Goal: Task Accomplishment & Management: Complete application form

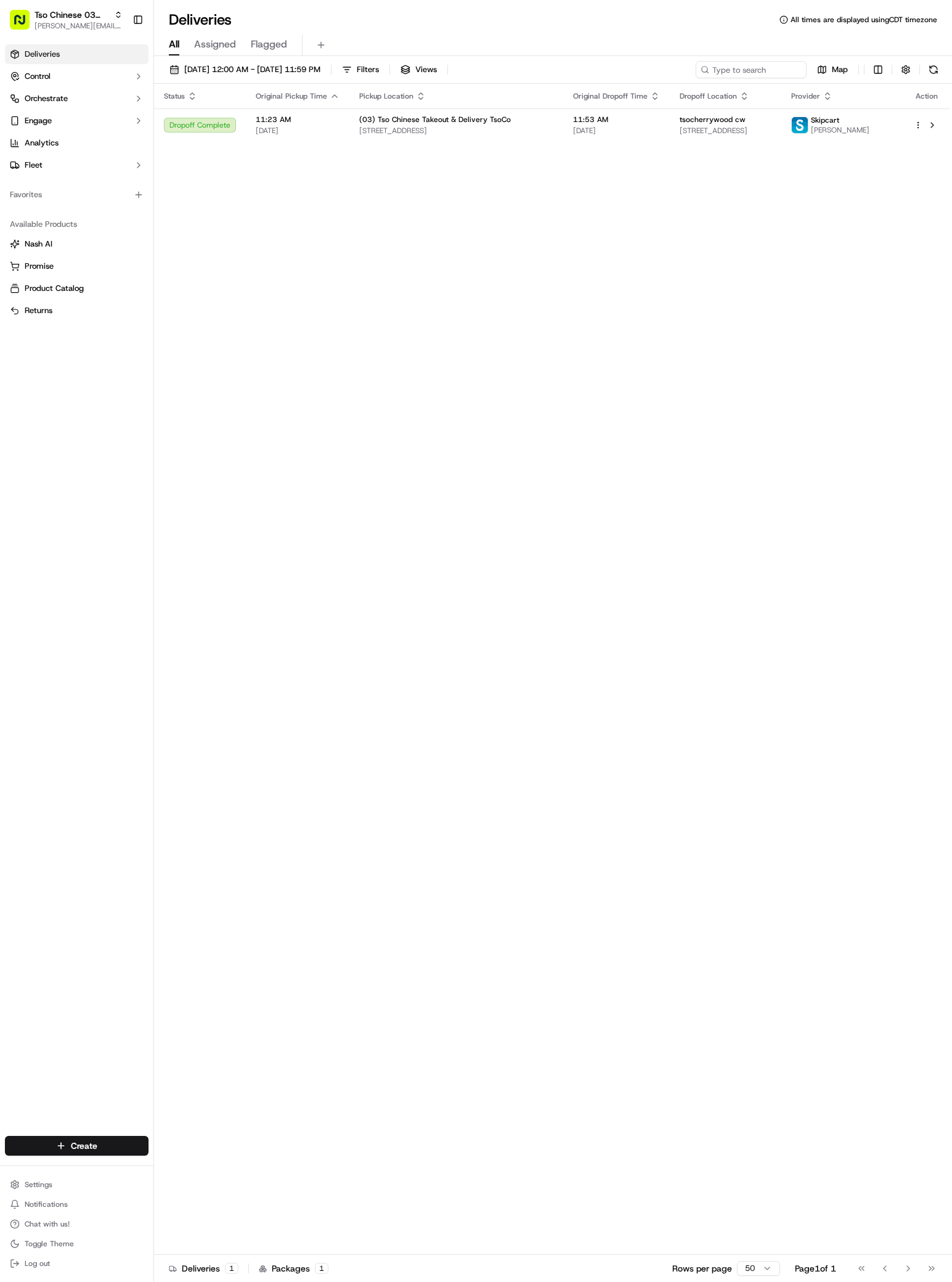
click at [527, 954] on div "Status Original Pickup Time Pickup Location Original Dropoff Time Dropoff Locat…" at bounding box center [551, 669] width 795 height 1171
click at [164, 1169] on div "Status Original Pickup Time Pickup Location Original Dropoff Time Dropoff Locat…" at bounding box center [551, 669] width 795 height 1171
click at [142, 1149] on html "Tso Chinese 03 TsoCo antonia@tsochinese.com Toggle Sidebar Deliveries Control O…" at bounding box center [476, 641] width 952 height 1282
click at [180, 1163] on link "Delivery" at bounding box center [223, 1168] width 137 height 23
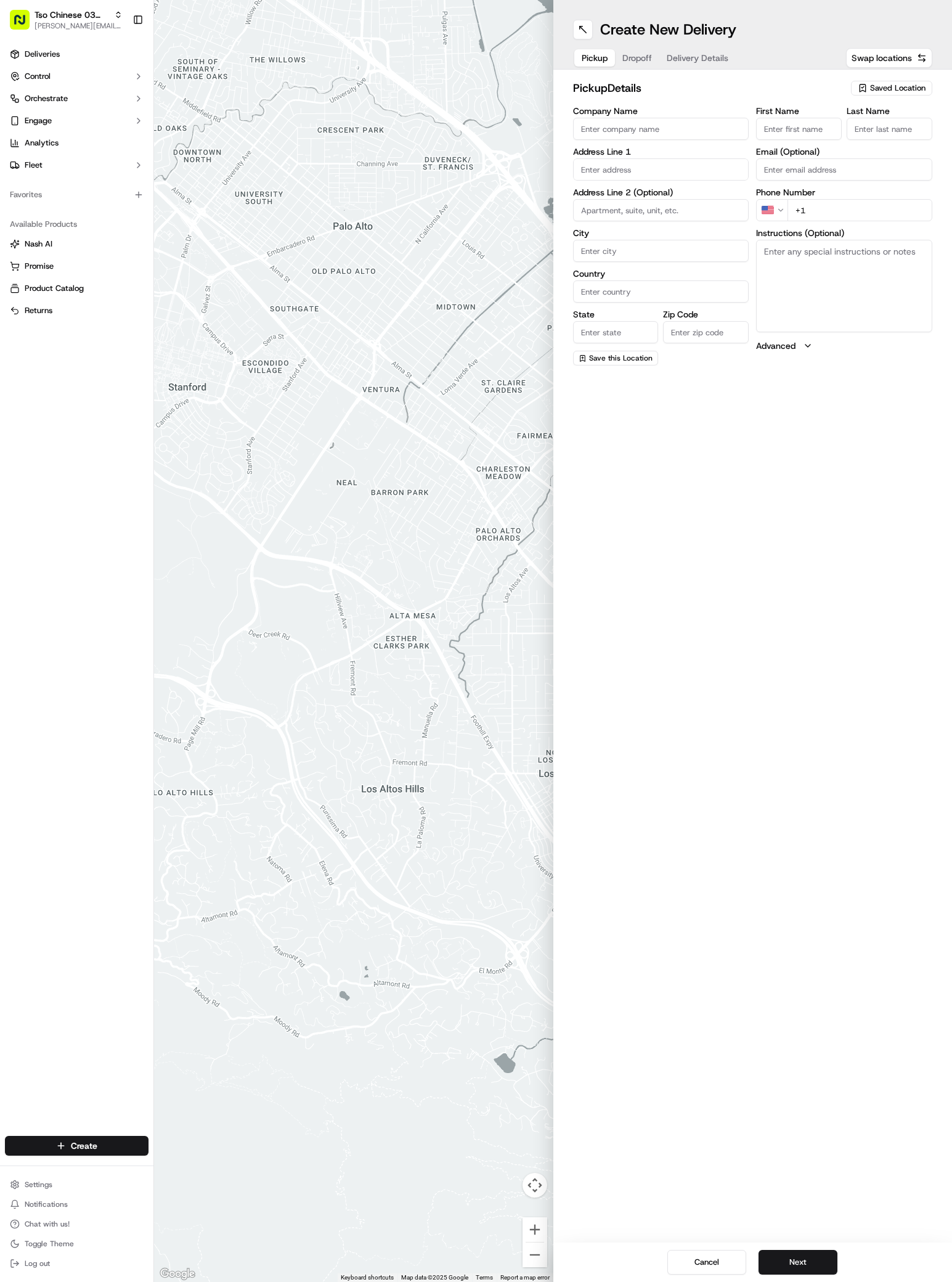
click at [912, 85] on span "Saved Location" at bounding box center [897, 88] width 55 height 11
click at [873, 132] on span "(03) Tso Chinese Takeout & Delivery TsoCo (03)" at bounding box center [869, 140] width 151 height 23
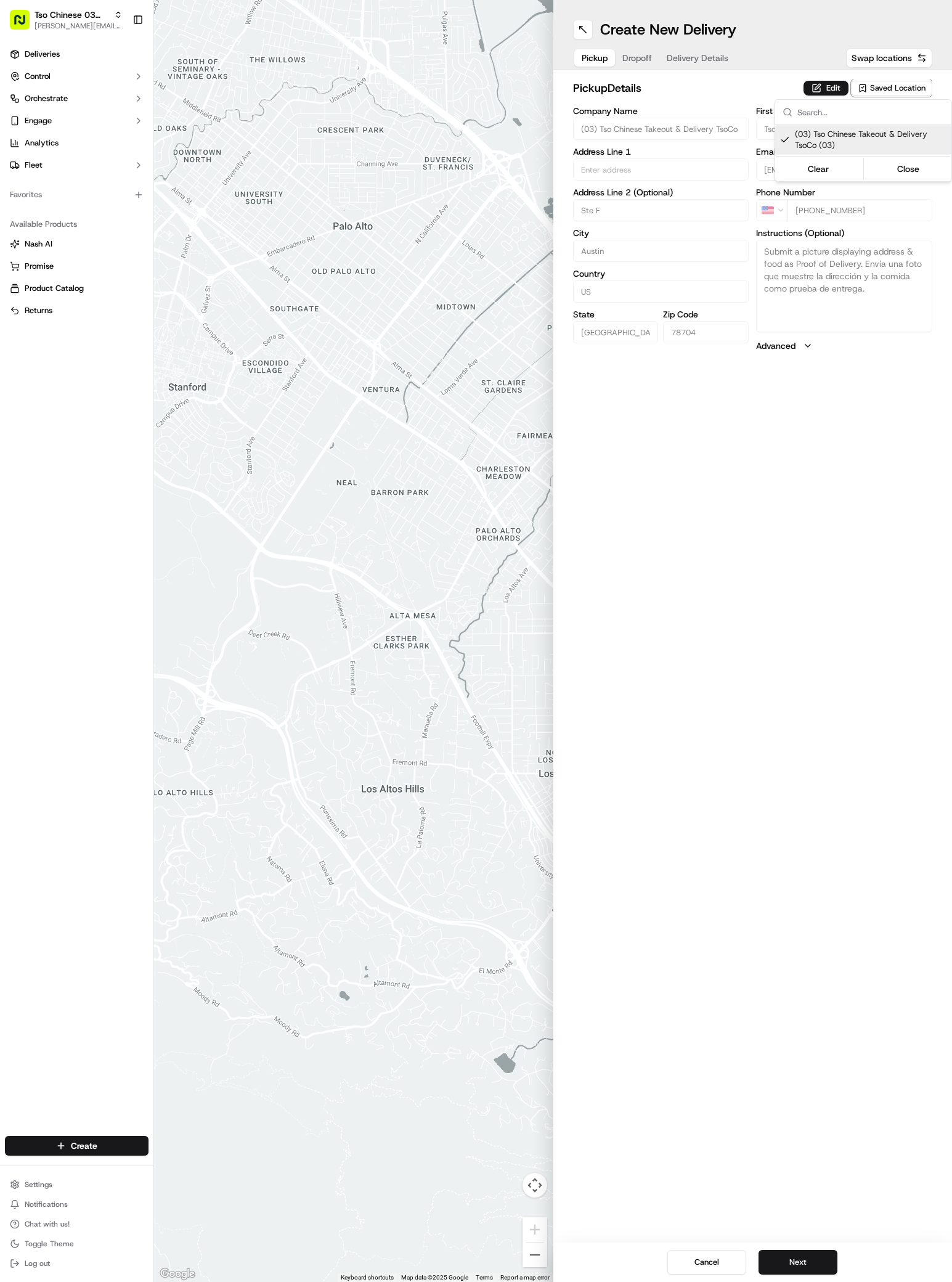
type input "(03) Tso Chinese Takeout & Delivery TsoCo"
type input "Ste F"
type input "Austin"
type input "US"
type input "[GEOGRAPHIC_DATA]"
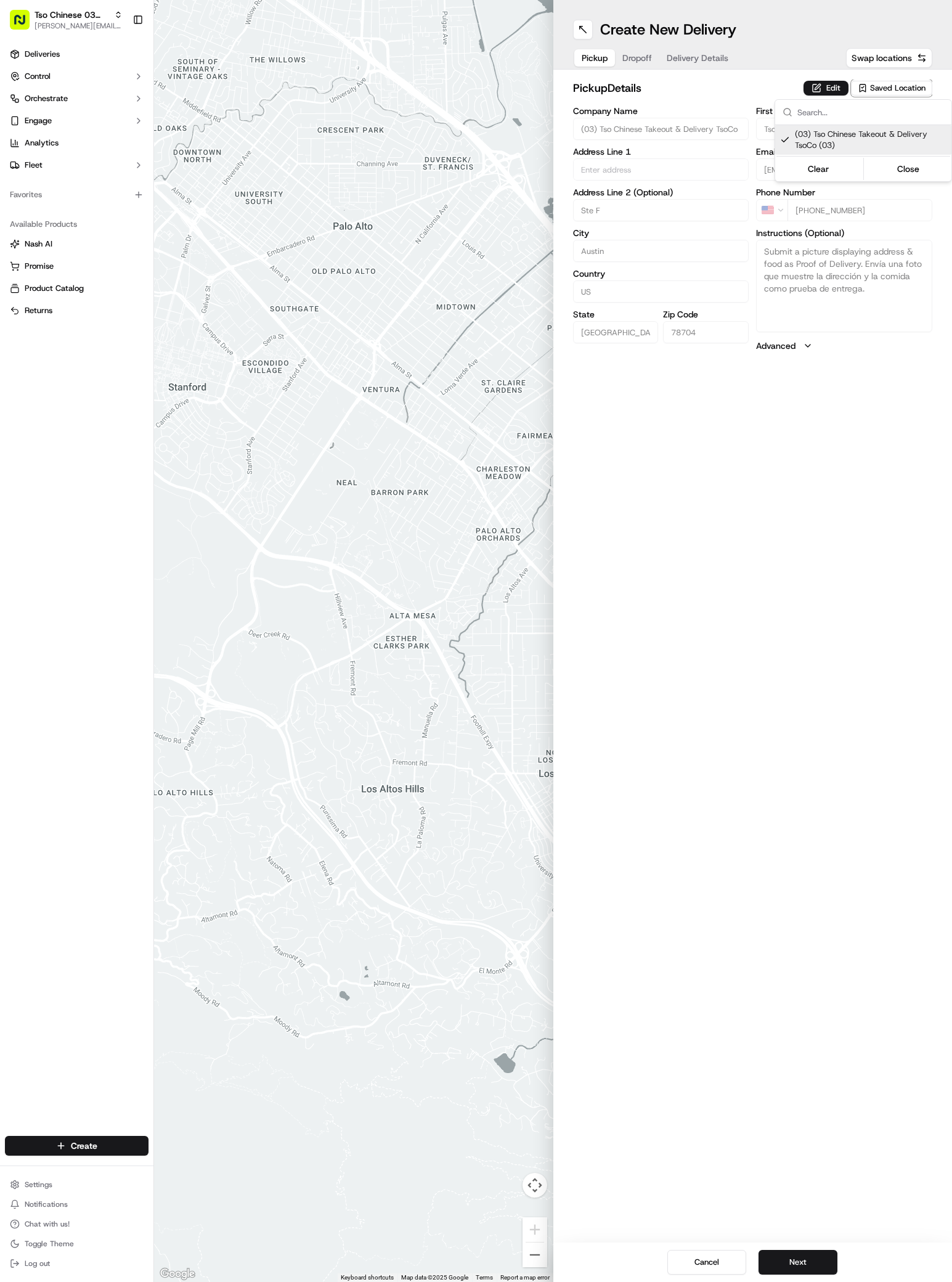
type input "78704"
type input "Tso Chinese"
type input "TsoCo Manager"
type input "tsocostore@tsochinese.com"
type input "+1 512 428 4445"
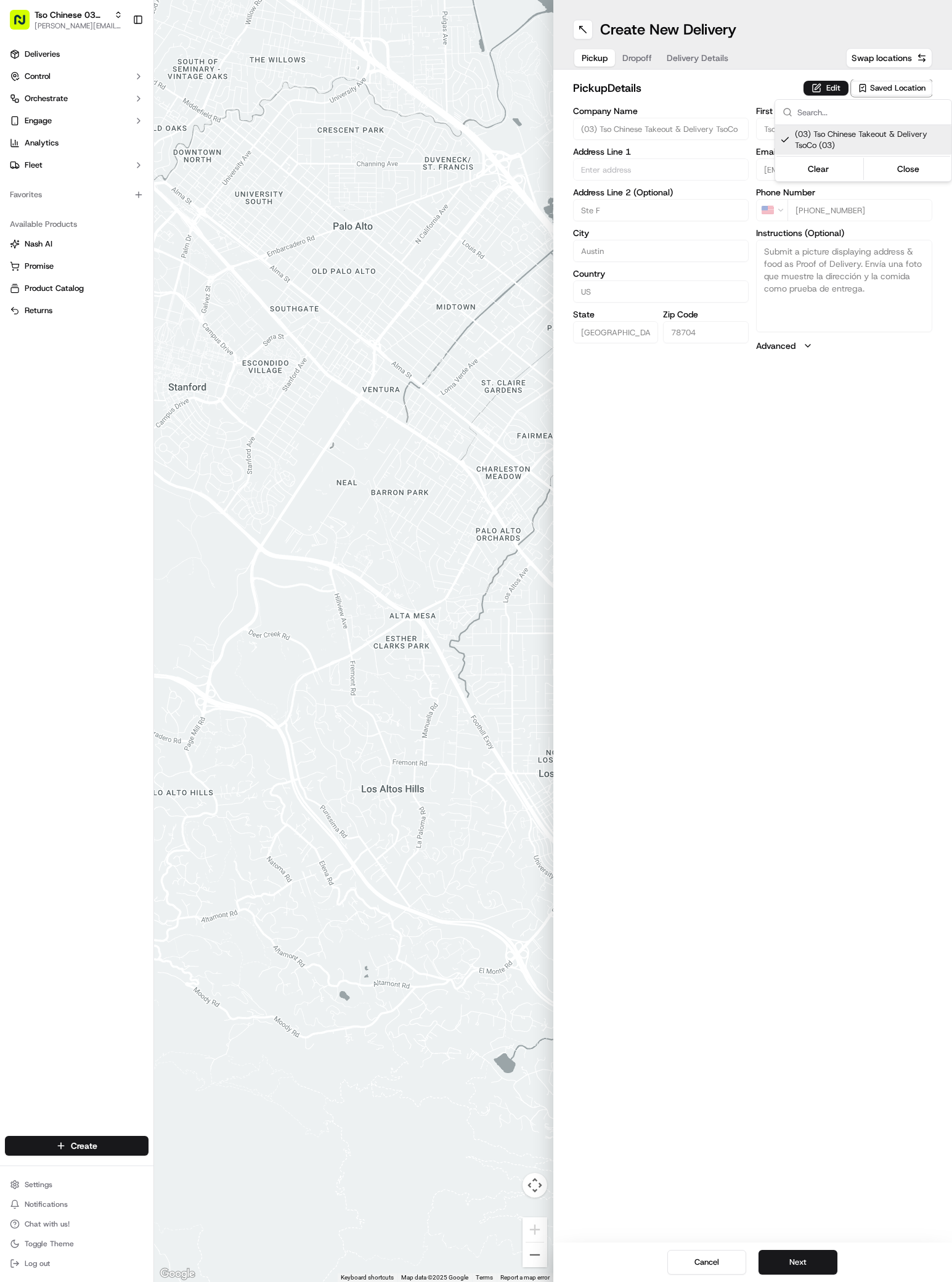
type textarea "Submit a picture displaying address & food as Proof of Delivery. Envía una foto…"
type input "2407 S Congress Ave"
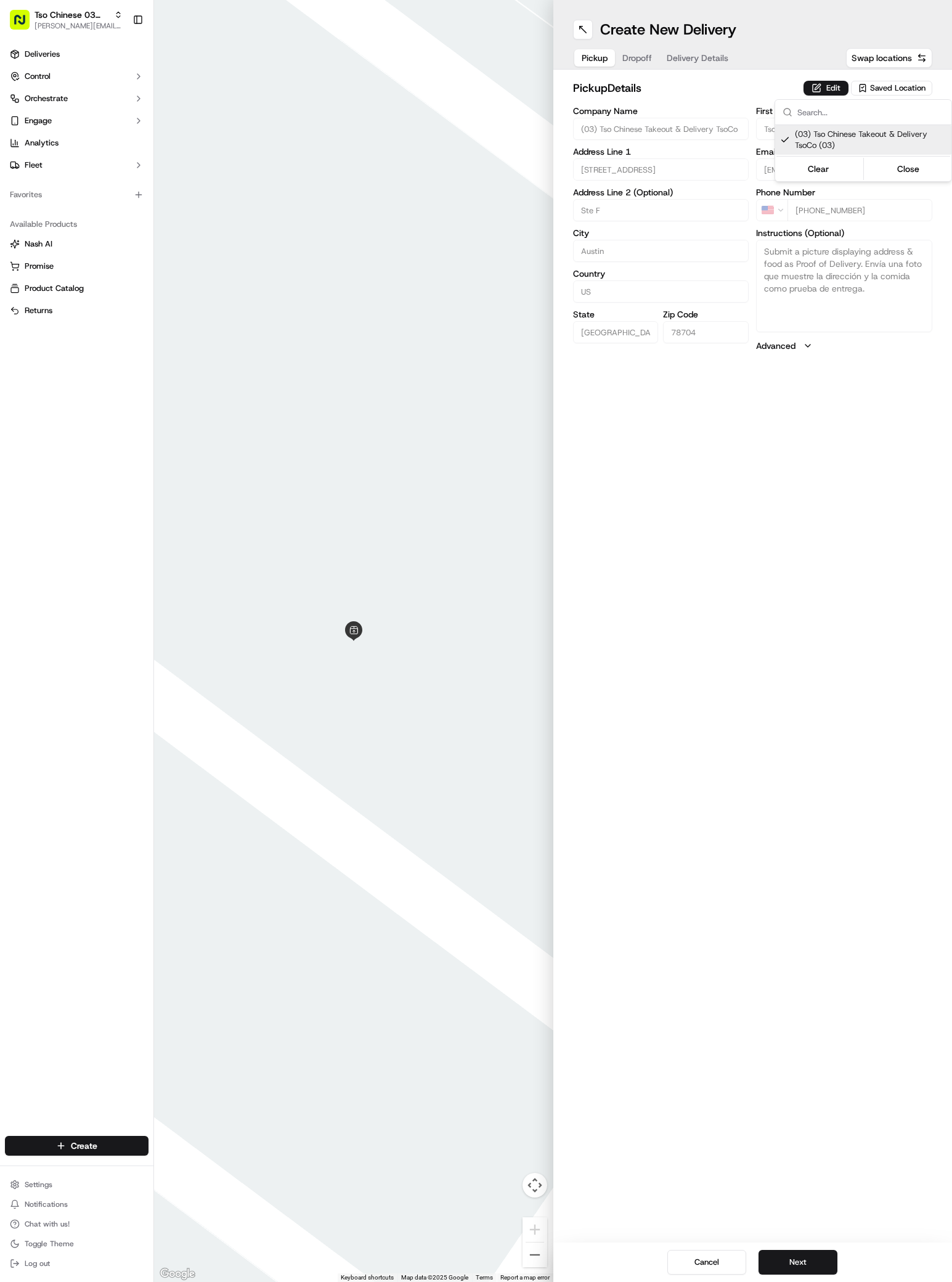
click at [933, 1092] on html "Tso Chinese 03 TsoCo antonia@tsochinese.com Toggle Sidebar Deliveries Control O…" at bounding box center [476, 641] width 952 height 1282
click at [809, 1266] on button "Next" at bounding box center [798, 1262] width 79 height 24
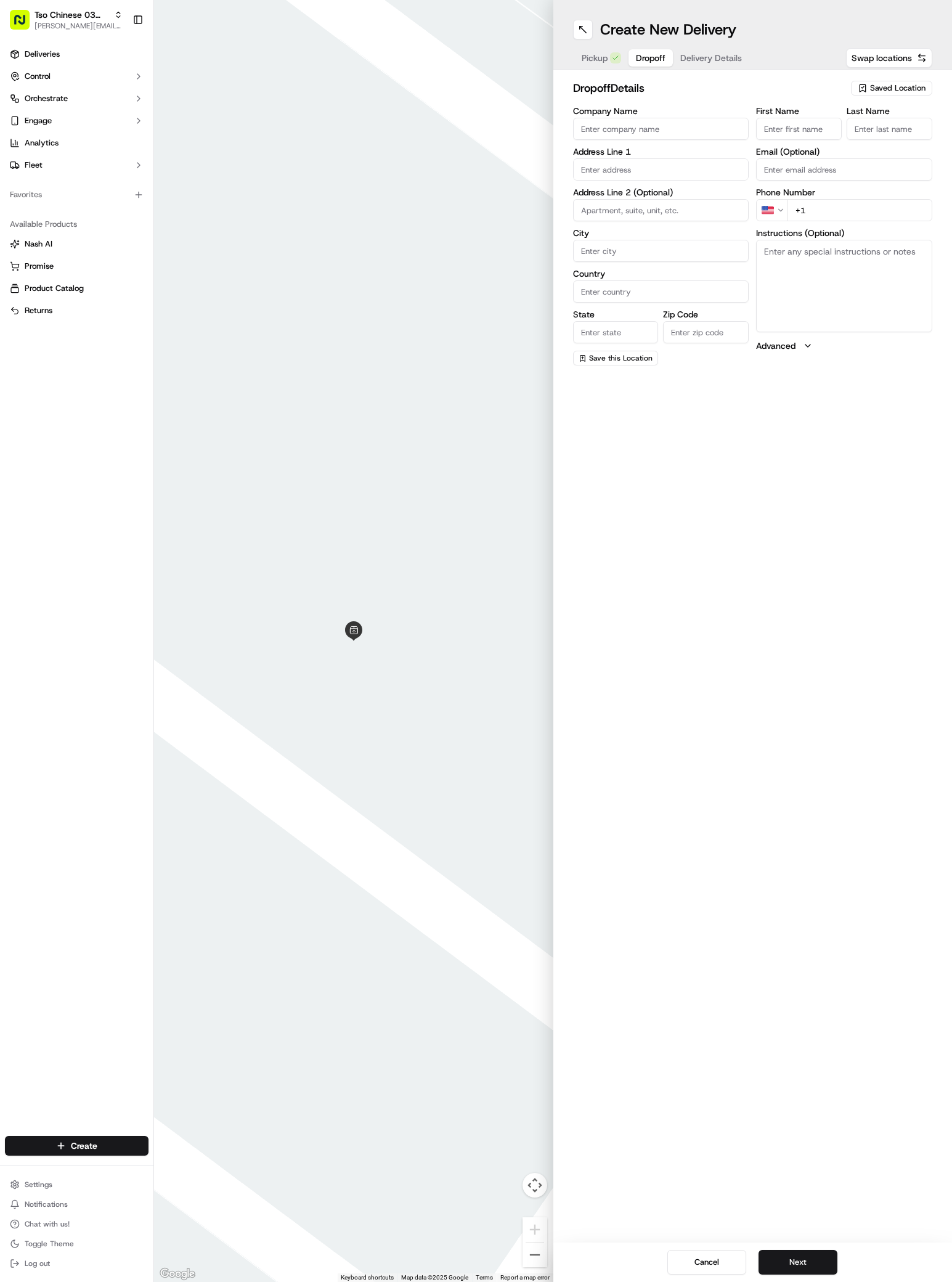
click at [774, 128] on input "First Name" at bounding box center [798, 129] width 85 height 23
paste input "Nat B"
type input "Nat B,"
type input ",,"
paste input "737 408 6961"
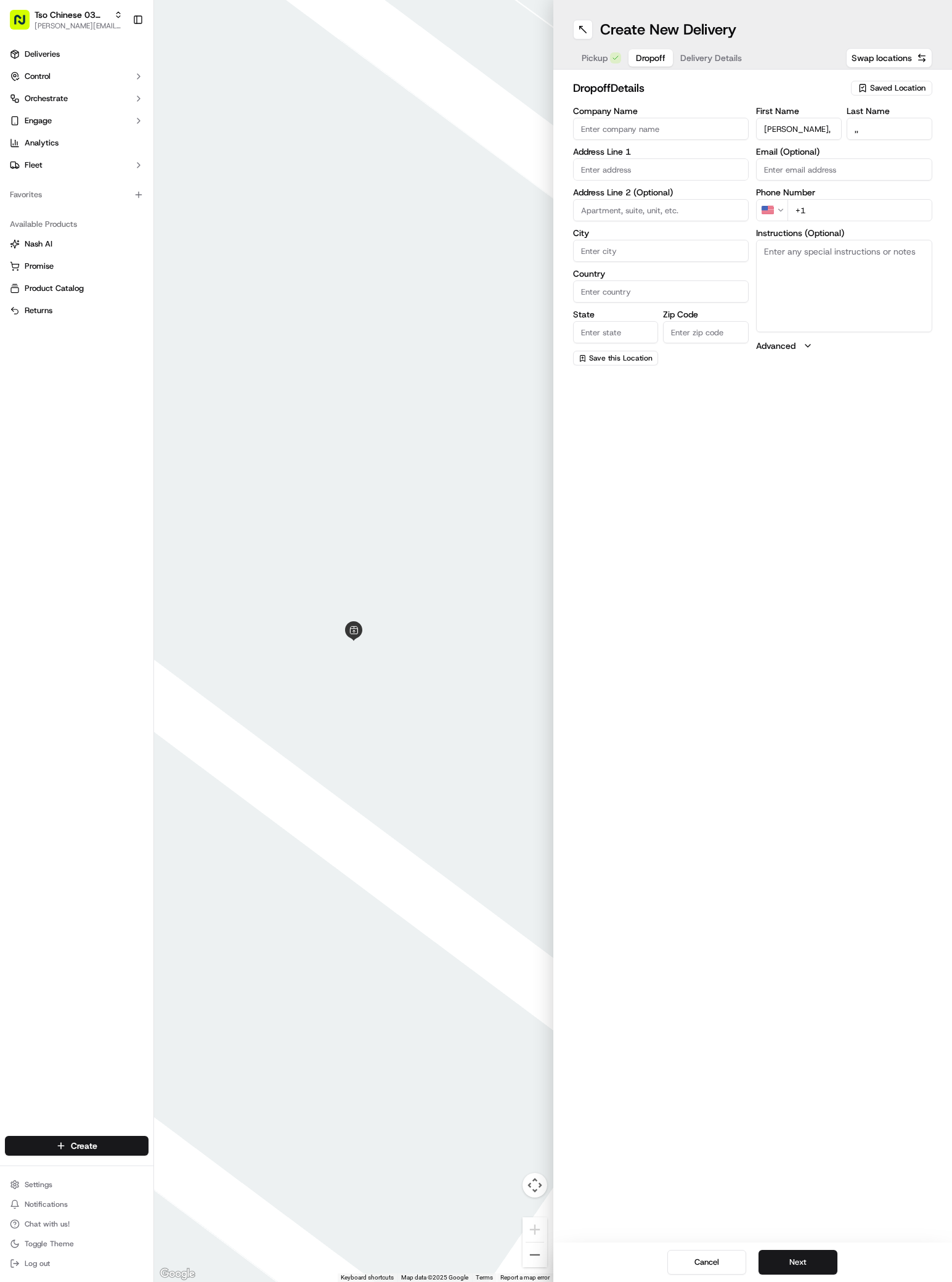
type input "+1 737 408 6961"
paste input "1516 S Congress Ave"
click at [625, 191] on div "1516 South Congress Avenue, Austin, TX" at bounding box center [660, 195] width 170 height 19
type input "1516 S Congress Ave, Austin, TX 78704, USA"
type input "Austin"
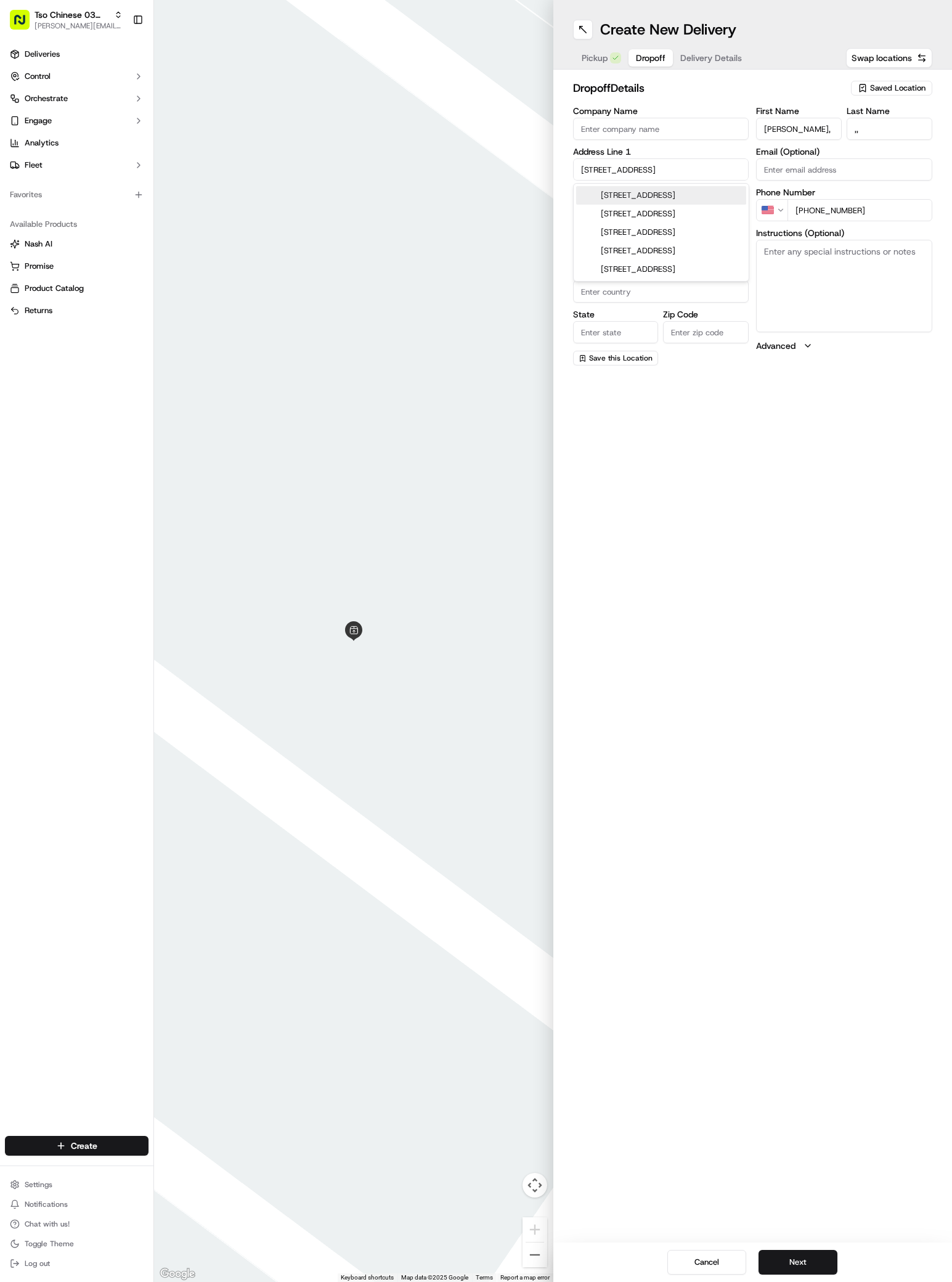
type input "United States"
type input "TX"
type input "78704"
type input "1516 South Congress Avenue"
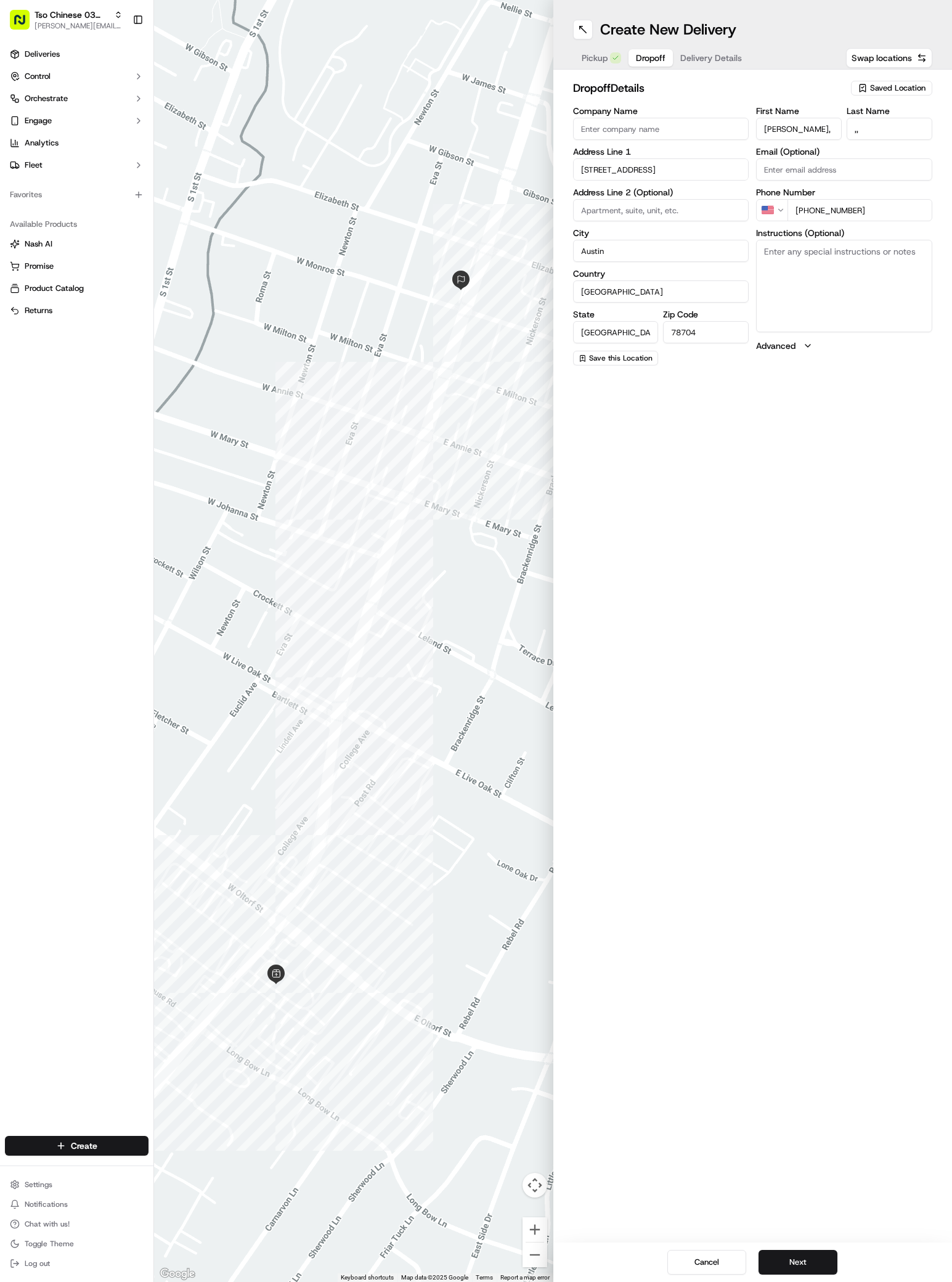
click at [857, 271] on textarea "Instructions (Optional)" at bounding box center [844, 286] width 177 height 92
paste textarea "lCall me if you have questions 737-408-6961"
type textarea "lCall me if you have questions 737-408-6961"
click at [800, 1249] on div "Cancel Next" at bounding box center [752, 1262] width 399 height 39
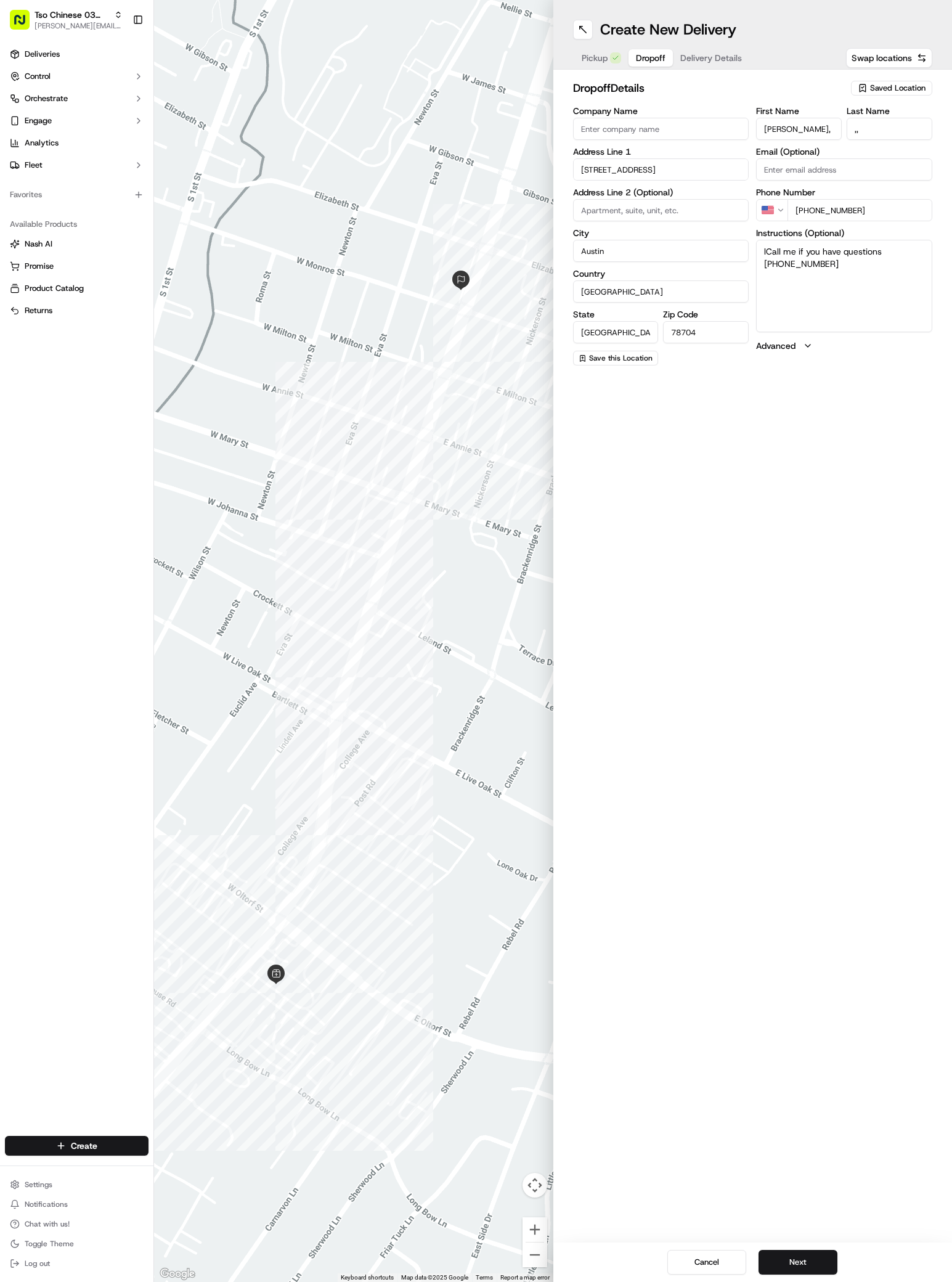
click at [800, 1249] on div "Cancel Next" at bounding box center [752, 1262] width 399 height 39
click at [803, 1268] on button "Next" at bounding box center [798, 1262] width 79 height 24
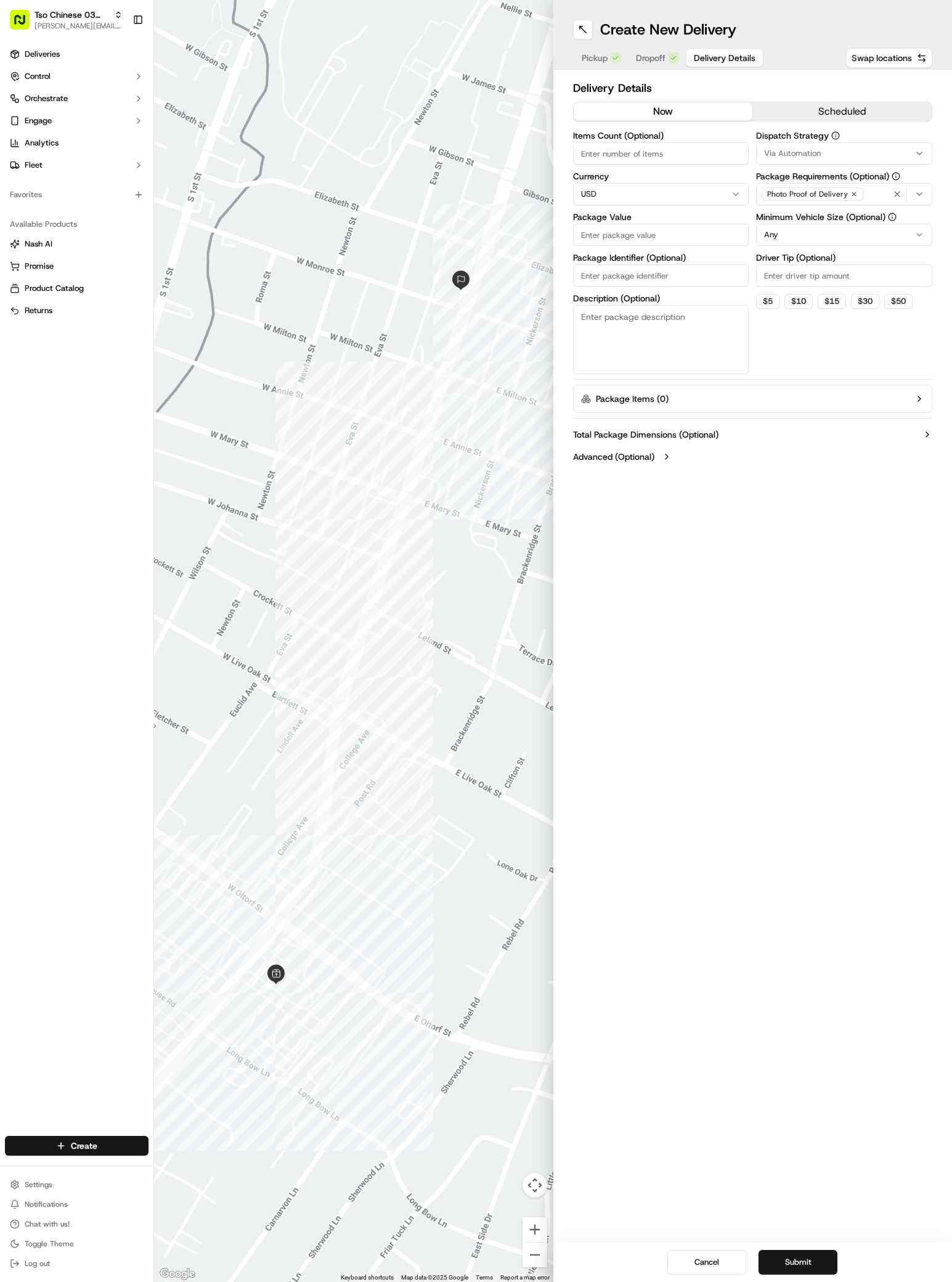
click at [837, 159] on div "Via Automation" at bounding box center [843, 153] width 170 height 11
click at [812, 220] on span "TsoCo Strategy" at bounding box center [852, 221] width 151 height 11
click at [818, 400] on html "Tso Chinese 03 TsoCo antonia@tsochinese.com Toggle Sidebar Deliveries Control O…" at bounding box center [476, 641] width 952 height 1282
click at [846, 270] on input "Driver Tip (Optional)" at bounding box center [844, 275] width 177 height 23
type input "2"
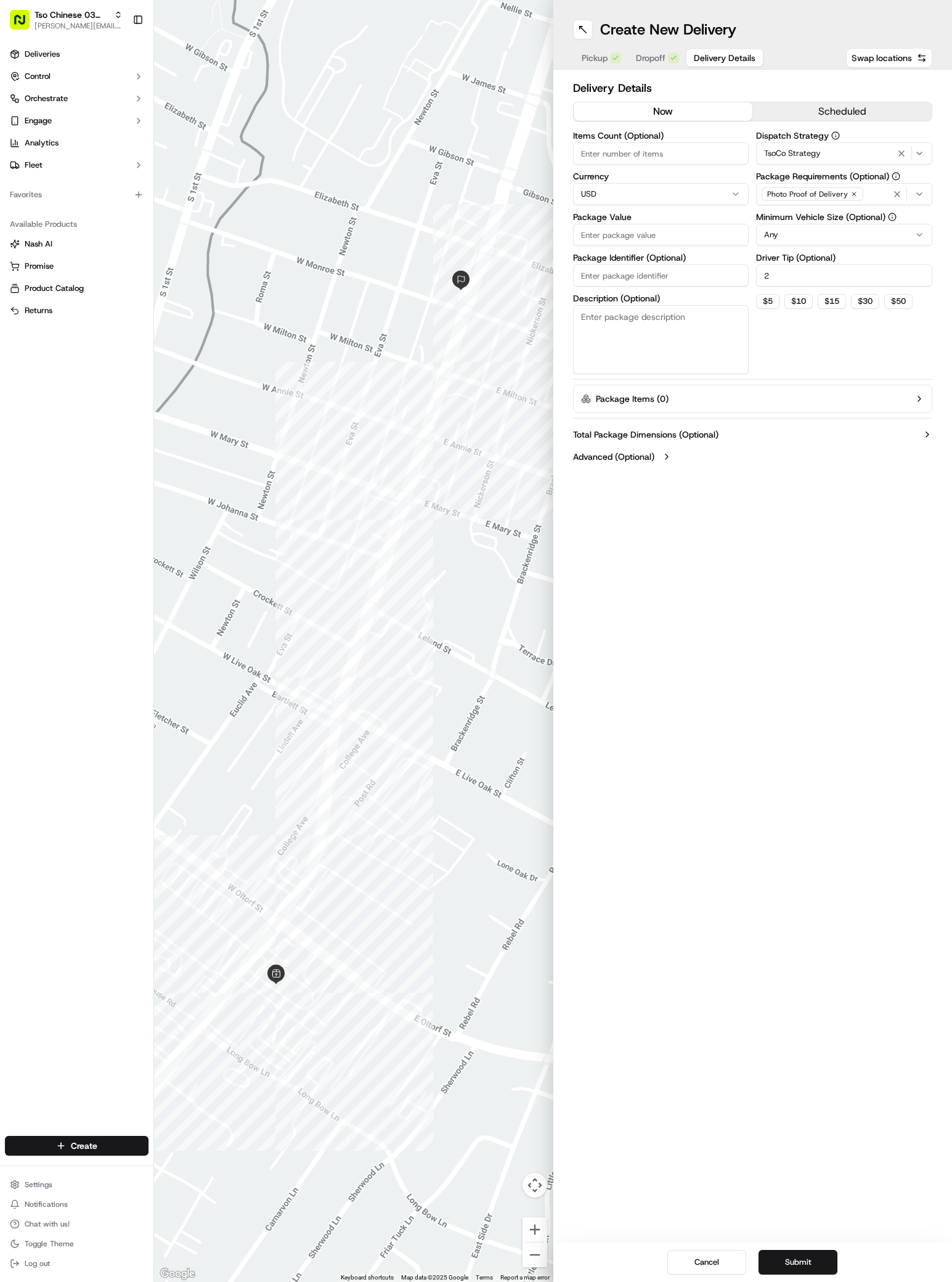
click at [649, 239] on input "Package Value" at bounding box center [661, 235] width 177 height 23
type input "33.45"
click at [683, 275] on input "Package Identifier (Optional)" at bounding box center [661, 275] width 177 height 23
paste input "EELNBJQ"
type input "EELNBJQ"
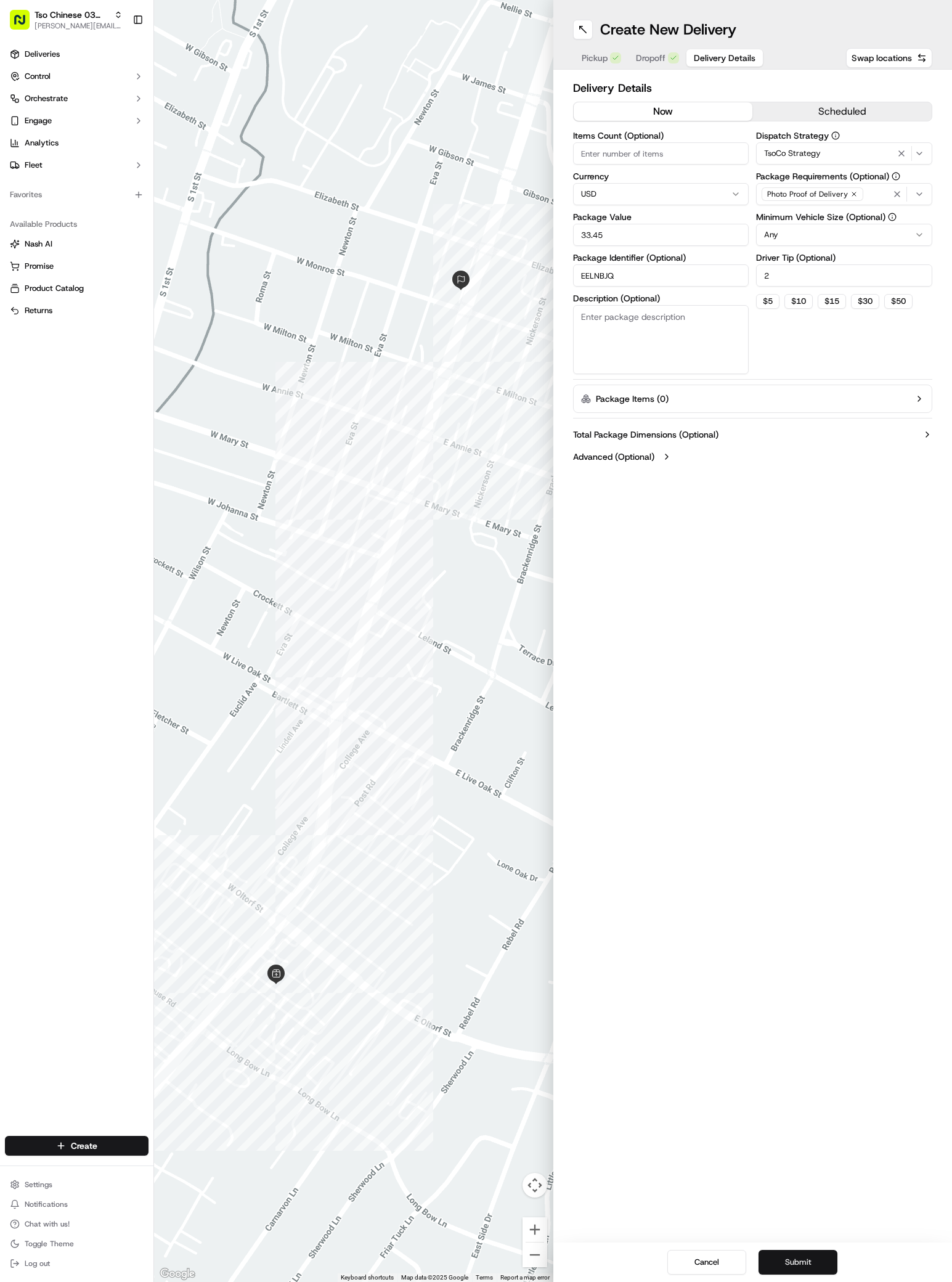
click at [804, 1261] on button "Submit" at bounding box center [798, 1262] width 79 height 24
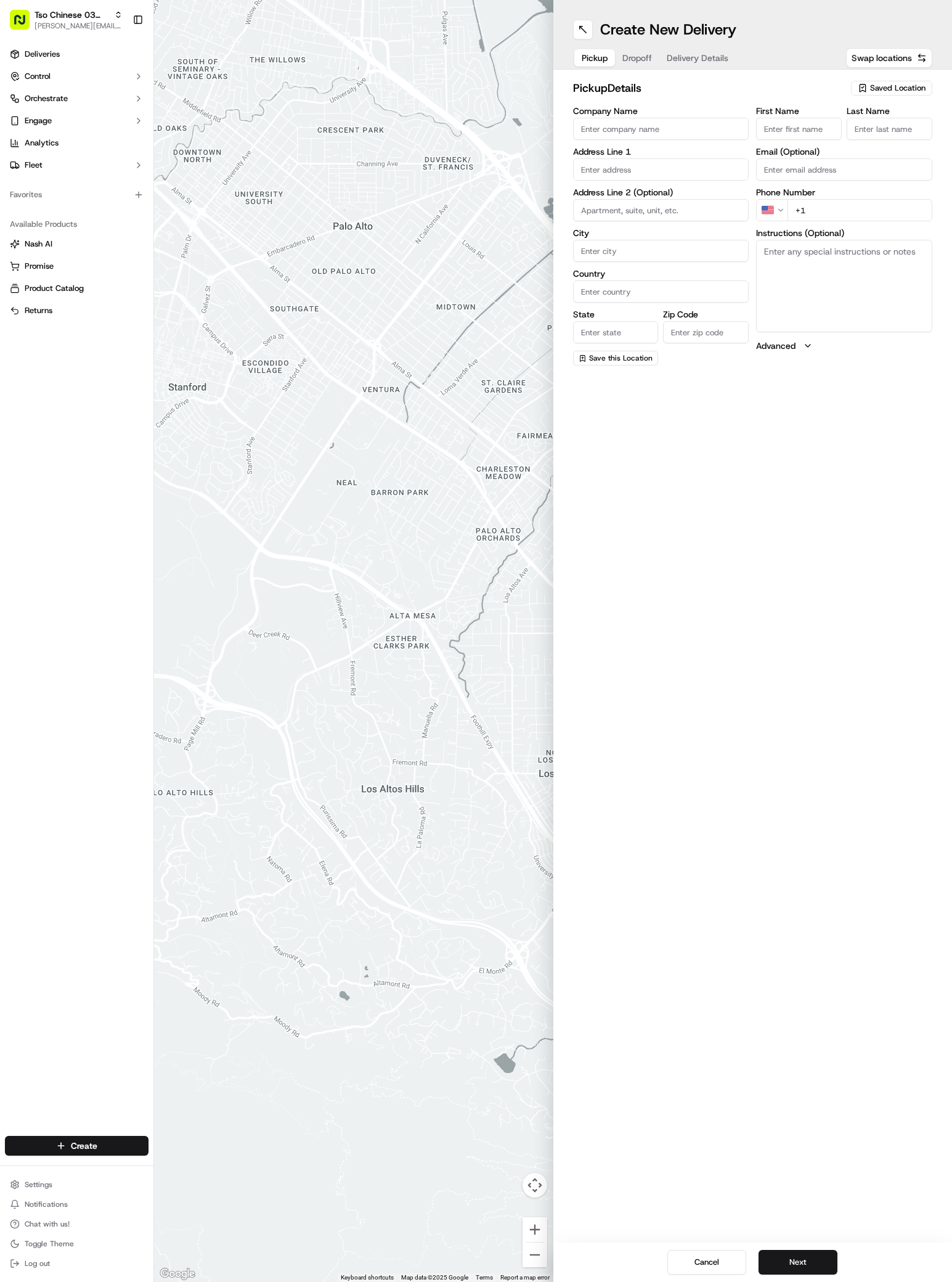
click at [919, 91] on span "Saved Location" at bounding box center [897, 88] width 55 height 11
click at [896, 136] on span "(03) Tso Chinese Takeout & Delivery TsoCo (03)" at bounding box center [869, 140] width 151 height 23
type input "(03) Tso Chinese Takeout & Delivery TsoCo"
type input "Ste F"
type input "Austin"
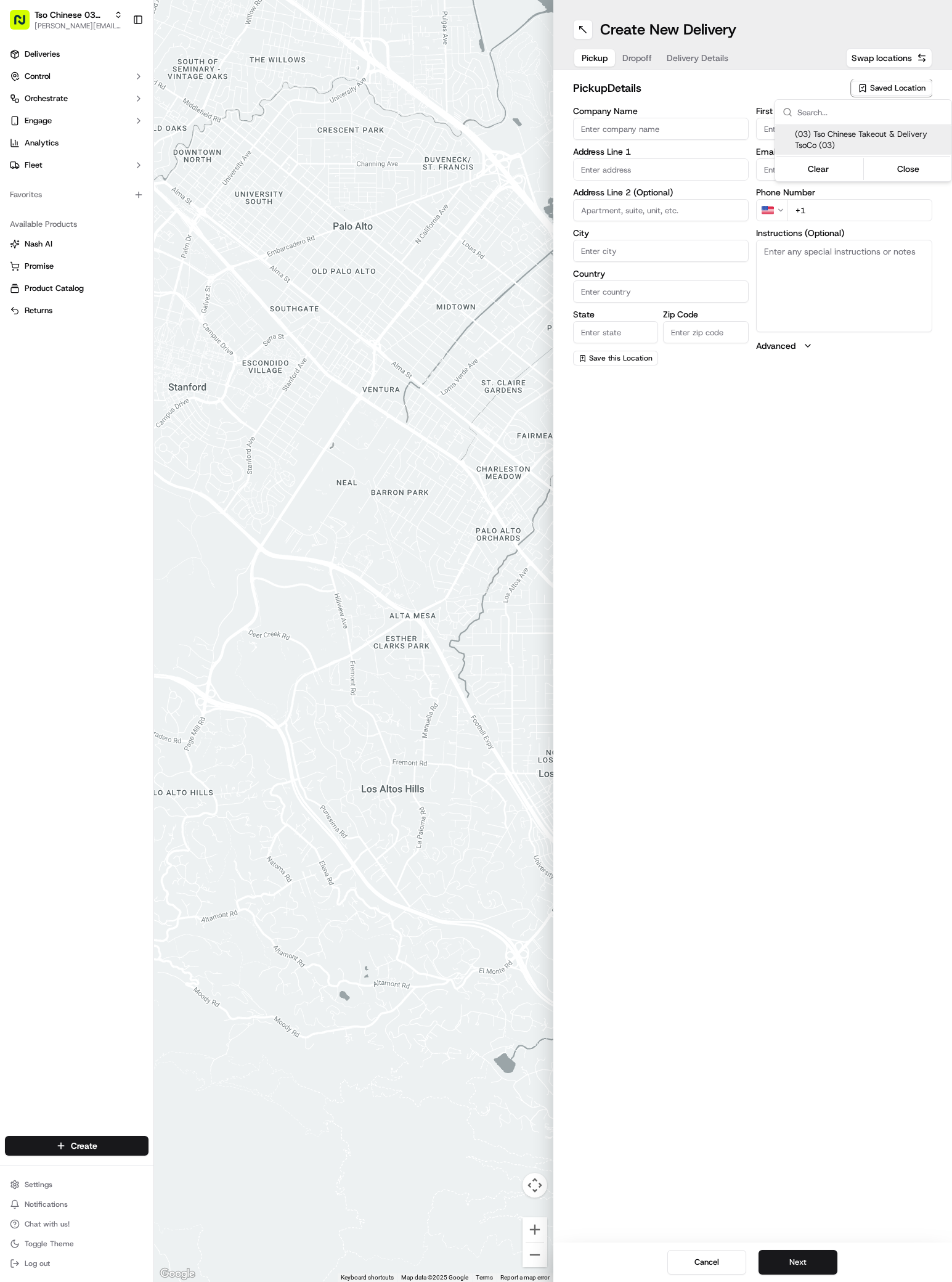
type input "US"
type input "[GEOGRAPHIC_DATA]"
type input "78704"
type input "Tso Chinese"
type input "TsoCo Manager"
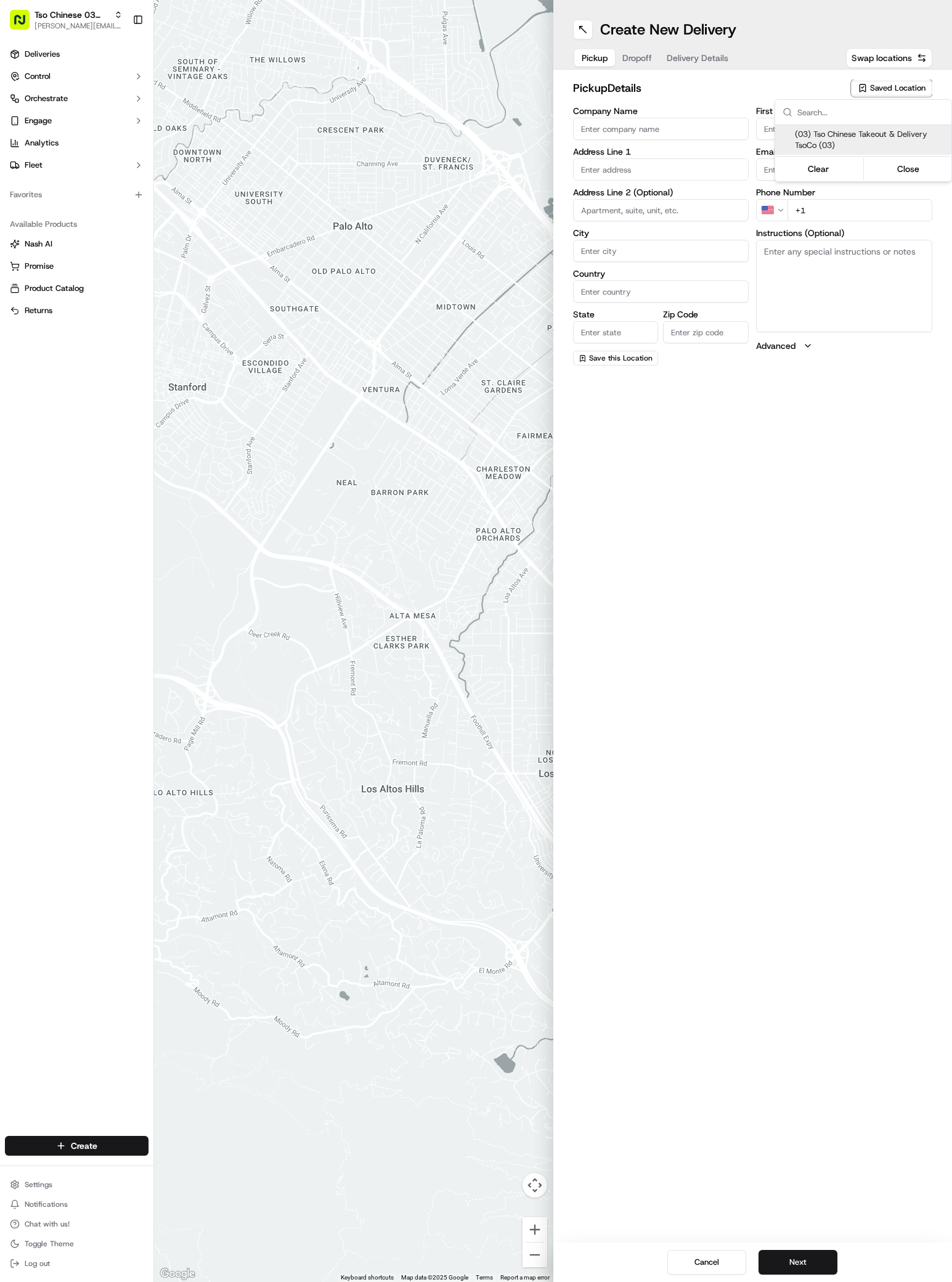
type input "[EMAIL_ADDRESS][DOMAIN_NAME]"
type input "[PHONE_NUMBER]"
type textarea "Submit a picture displaying address & food as Proof of Delivery. Envía una foto…"
type input "[STREET_ADDRESS]"
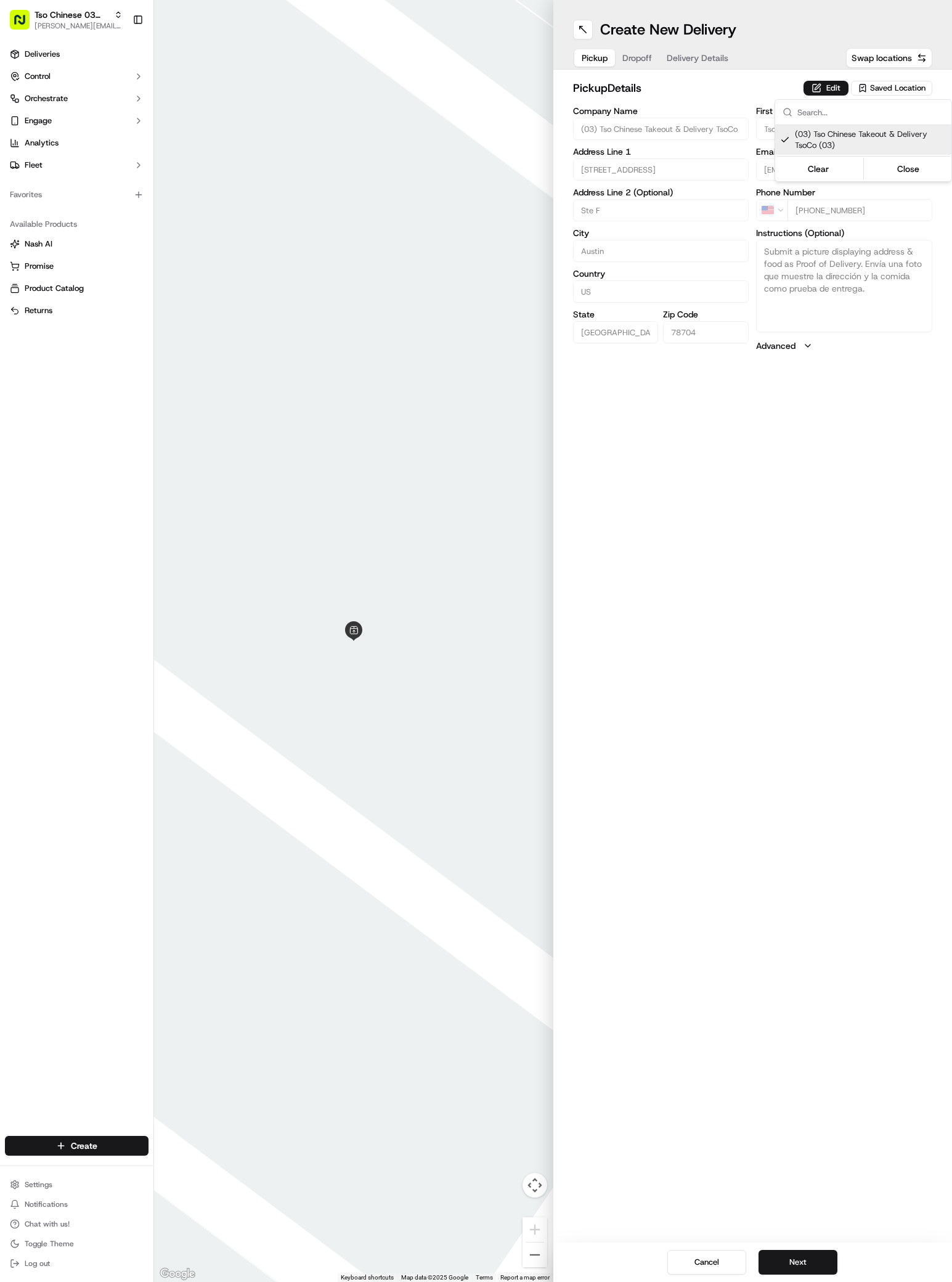
click at [852, 334] on html "Tso Chinese 03 TsoCo antonia@tsochinese.com Toggle Sidebar Deliveries Control O…" at bounding box center [476, 641] width 952 height 1282
click at [839, 431] on div "Create New Delivery Pickup Dropoff Delivery Details Swap locations pickup Detai…" at bounding box center [752, 641] width 399 height 1282
click at [805, 1250] on button "Next" at bounding box center [798, 1262] width 79 height 24
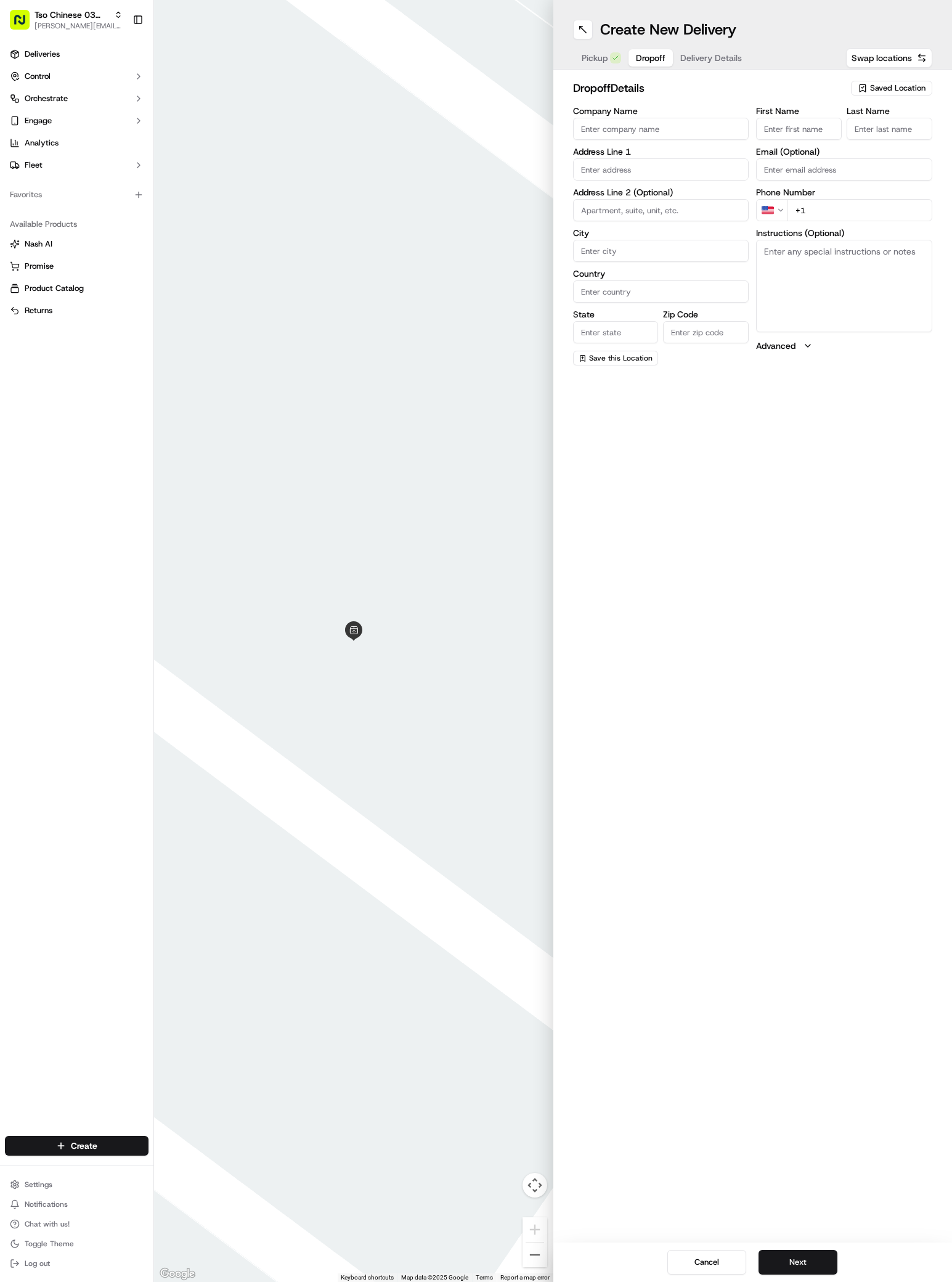
paste input "Evans Martinez"
type input "Evans Martinez"
type input "/"
paste input "1 210 315 892"
click at [816, 213] on input "+1 1 210 315 892" at bounding box center [859, 210] width 145 height 23
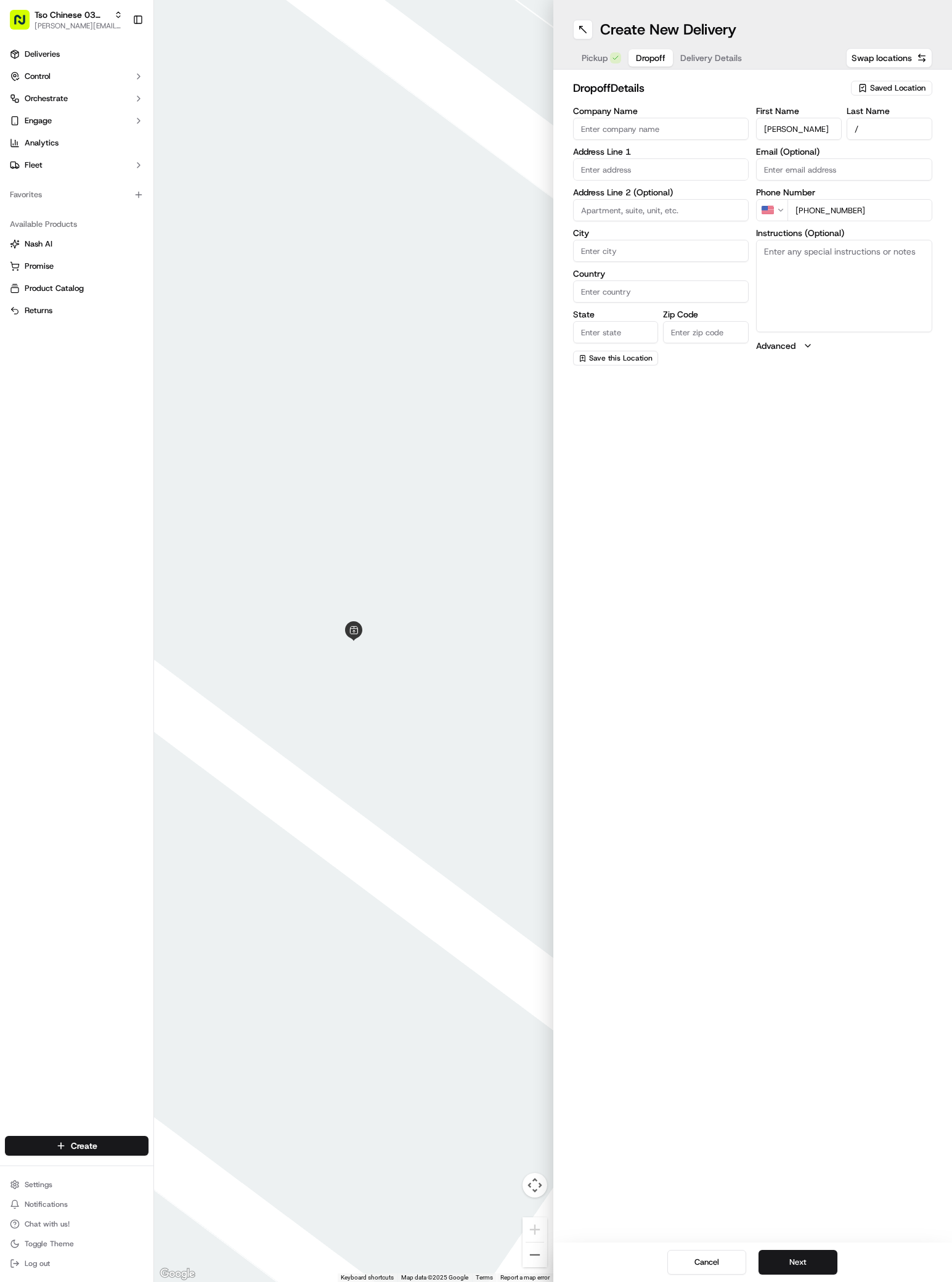
click at [871, 209] on input "+1 210 315 892" at bounding box center [859, 210] width 145 height 23
type input "+1 210 315 8922"
click at [621, 177] on input "text" at bounding box center [661, 170] width 177 height 23
paste input "208 W Ben White Blvd, Austin, TX 78704-7126, United States"
click at [607, 201] on div "208 West Ben White Boulevard, Austin, TX" at bounding box center [660, 195] width 170 height 19
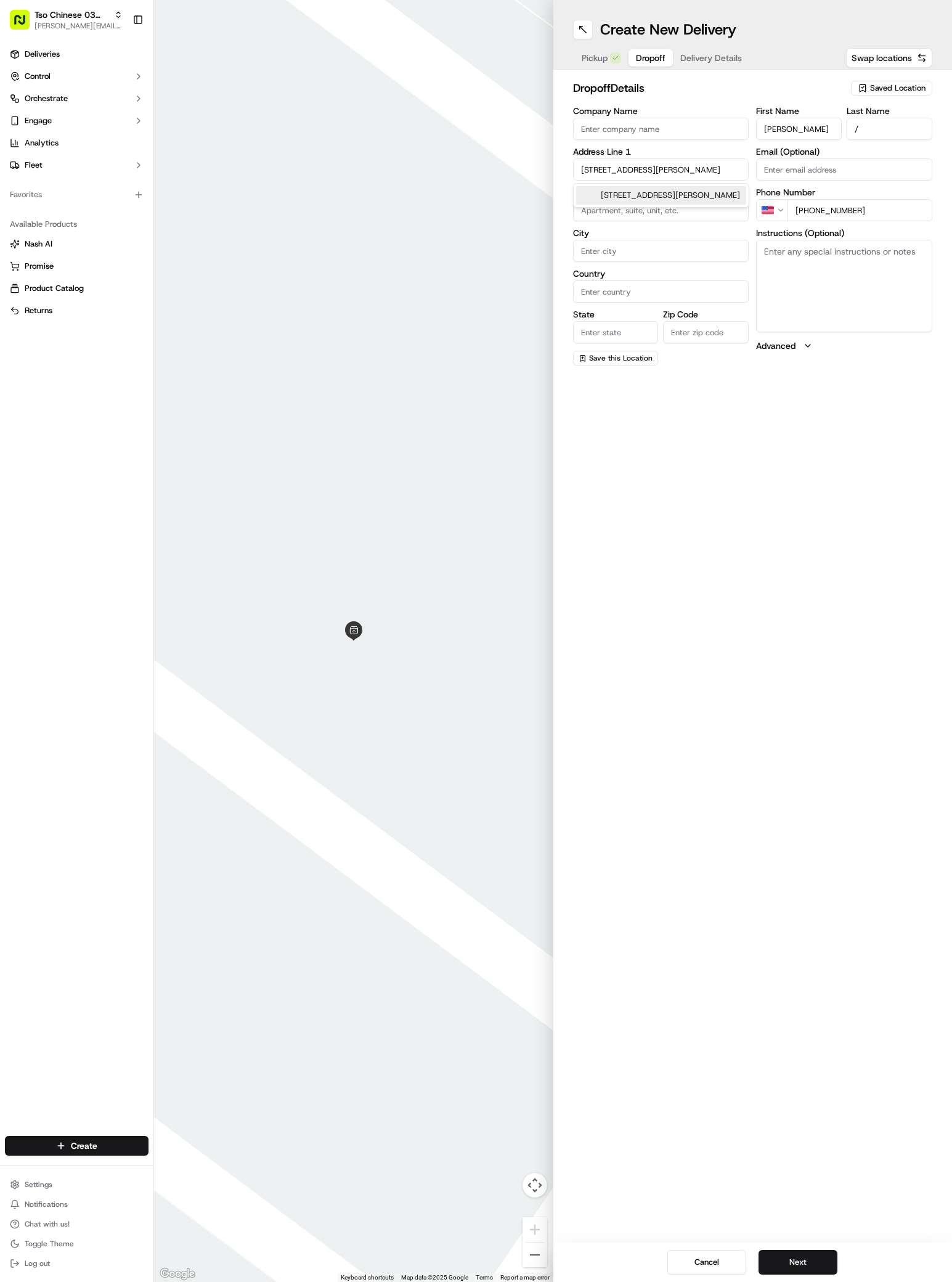
type input "208 W Ben White Blvd, Austin, TX 78704, USA"
type input "Austin"
type input "United States"
type input "TX"
type input "78704"
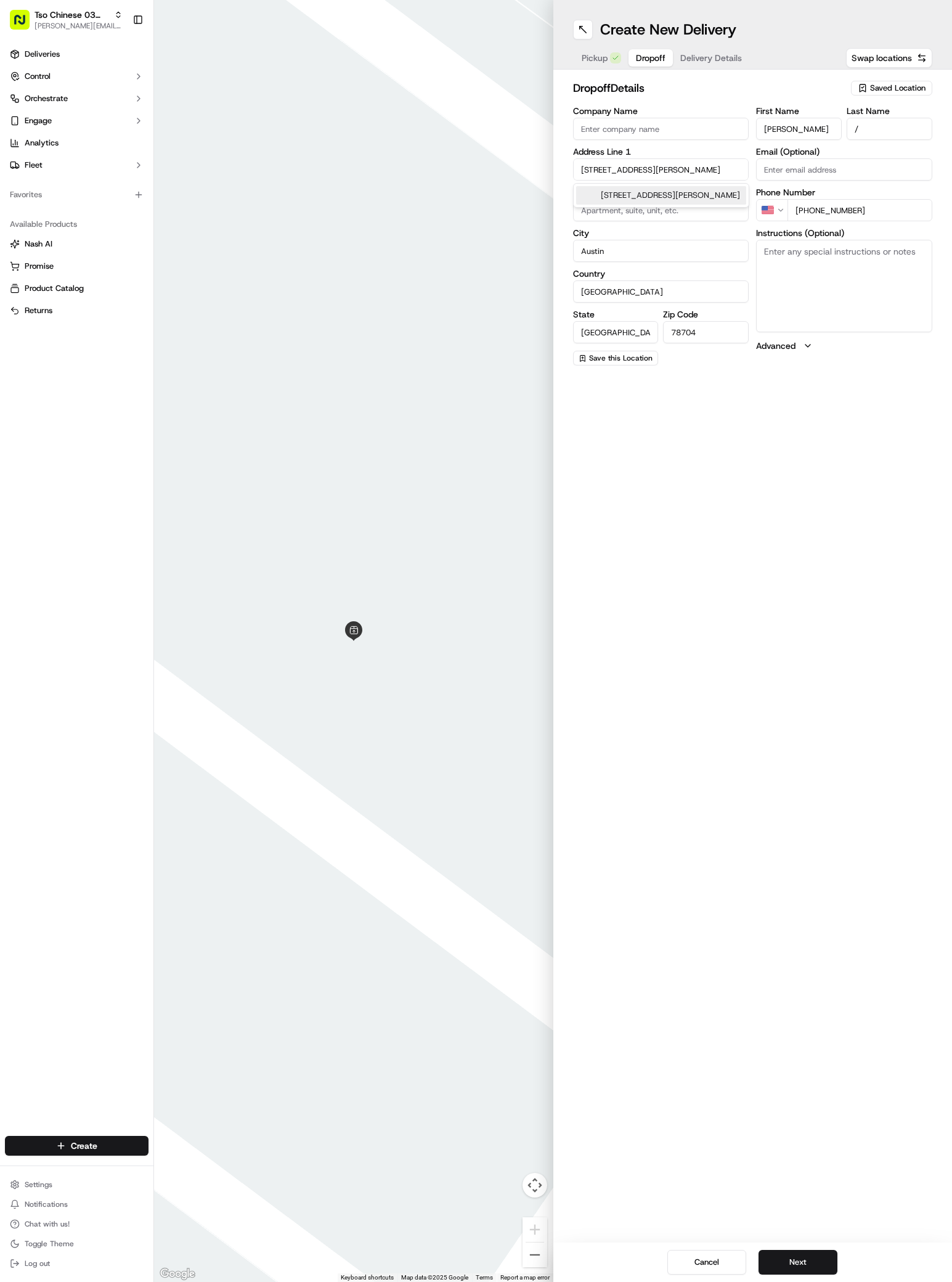
type input "208 West Ben White Boulevard"
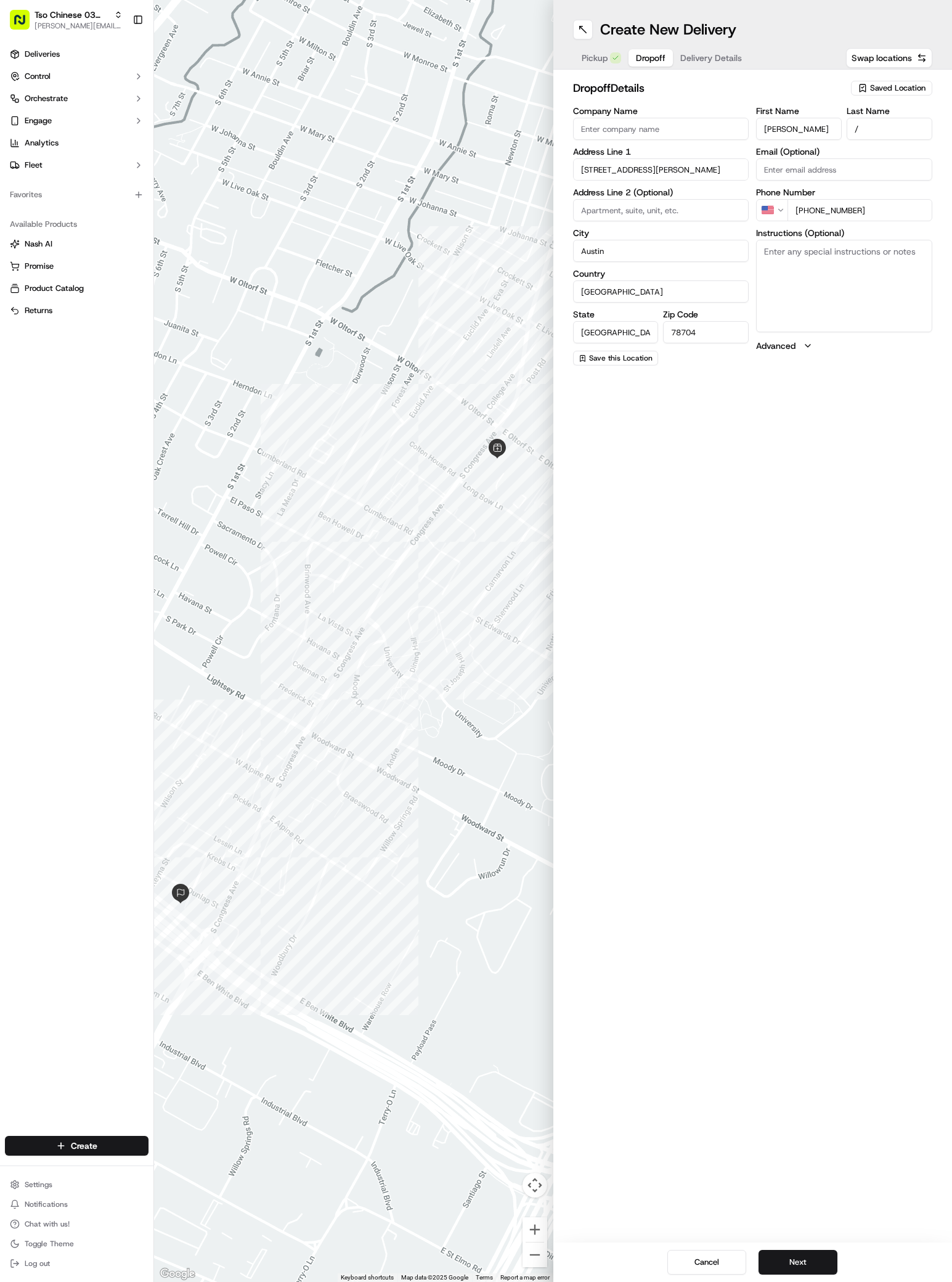
click at [853, 276] on textarea "Instructions (Optional)" at bounding box center [844, 286] width 177 height 92
paste textarea "Carenow urgent care"
type textarea "Carenow urgent care"
click at [784, 1264] on button "Next" at bounding box center [798, 1262] width 79 height 24
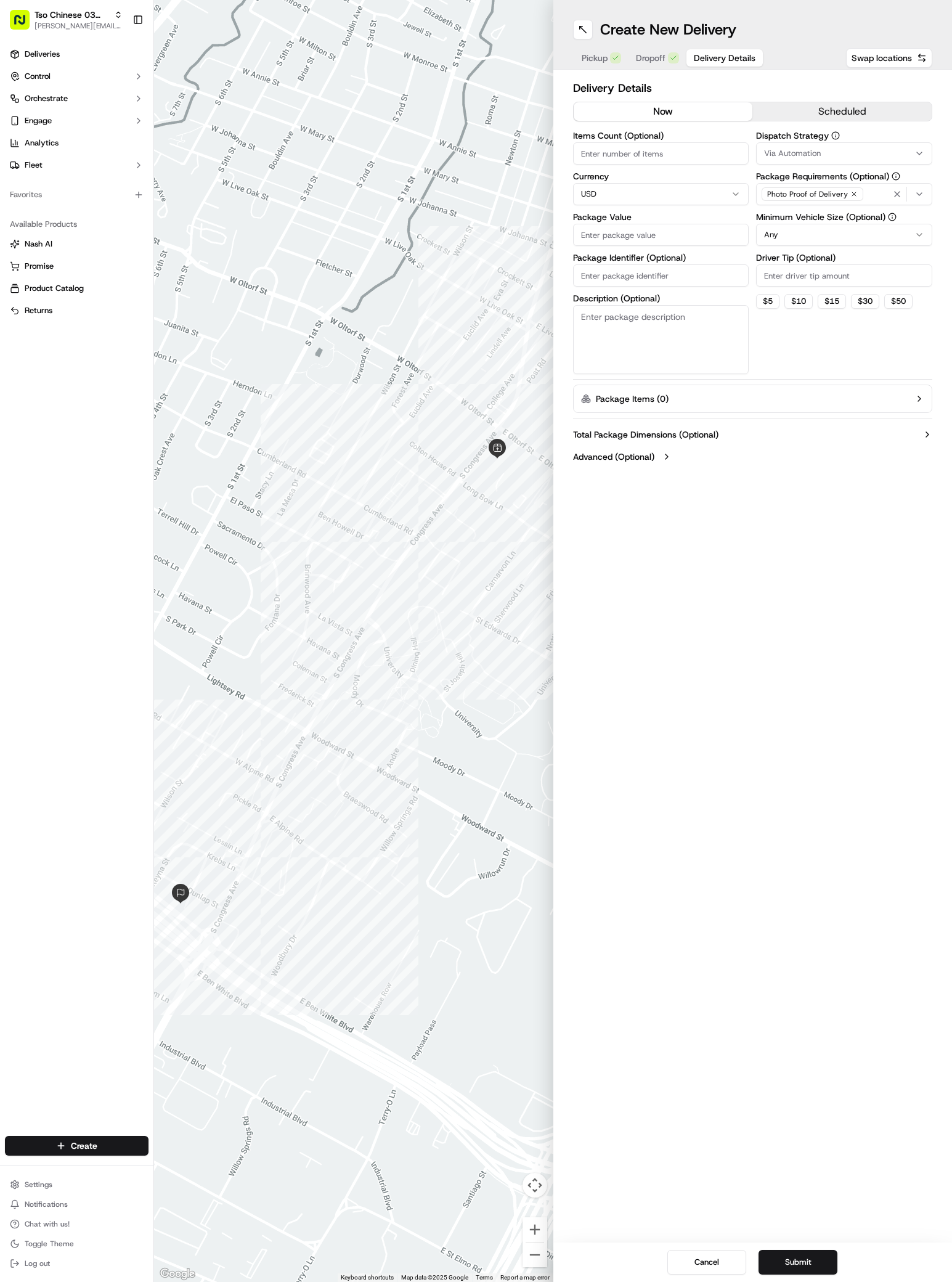
click at [780, 1244] on div "Cancel Submit" at bounding box center [752, 1262] width 399 height 39
click at [925, 149] on div "Via Automation" at bounding box center [843, 153] width 170 height 11
click at [826, 214] on div "TsoCo Strategy" at bounding box center [845, 221] width 177 height 19
click at [806, 321] on html "Tso Chinese 03 TsoCo antonia@tsochinese.com Toggle Sidebar Deliveries Control O…" at bounding box center [476, 641] width 952 height 1282
click at [832, 287] on div "Dispatch Strategy TsoCo Strategy Package Requirements (Optional) Photo Proof of…" at bounding box center [844, 253] width 177 height 242
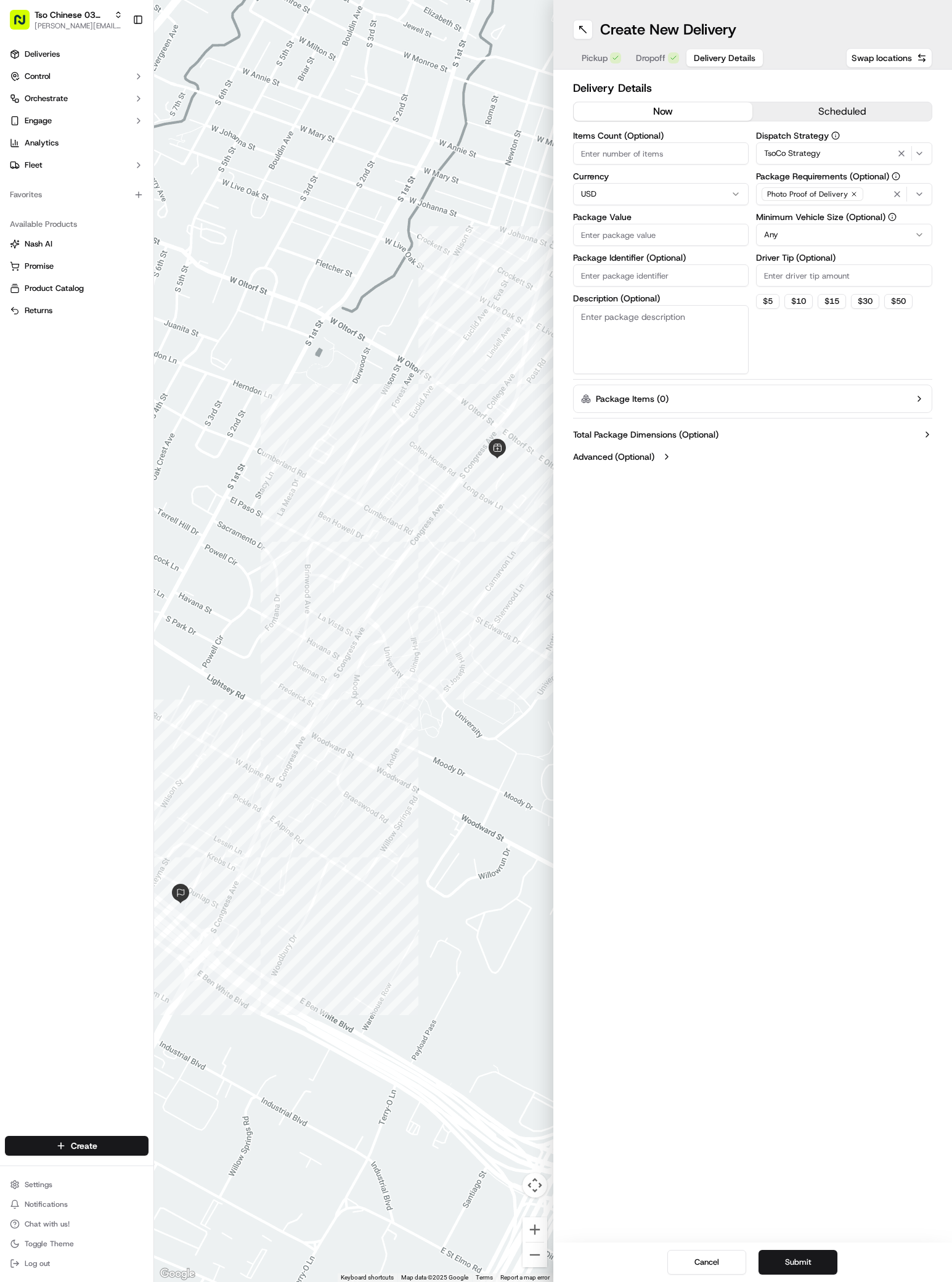
click at [834, 277] on input "Driver Tip (Optional)" at bounding box center [844, 275] width 177 height 23
type input "2"
click at [674, 243] on input "Package Value" at bounding box center [661, 235] width 177 height 23
type input "59.83"
click at [692, 276] on input "Package Identifier (Optional)" at bounding box center [661, 275] width 177 height 23
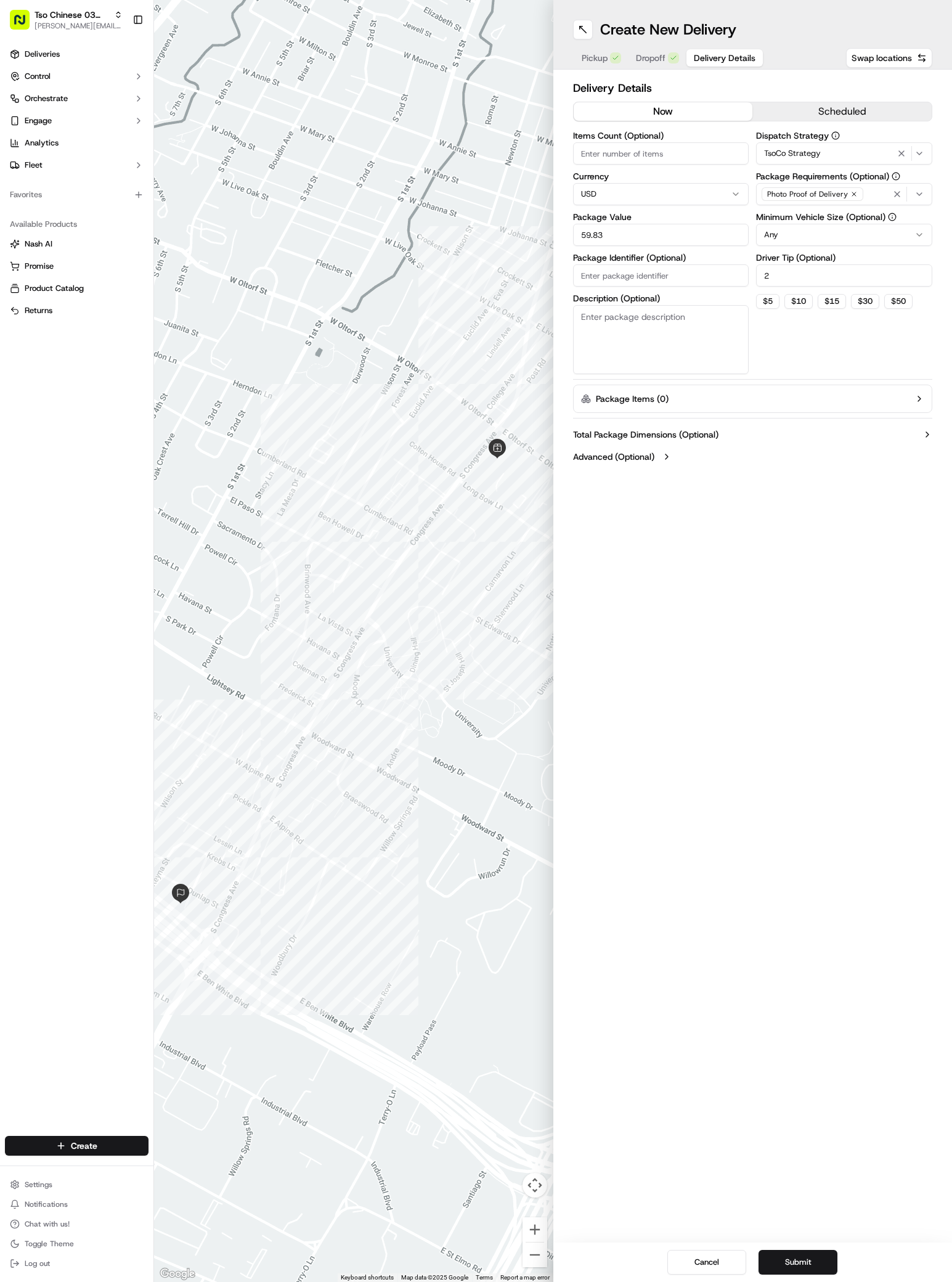
click at [692, 276] on input "Package Identifier (Optional)" at bounding box center [661, 275] width 177 height 23
type input "VVPOWDG"
click at [816, 1266] on button "Submit" at bounding box center [798, 1262] width 79 height 24
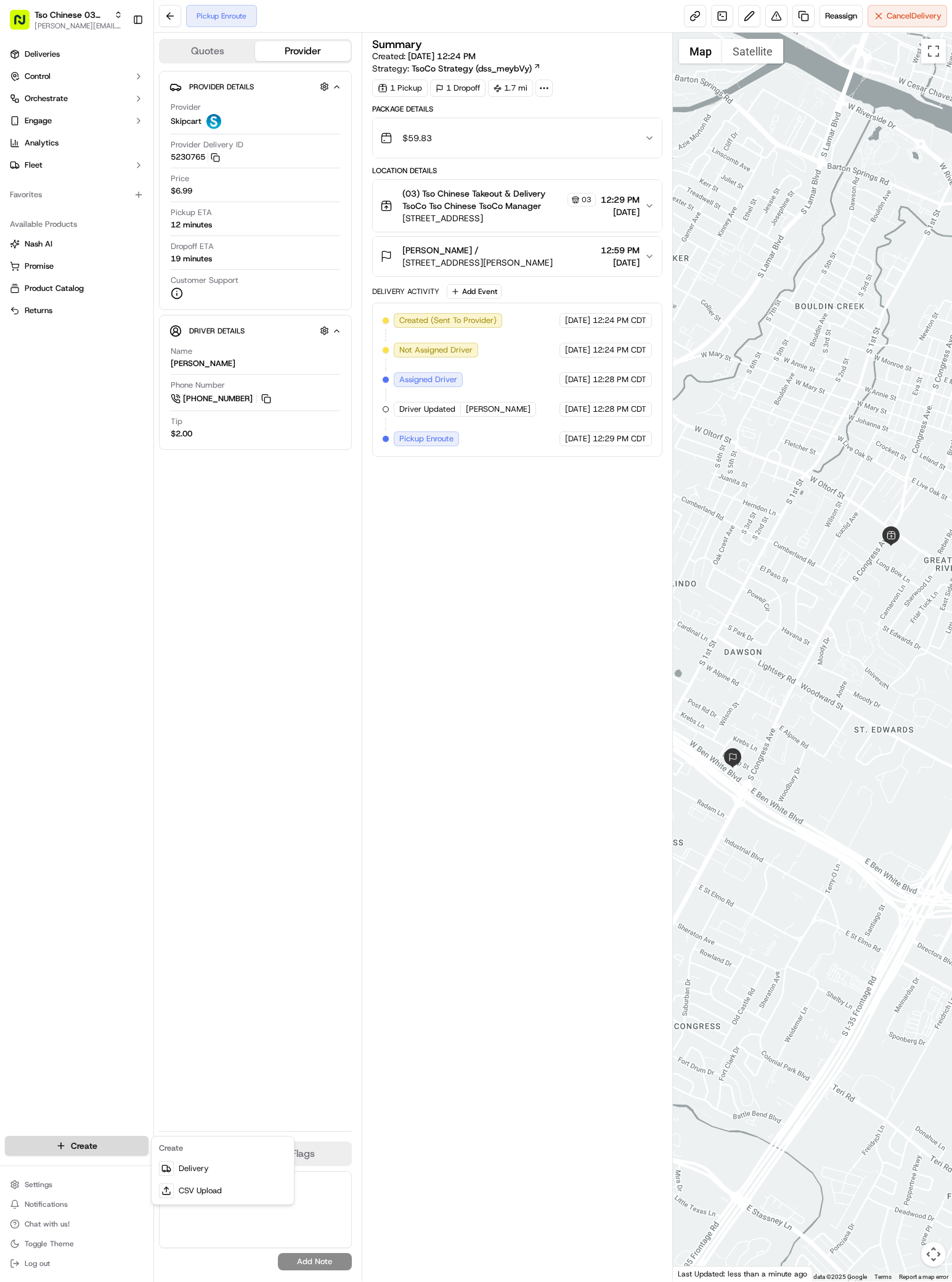
click at [92, 1137] on html "Tso Chinese 03 TsoCo antonia@tsochinese.com Toggle Sidebar Deliveries Control O…" at bounding box center [476, 641] width 952 height 1282
click at [177, 1164] on link "Delivery" at bounding box center [223, 1168] width 137 height 23
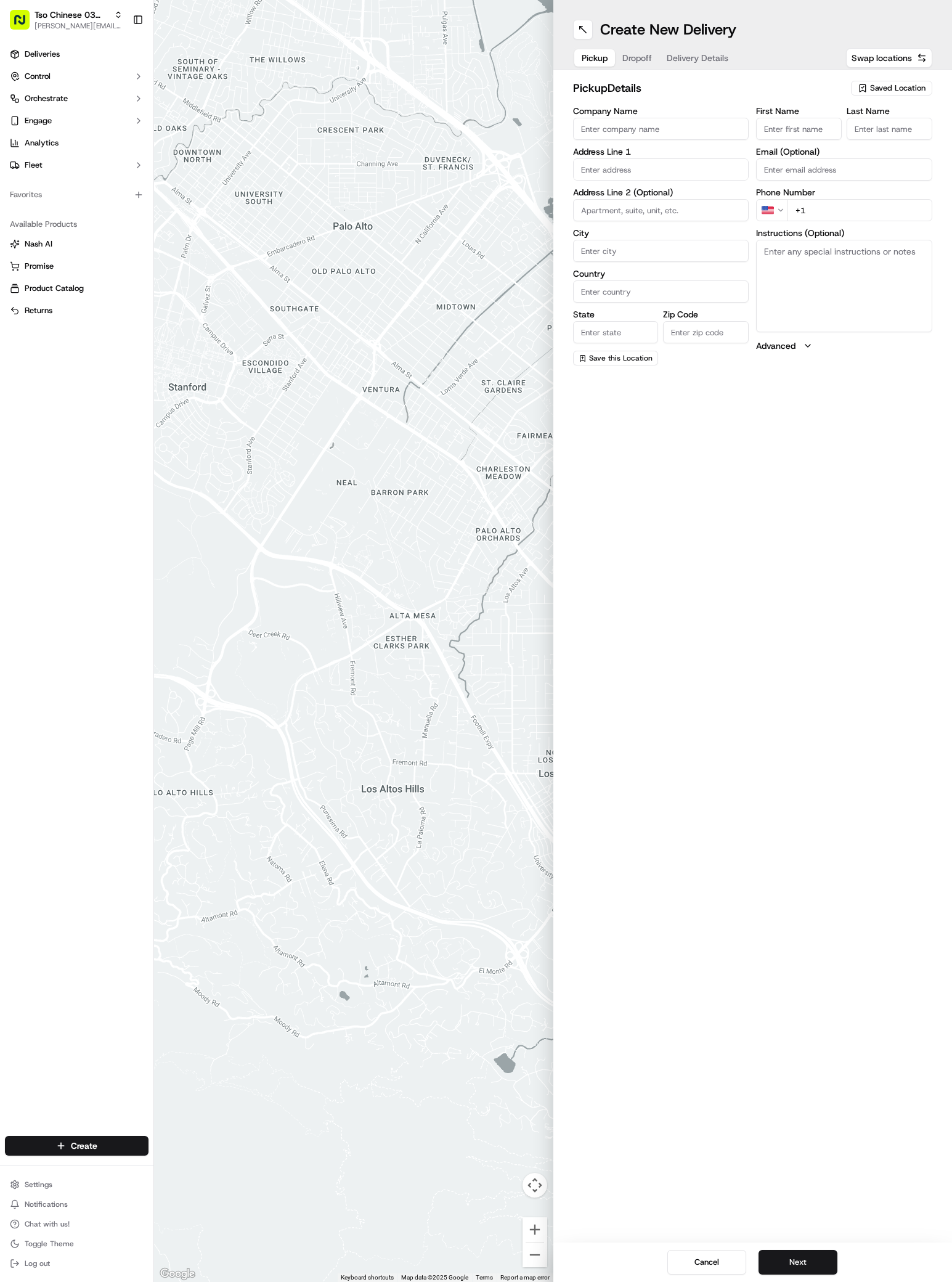
click at [899, 93] on span "Saved Location" at bounding box center [897, 88] width 55 height 11
click at [860, 141] on span "(03) Tso Chinese Takeout & Delivery TsoCo (03)" at bounding box center [869, 140] width 151 height 23
type input "(03) Tso Chinese Takeout & Delivery TsoCo"
type input "Ste F"
type input "Austin"
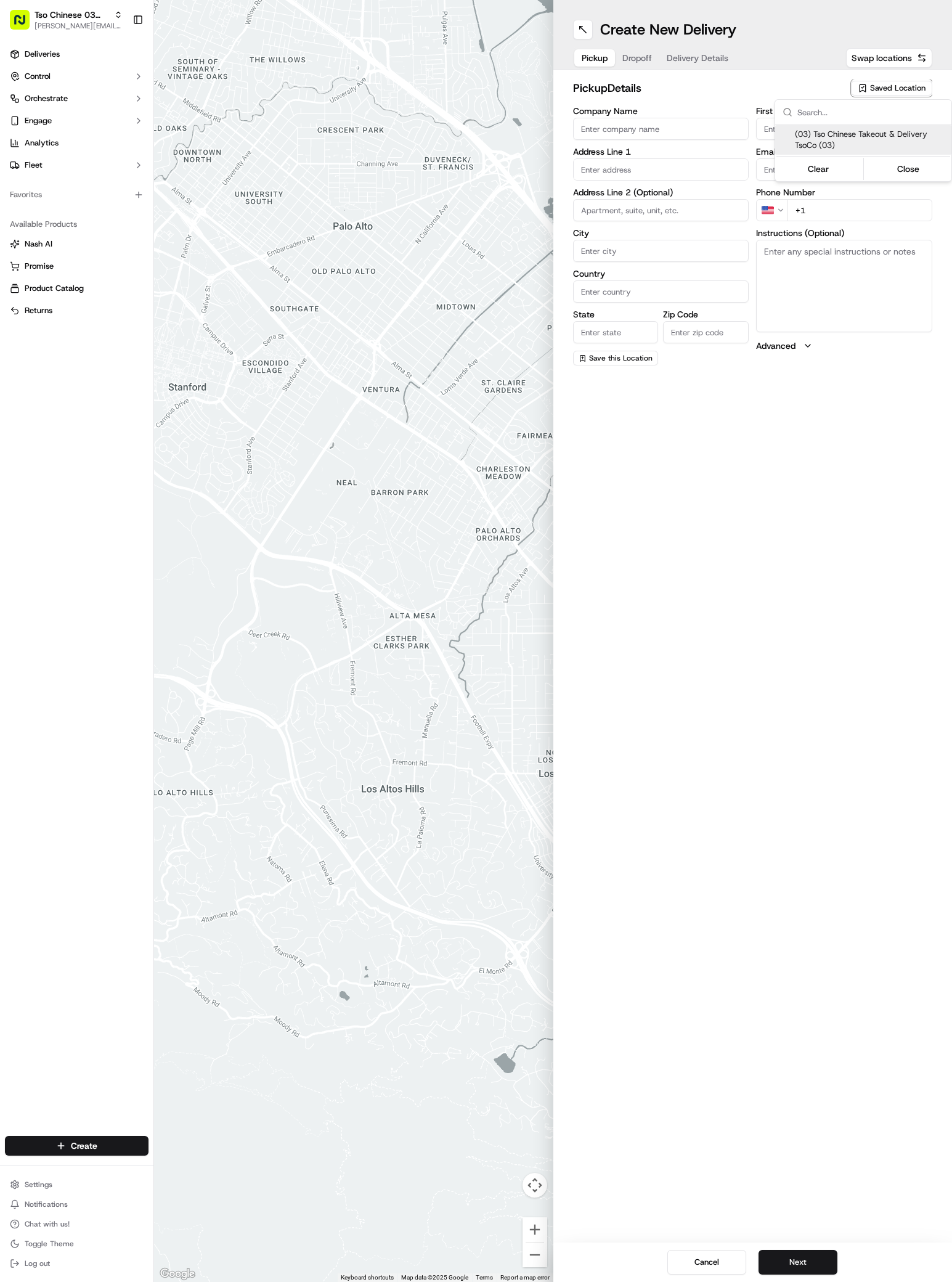
type input "US"
type input "TX"
type input "78704"
type input "Tso Chinese"
type input "TsoCo Manager"
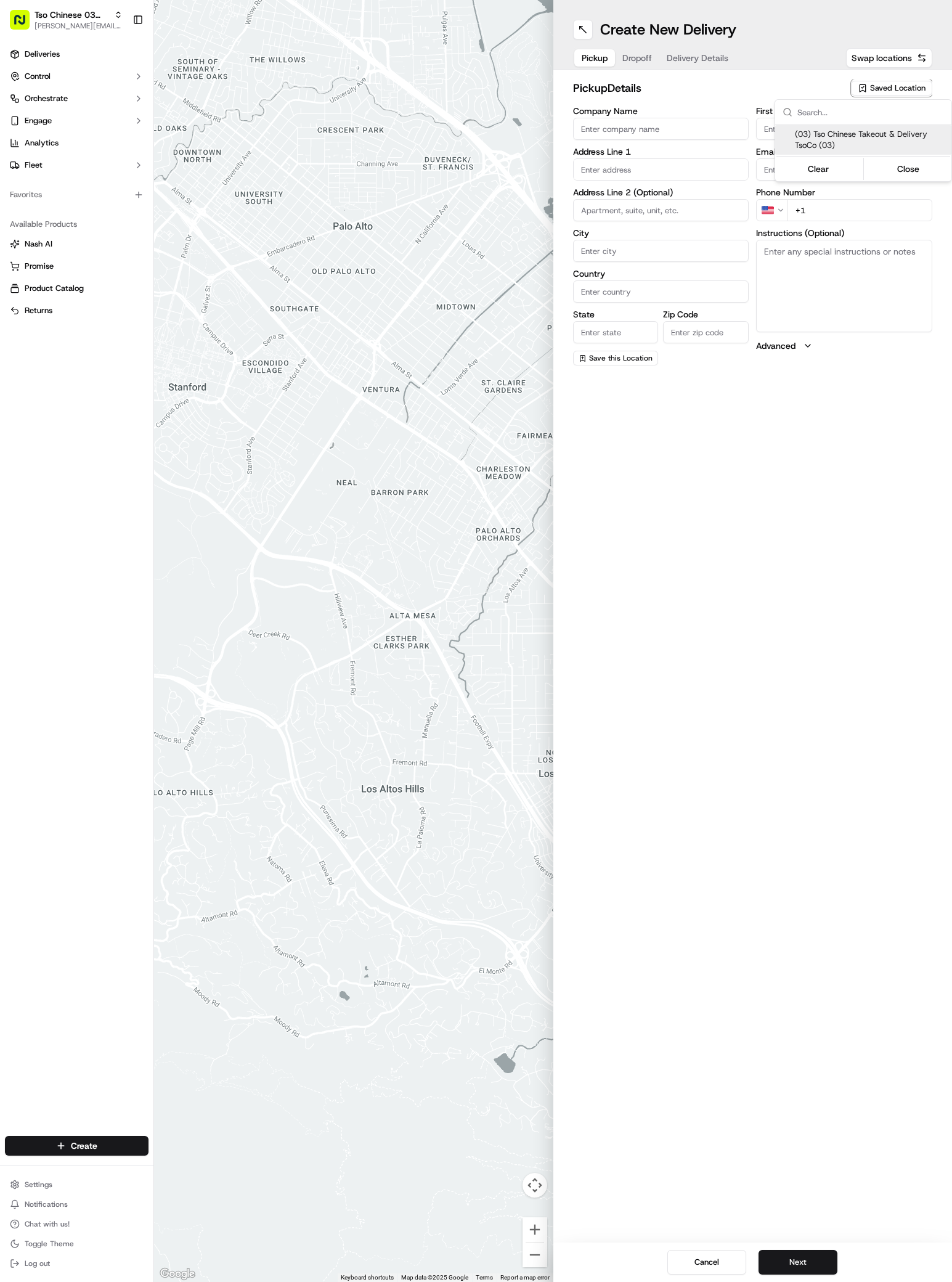
type input "tsocostore@tsochinese.com"
type input "+1 512 428 4445"
type textarea "Submit a picture displaying address & food as Proof of Delivery. Envía una foto…"
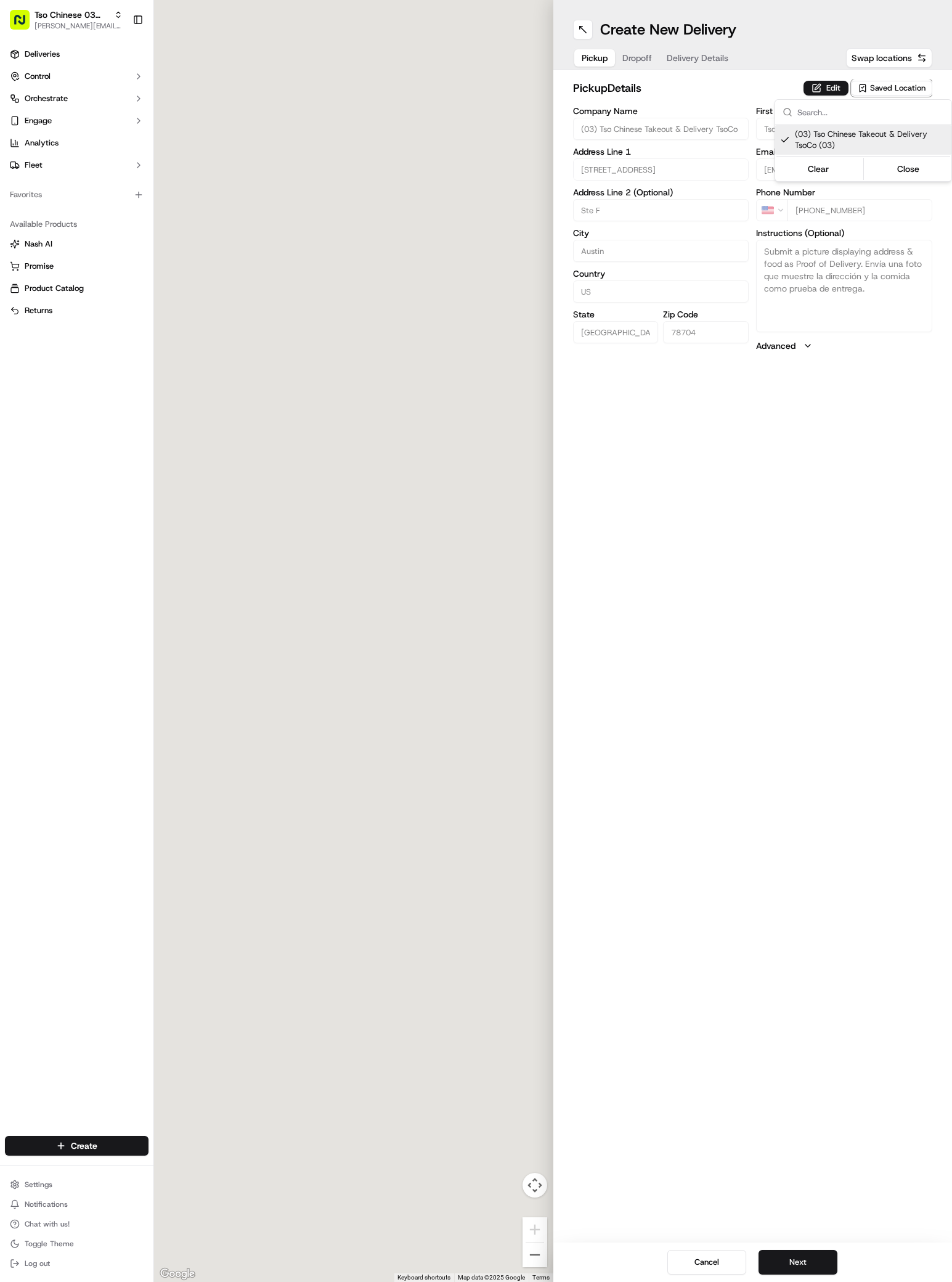
type input "2407 S Congress Ave"
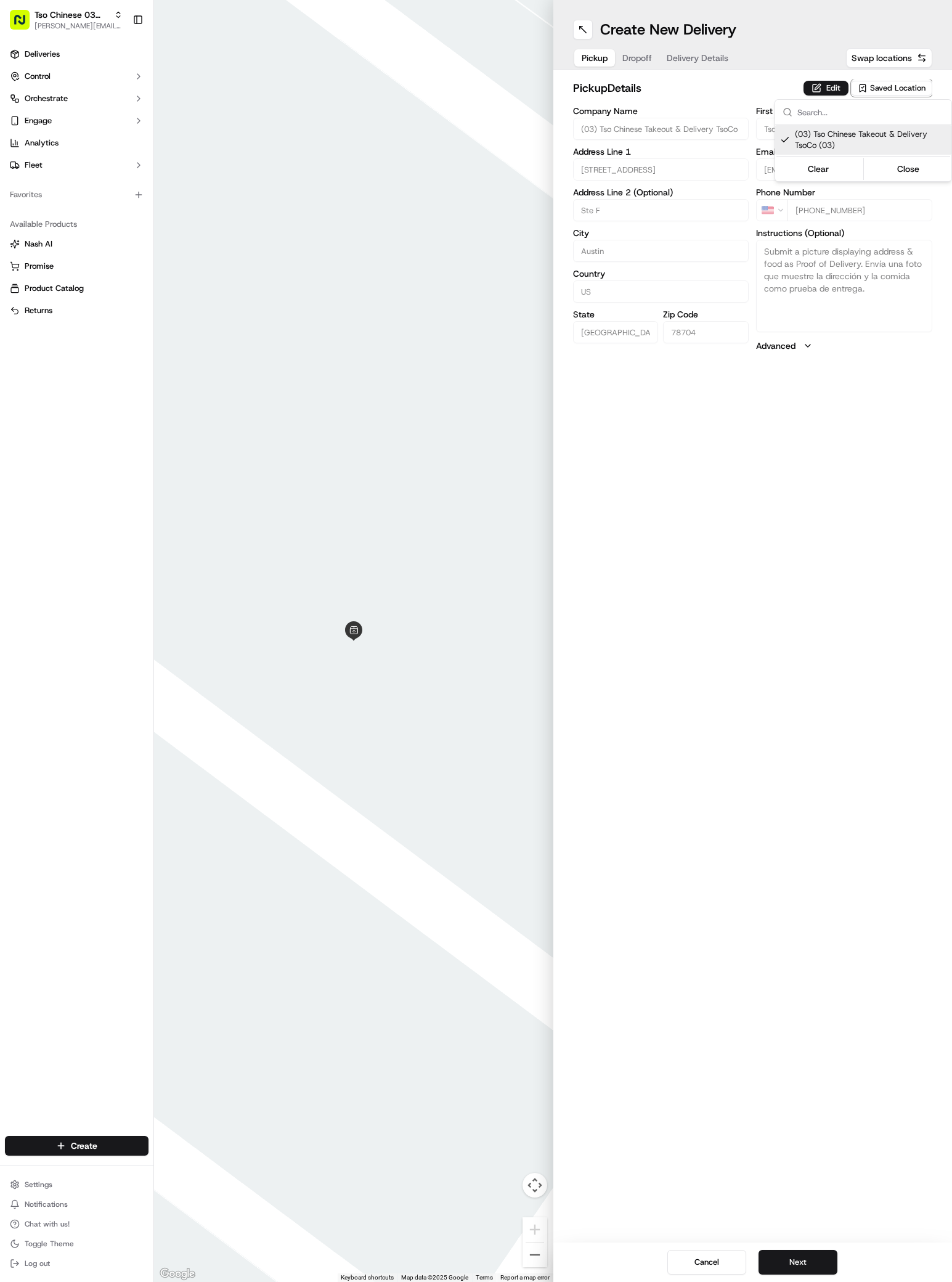
click at [660, 873] on html "Tso Chinese 03 TsoCo antonia@tsochinese.com Toggle Sidebar Deliveries Control O…" at bounding box center [476, 641] width 952 height 1282
click at [806, 1259] on button "Next" at bounding box center [798, 1262] width 79 height 24
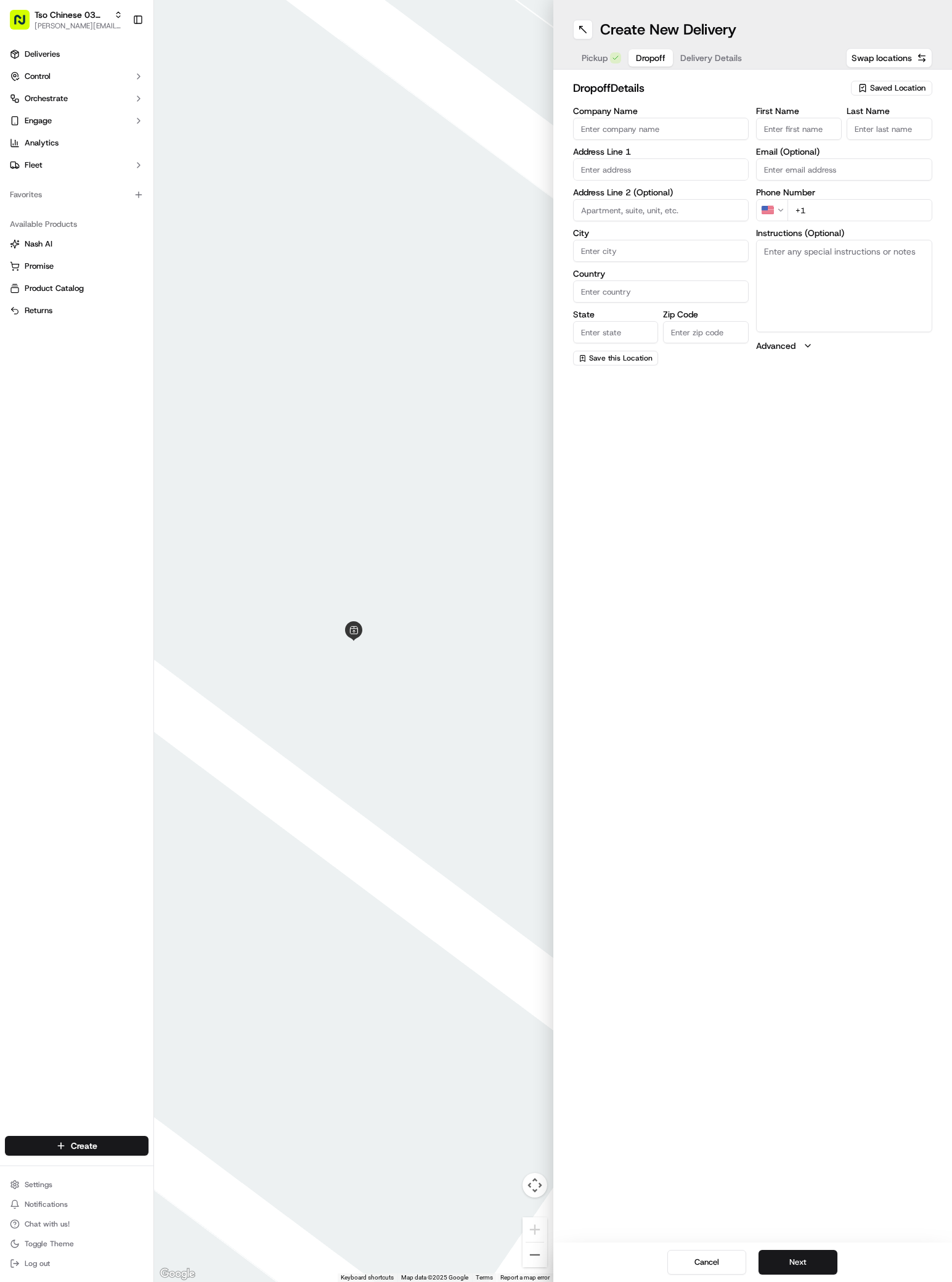
paste input "Neesha Thakkar"
type input "Neesha Thakkar"
type input "."
paste input "214 449 8680"
type input "+1 214 449 8680"
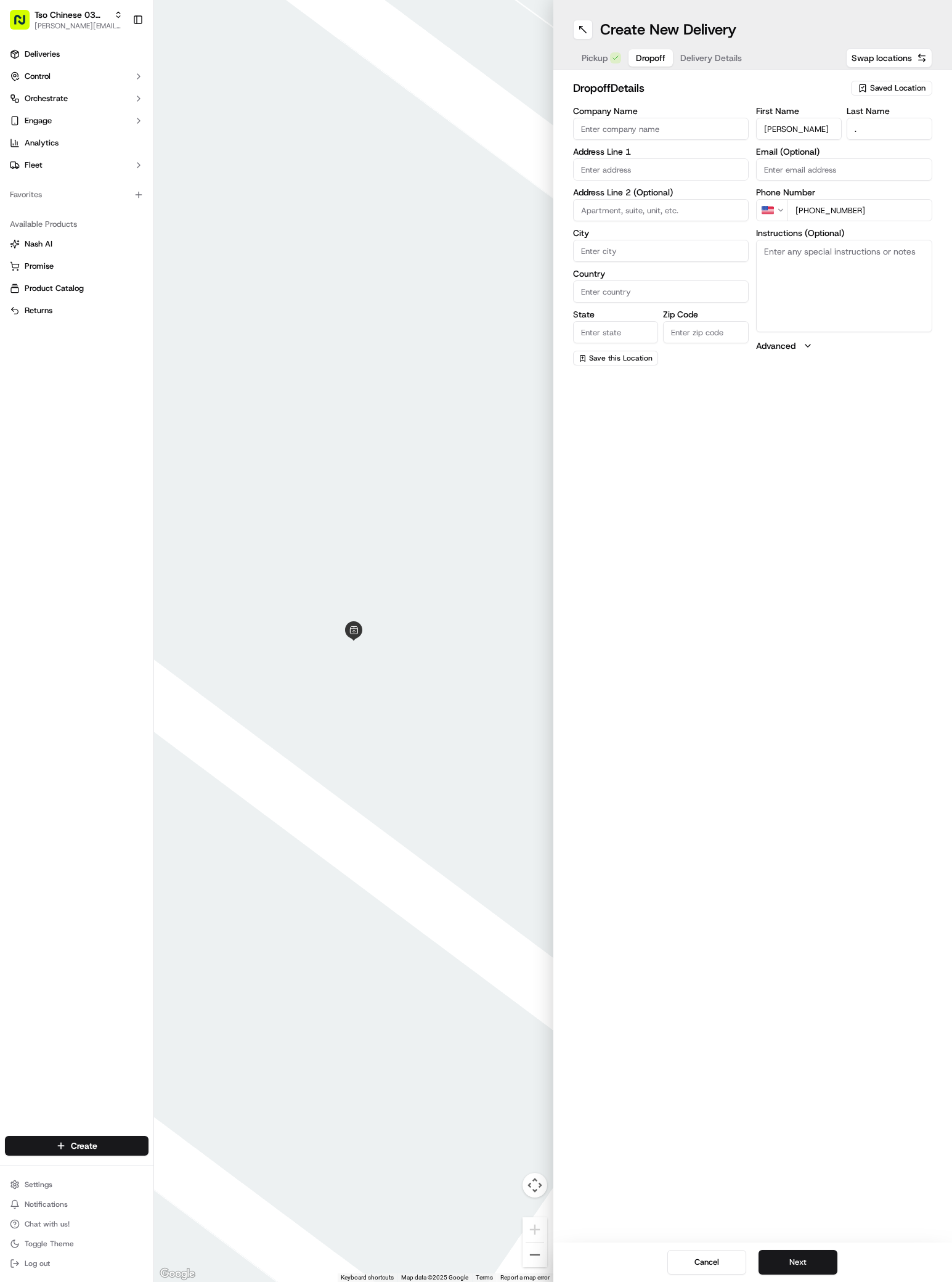
paste input "2707 Oak Crest Avenue"
click at [624, 204] on div "2707 Oak Crest Avenue, Austin, TX" at bounding box center [660, 195] width 170 height 19
type input "[STREET_ADDRESS]"
type input "Austin"
type input "United States"
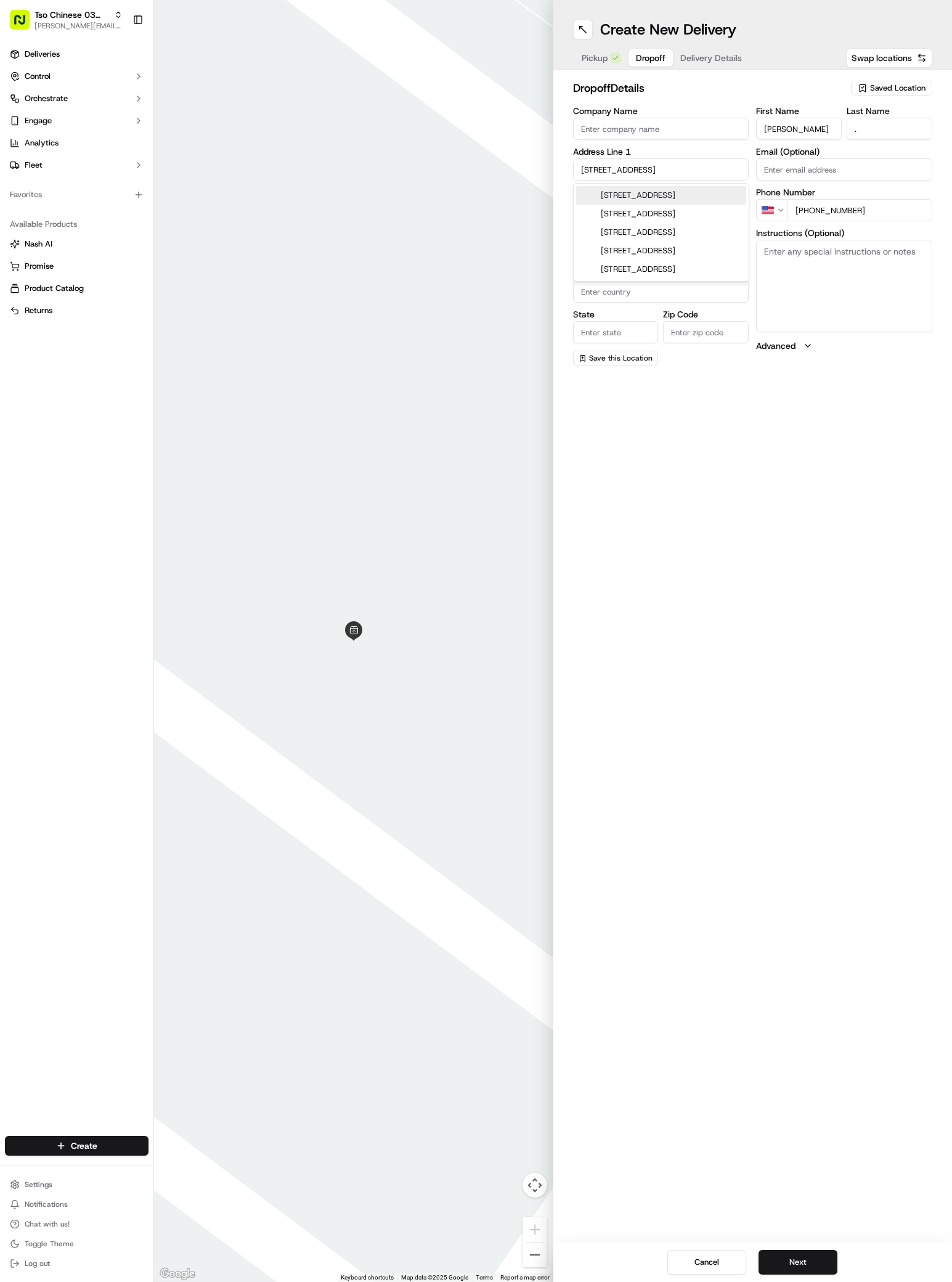
type input "TX"
type input "78704"
type input "2707 Oak Crest Avenue"
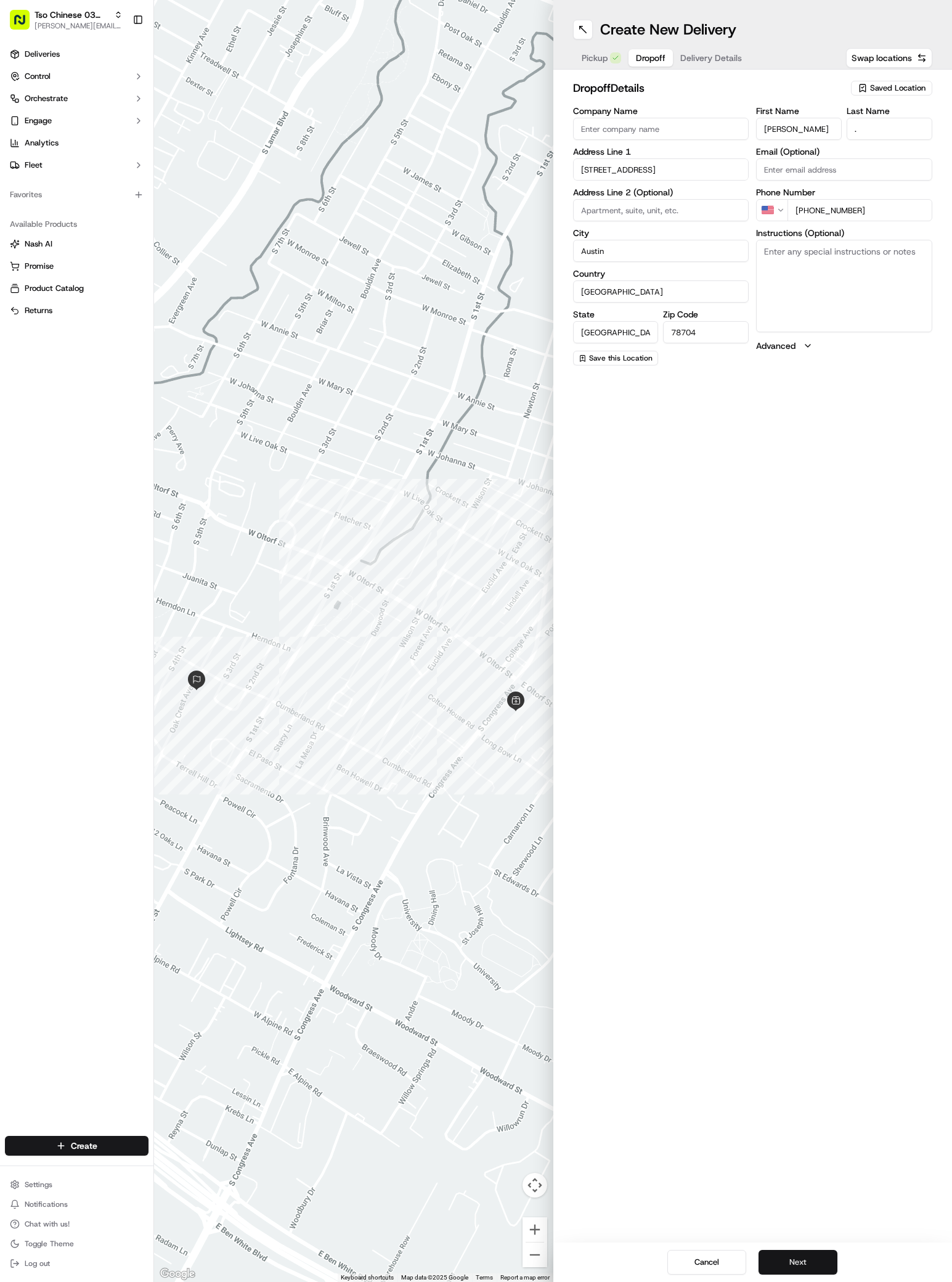
click at [801, 1257] on button "Next" at bounding box center [798, 1262] width 79 height 24
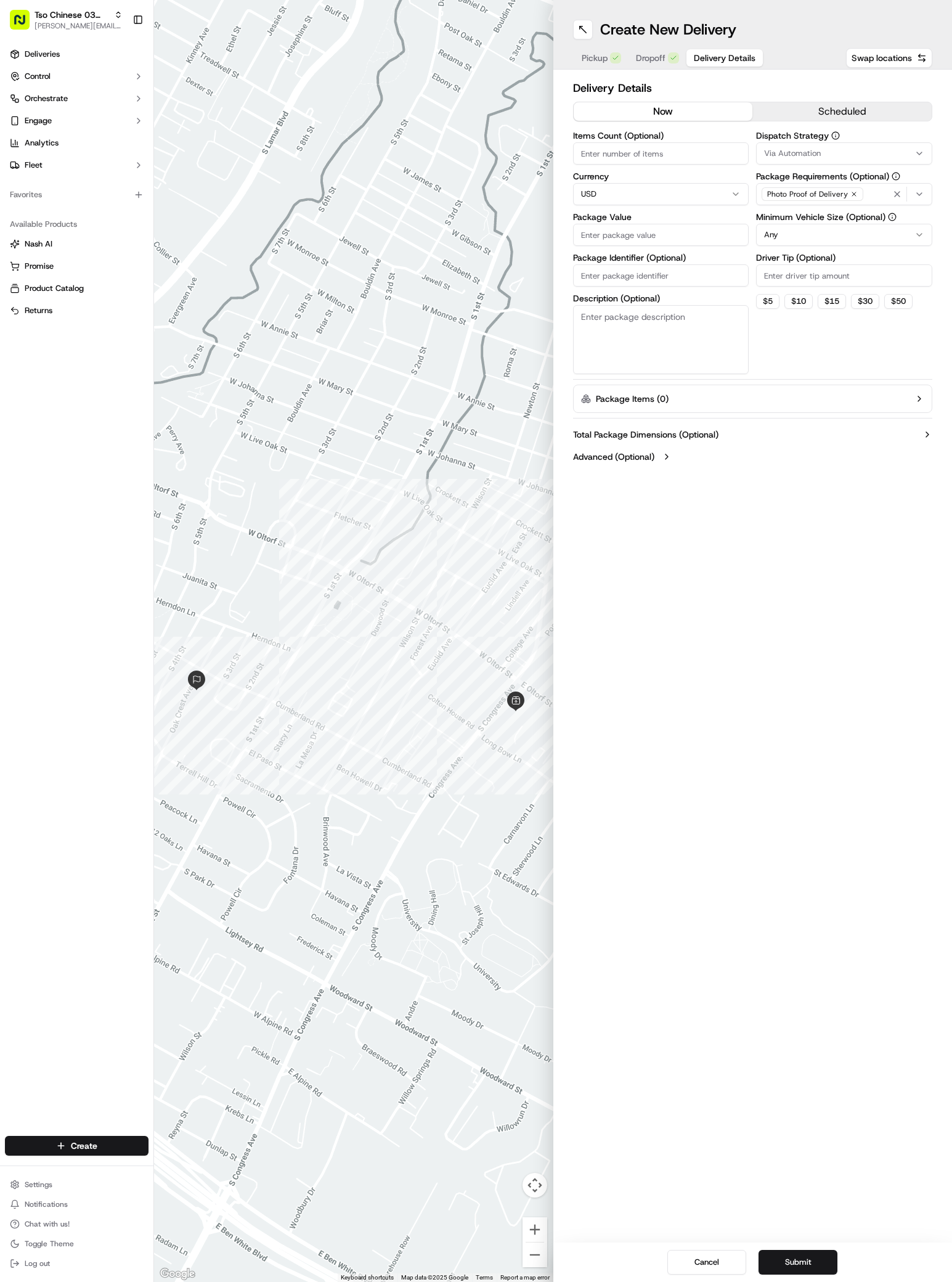
click at [916, 153] on icon "button" at bounding box center [919, 153] width 9 height 9
click at [827, 224] on span "TsoCo Strategy" at bounding box center [852, 221] width 151 height 11
click at [807, 327] on html "Tso Chinese 03 TsoCo antonia@tsochinese.com Toggle Sidebar Deliveries Control O…" at bounding box center [476, 641] width 952 height 1282
click at [829, 274] on input "Driver Tip (Optional)" at bounding box center [844, 275] width 177 height 23
type input "2"
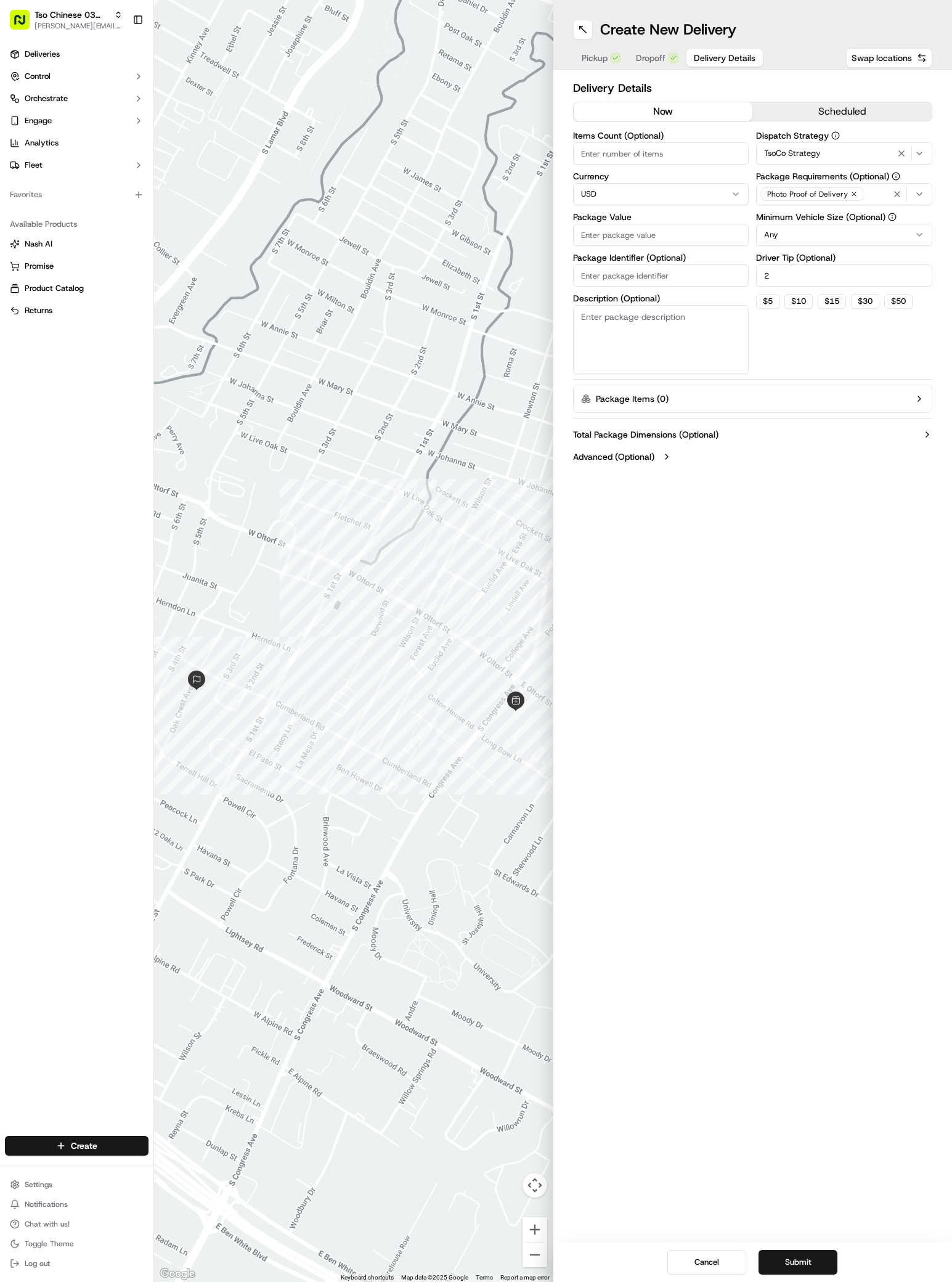
click at [676, 239] on input "Package Value" at bounding box center [661, 235] width 177 height 23
type input "31.28"
paste input "#UELZPG6"
click at [635, 279] on input "Package Identifier (Optional)" at bounding box center [661, 275] width 177 height 23
type input "#UELZPG6"
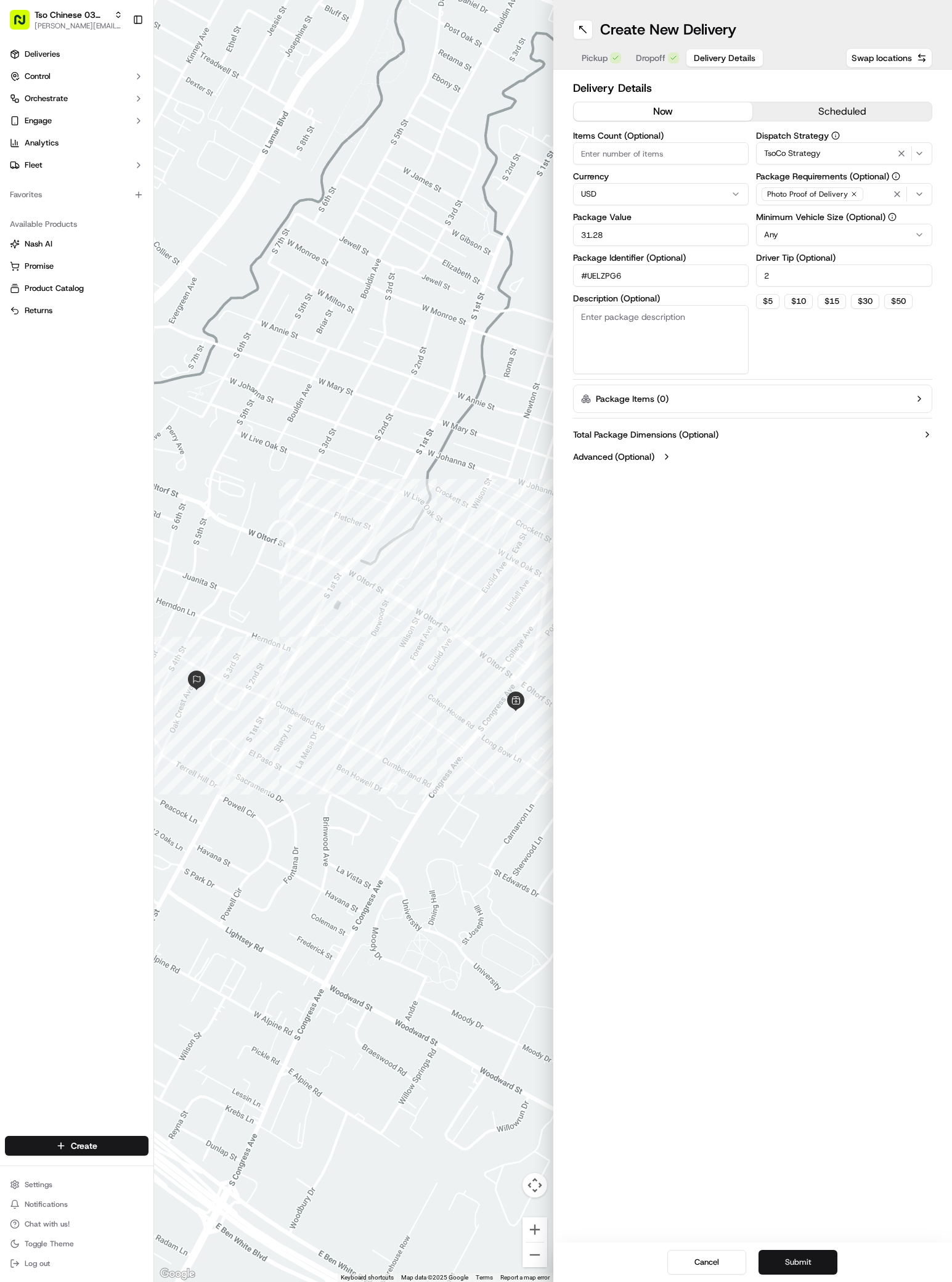
click at [808, 1262] on button "Submit" at bounding box center [798, 1262] width 79 height 24
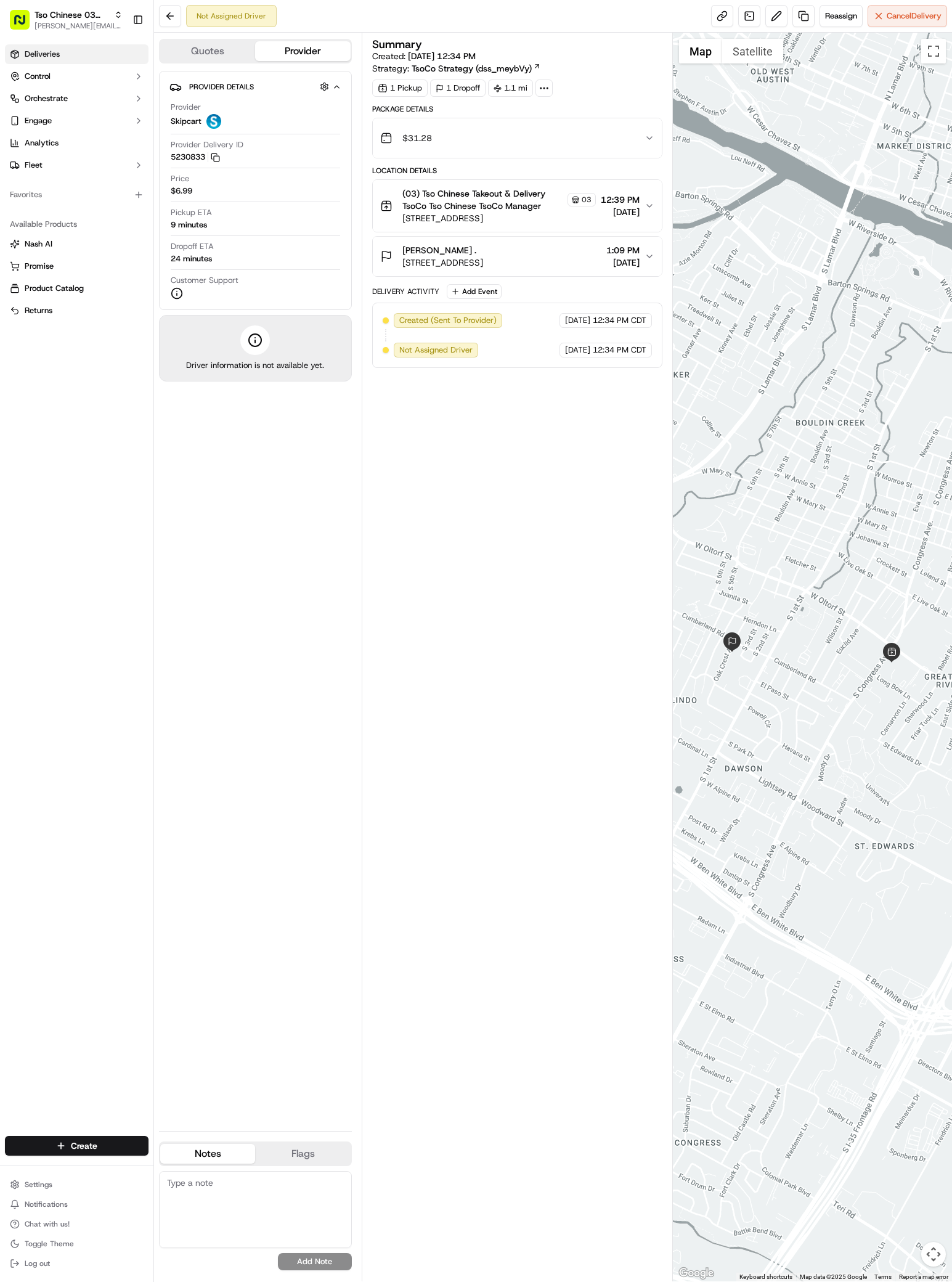
click at [53, 54] on span "Deliveries" at bounding box center [41, 54] width 35 height 11
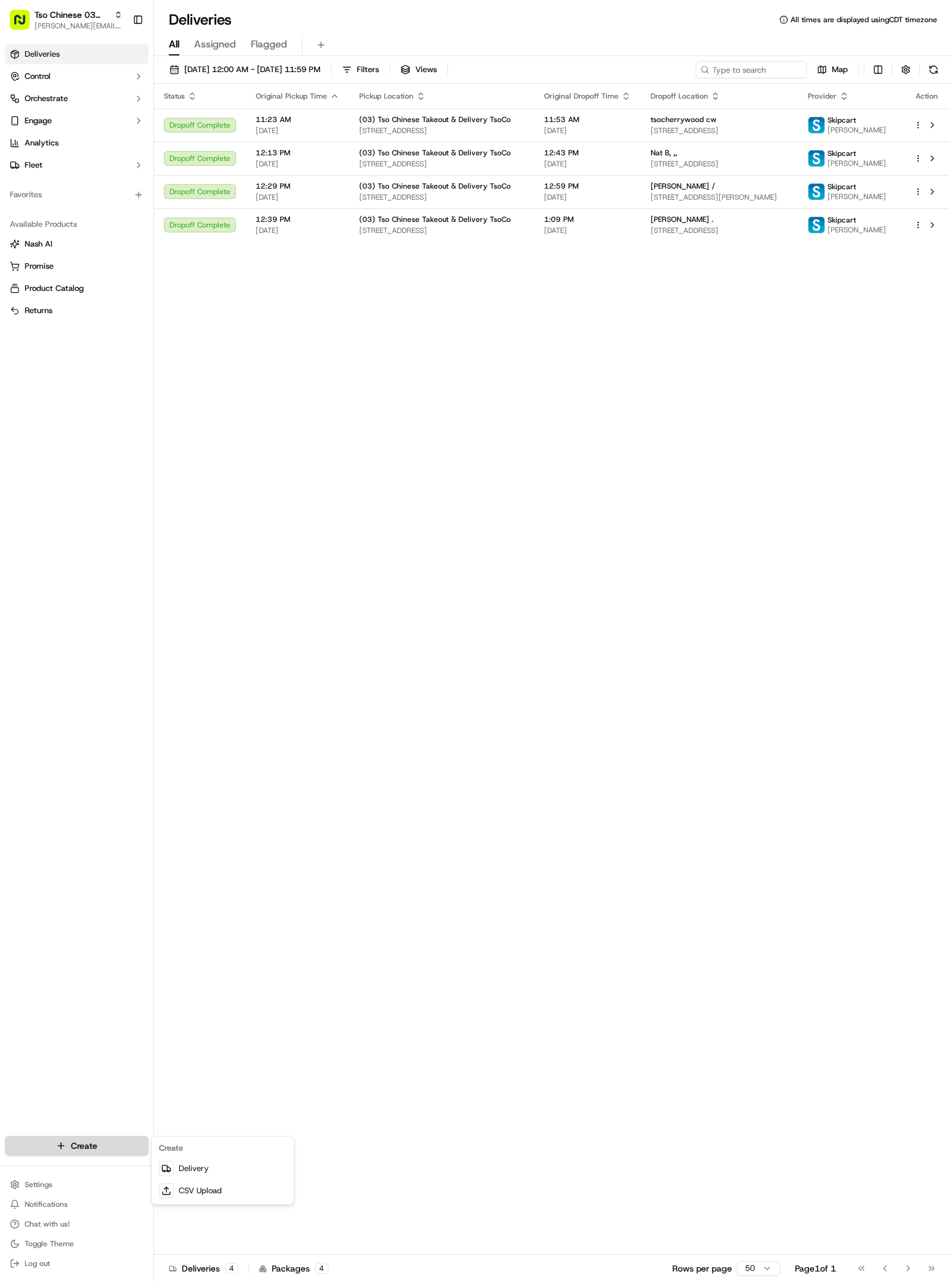
click at [115, 1151] on html "Tso Chinese 03 TsoCo antonia@tsochinese.com Toggle Sidebar Deliveries Control O…" at bounding box center [476, 641] width 952 height 1282
click at [172, 1167] on div at bounding box center [166, 1168] width 15 height 15
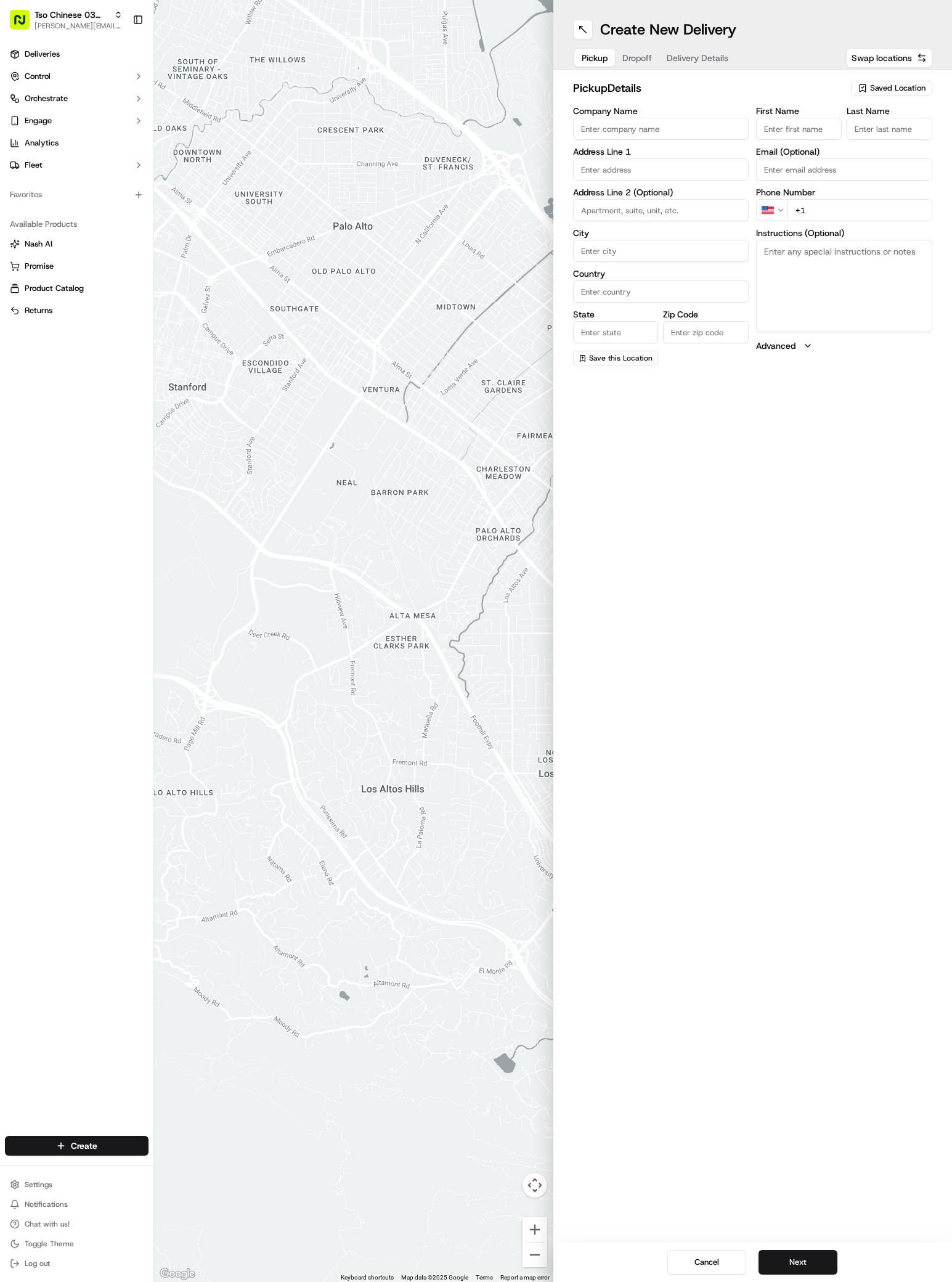
click at [921, 91] on span "Saved Location" at bounding box center [897, 88] width 55 height 11
click at [841, 140] on span "(03) Tso Chinese Takeout & Delivery TsoCo (03)" at bounding box center [869, 140] width 151 height 23
type input "(03) Tso Chinese Takeout & Delivery TsoCo"
type input "Ste F"
type input "Austin"
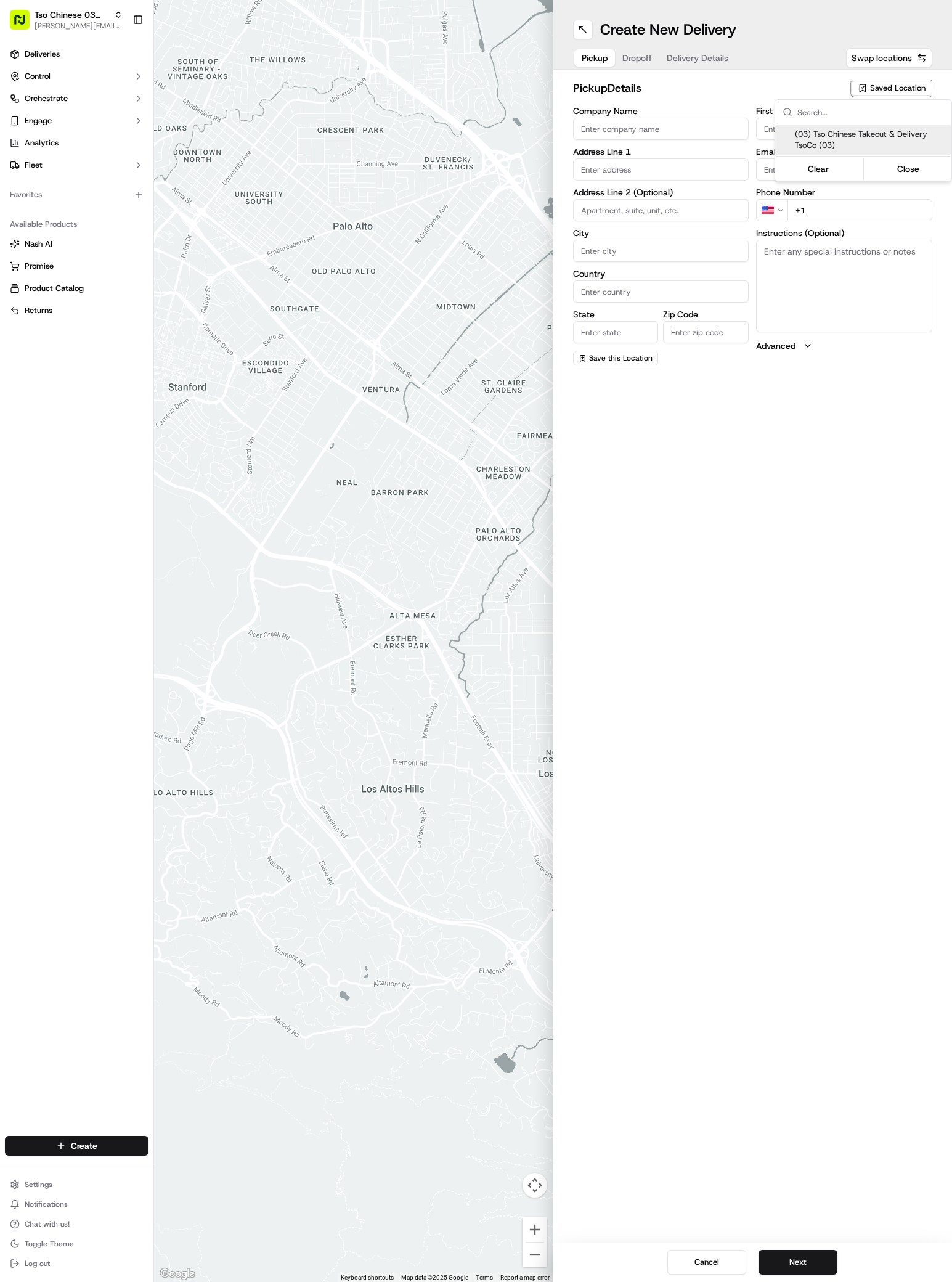
type input "US"
type input "TX"
type input "78704"
type input "Tso Chinese"
type input "TsoCo Manager"
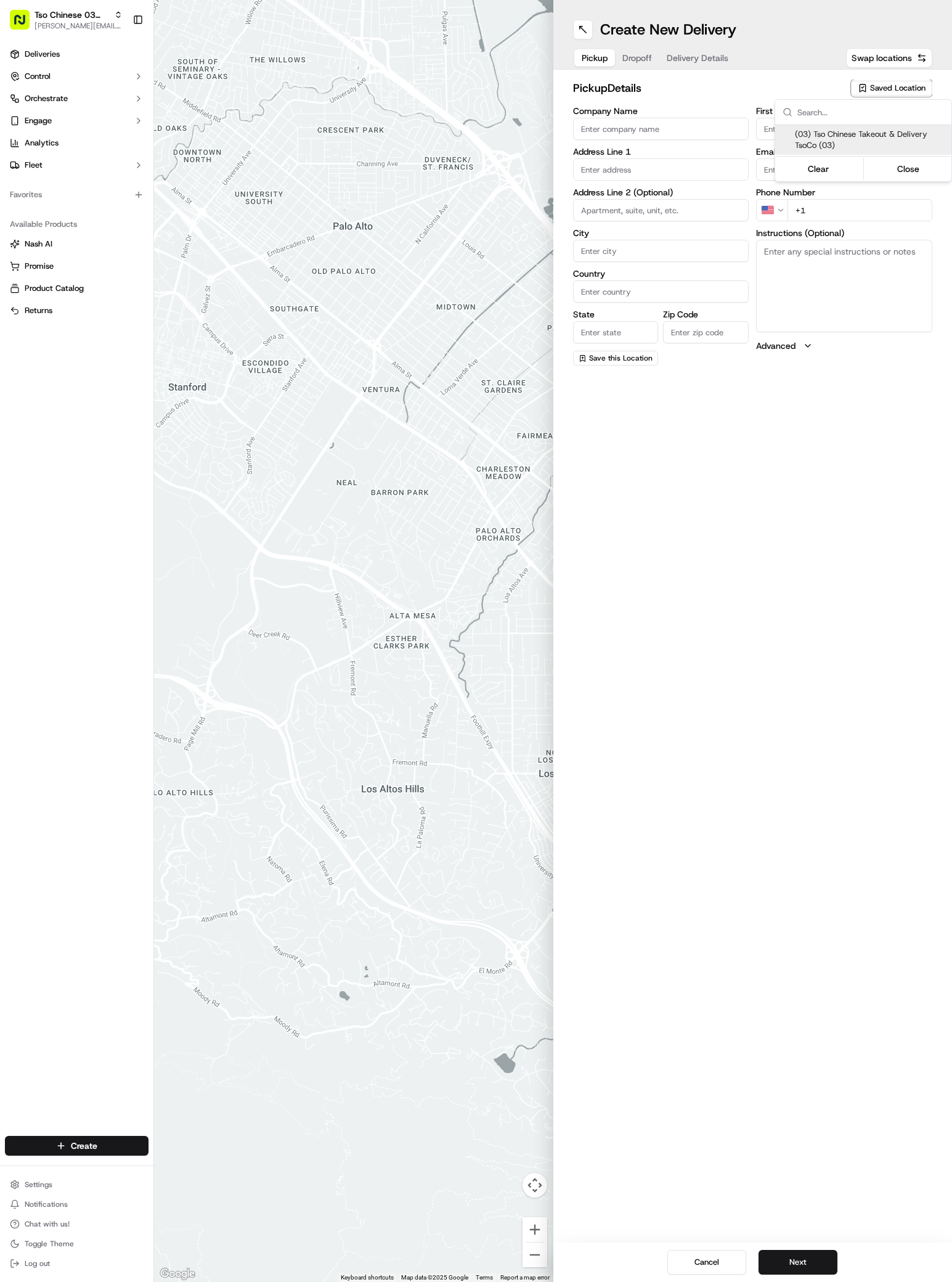
type input "tsocostore@tsochinese.com"
type input "+1 512 428 4445"
type textarea "Submit a picture displaying address & food as Proof of Delivery. Envía una foto…"
type input "2407 S Congress Ave"
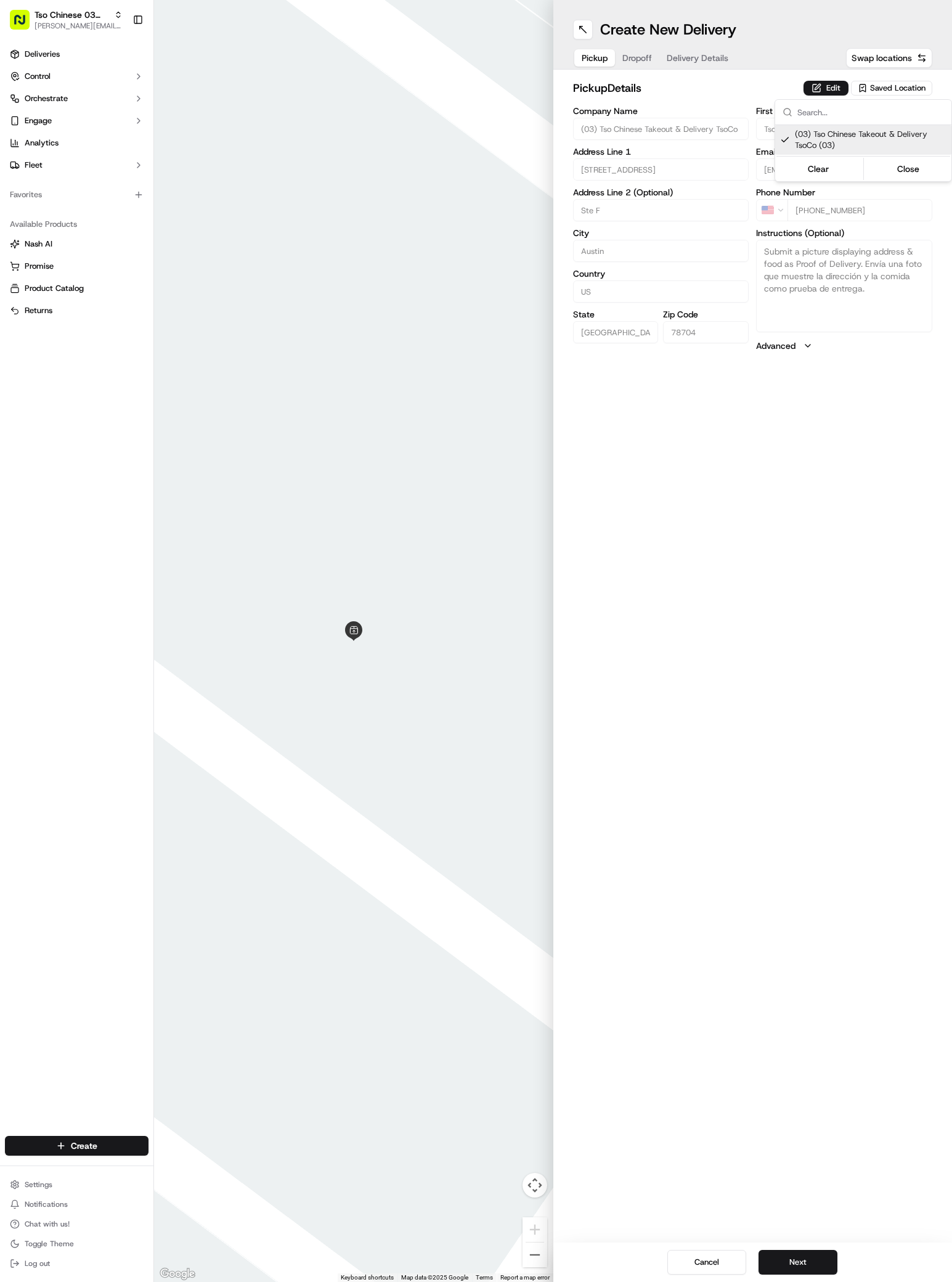
click at [781, 835] on html "Tso Chinese 03 TsoCo antonia@tsochinese.com Toggle Sidebar Deliveries Control O…" at bounding box center [476, 641] width 952 height 1282
click at [824, 1266] on button "Next" at bounding box center [798, 1262] width 79 height 24
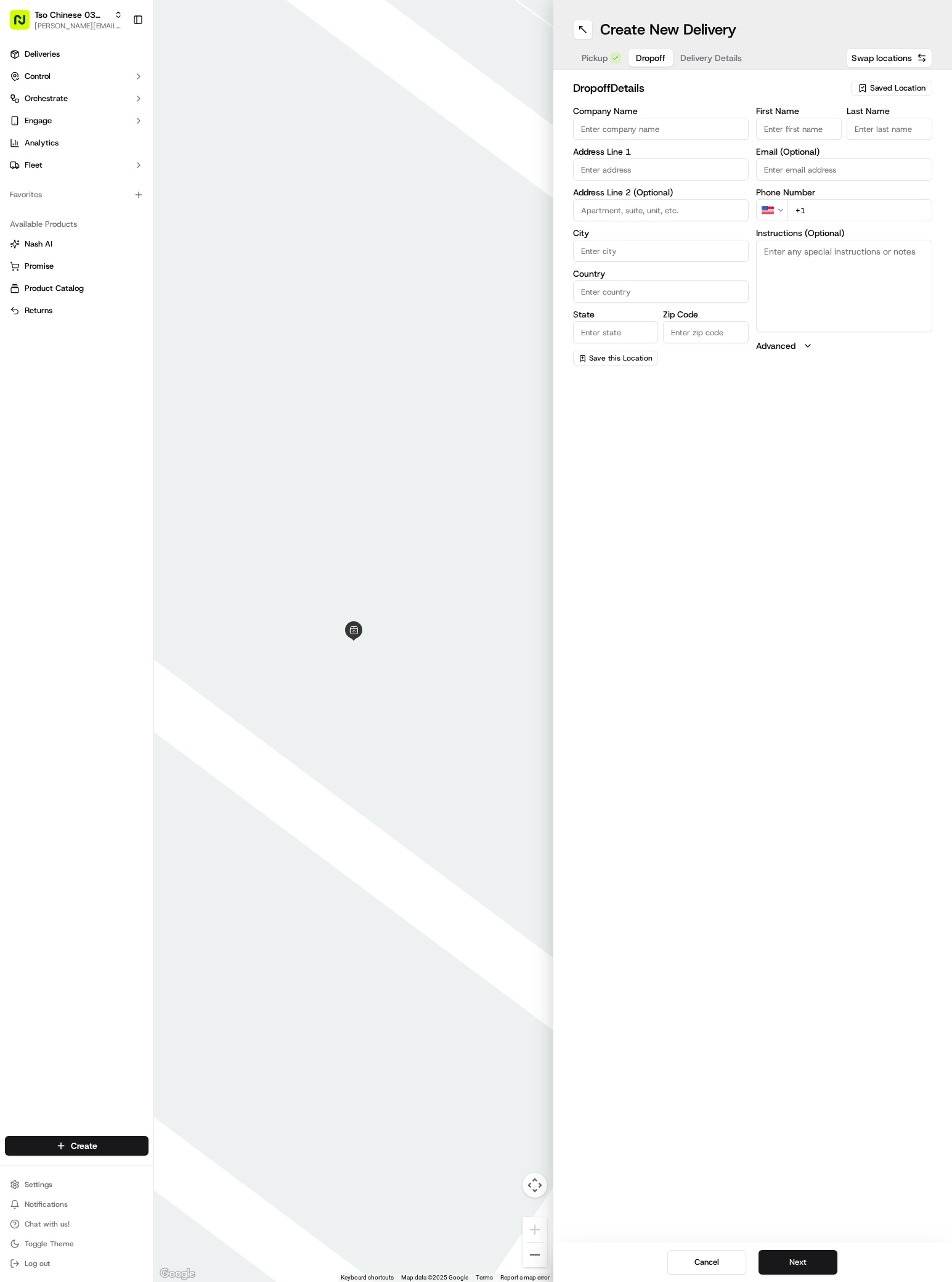
paste input "Bekah Harmon"
type input "Bekah Harmon"
type input "/"
paste input "904 521 7808"
type input "+1 904 521 7808"
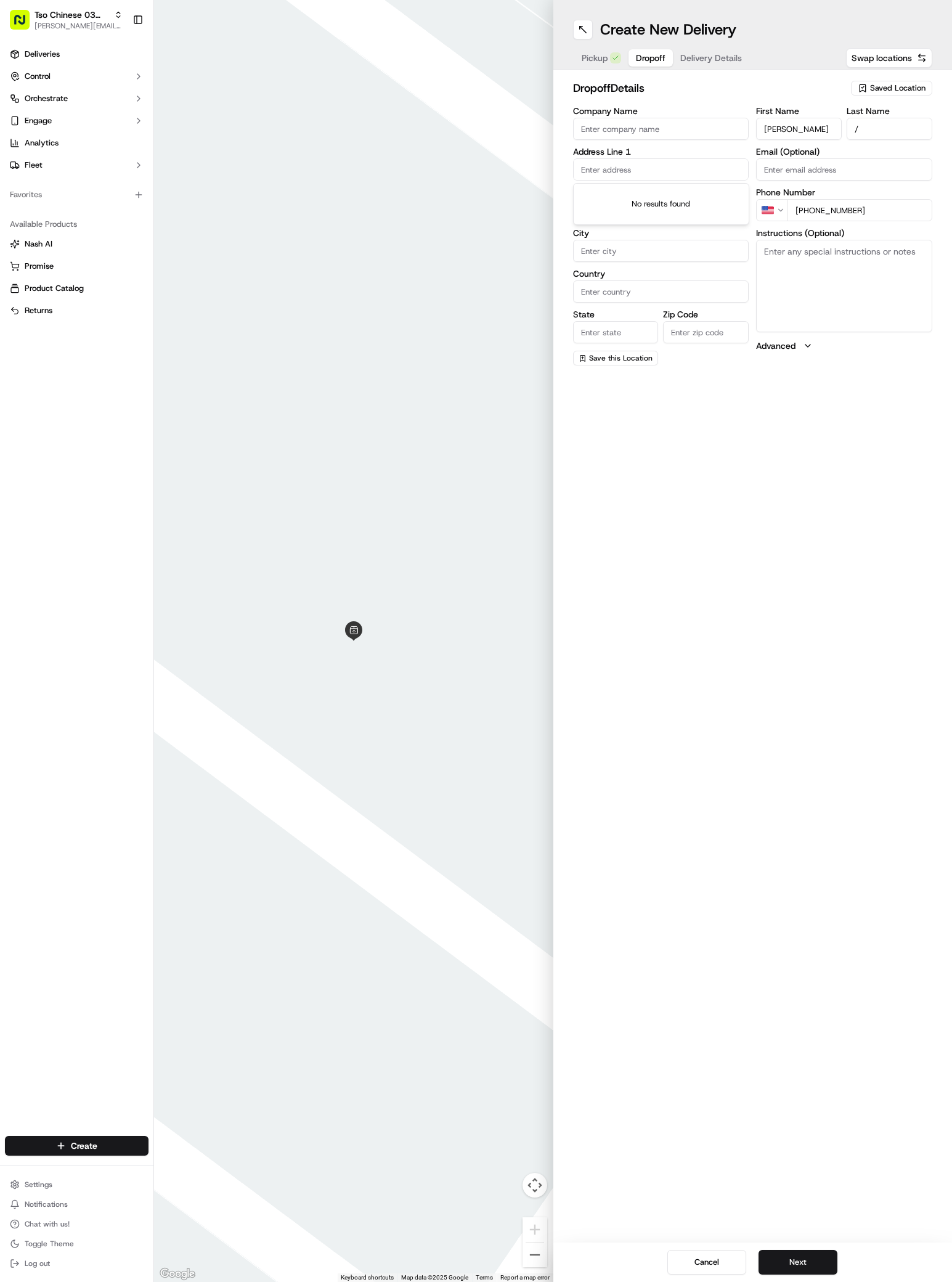
paste input "4017 Victory Dr"
click at [632, 168] on input "4017 Victory Dr" at bounding box center [661, 170] width 177 height 23
click at [622, 193] on div "4017 Victory Drive, Austin, TX" at bounding box center [660, 195] width 170 height 19
type input "4017 Victory Dr, Austin, TX 78704, USA"
type input "Austin"
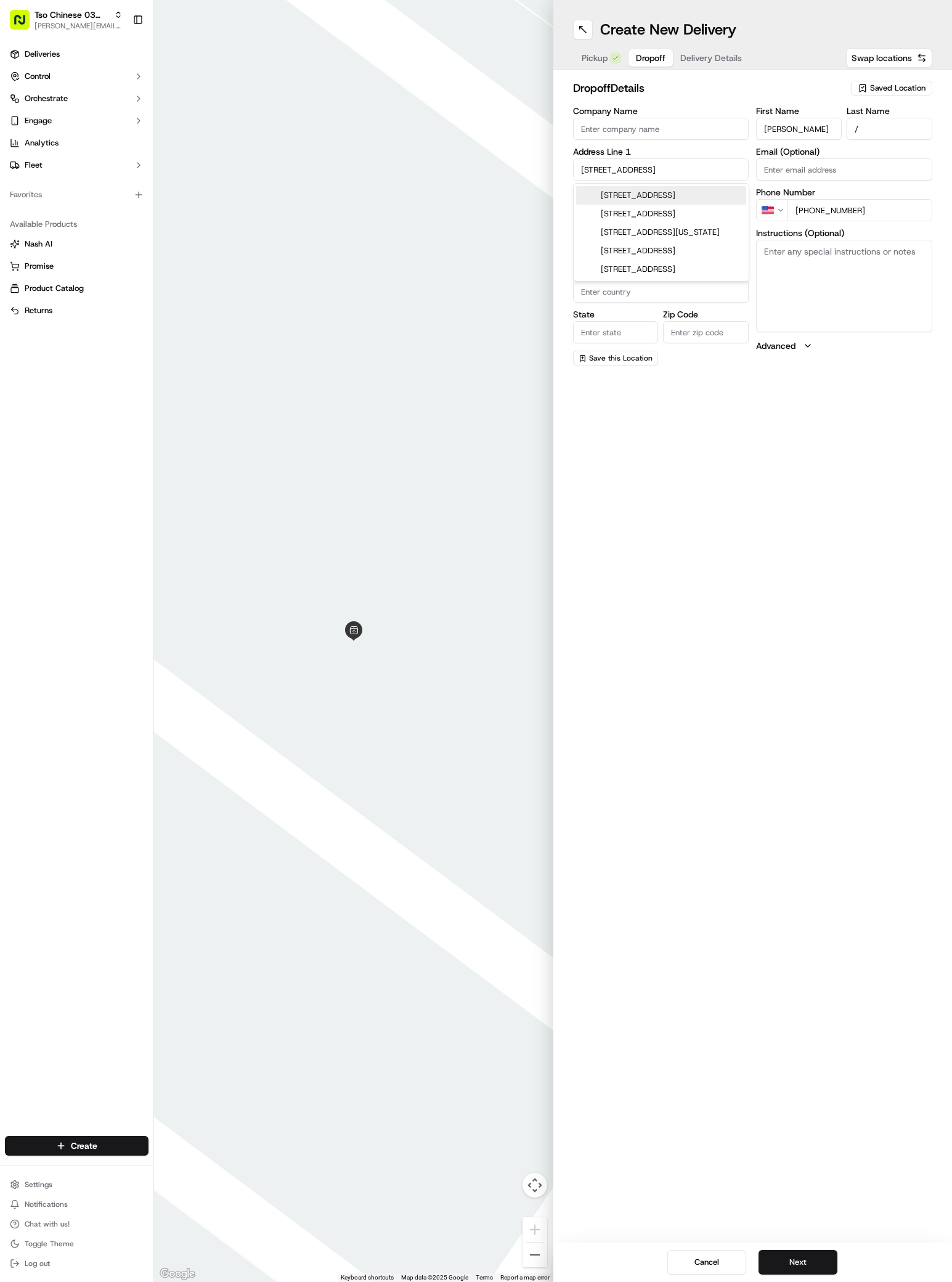
type input "United States"
type input "TX"
type input "78704"
type input "4017 Victory Drive"
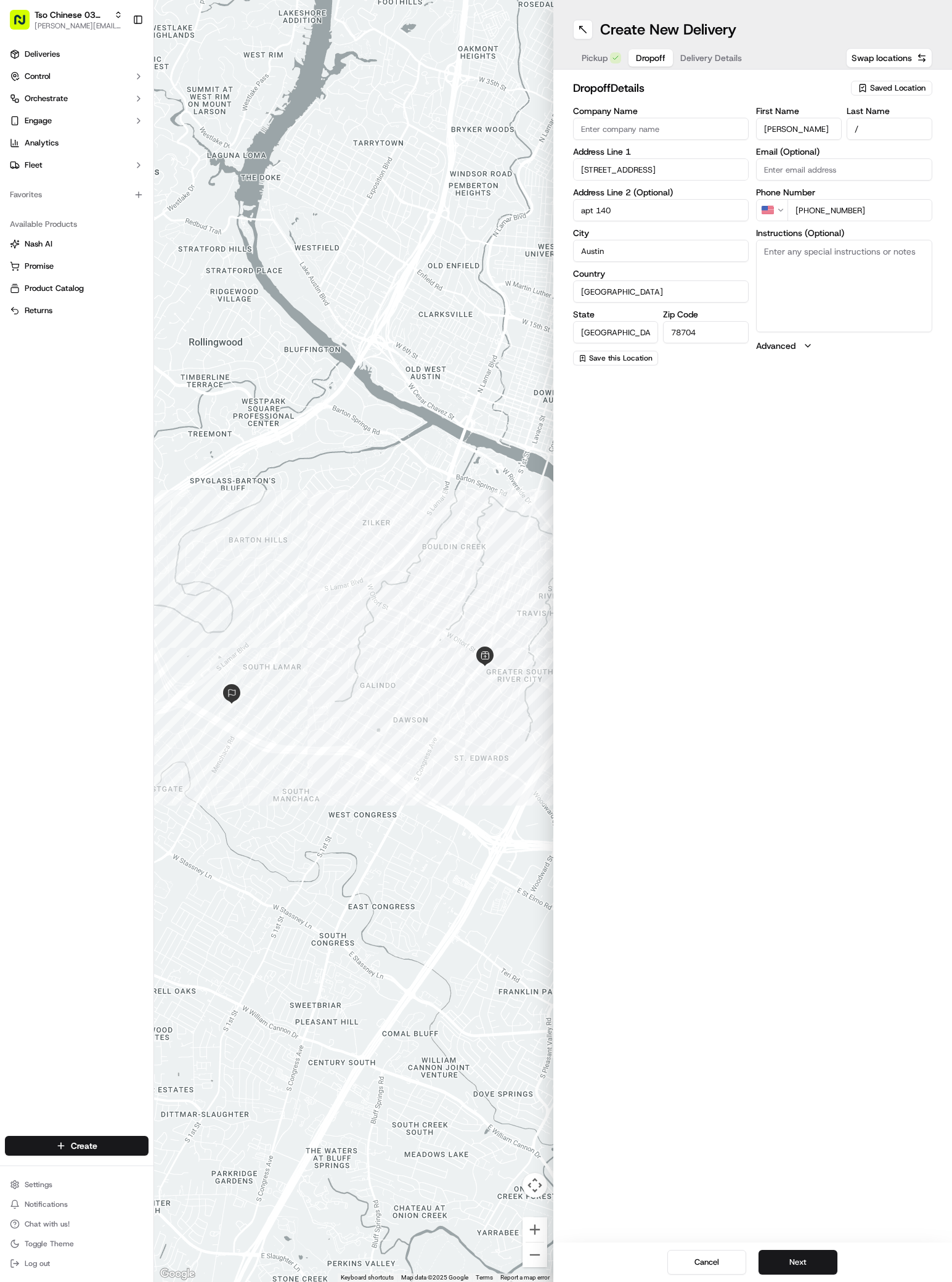
type input "apt 140"
click at [867, 295] on textarea "Instructions (Optional)" at bounding box center [844, 286] width 177 height 92
paste textarea "Access gate to my complex located within Mission James Place apartments. Gate c…"
type textarea "Access gate to my complex located within Mission James Place apartments. Gate c…"
click at [820, 1262] on button "Next" at bounding box center [798, 1262] width 79 height 24
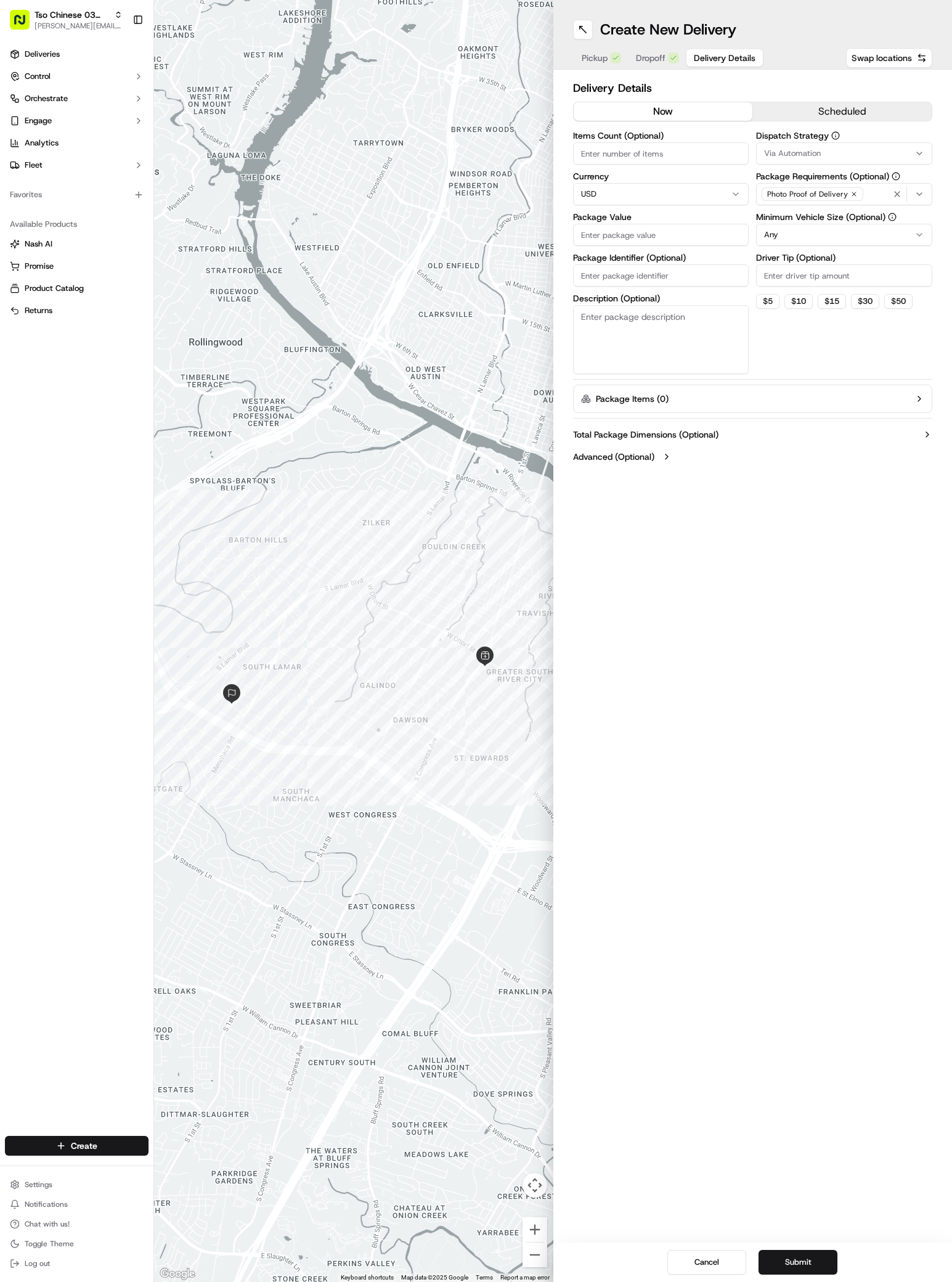
click at [846, 155] on div "Via Automation" at bounding box center [843, 153] width 170 height 11
click at [820, 213] on div "TsoCo Strategy" at bounding box center [845, 221] width 177 height 19
click at [850, 365] on html "Tso Chinese 03 TsoCo antonia@tsochinese.com Toggle Sidebar Deliveries Control O…" at bounding box center [476, 641] width 952 height 1282
click at [854, 269] on input "Driver Tip (Optional)" at bounding box center [844, 275] width 177 height 23
type input "2"
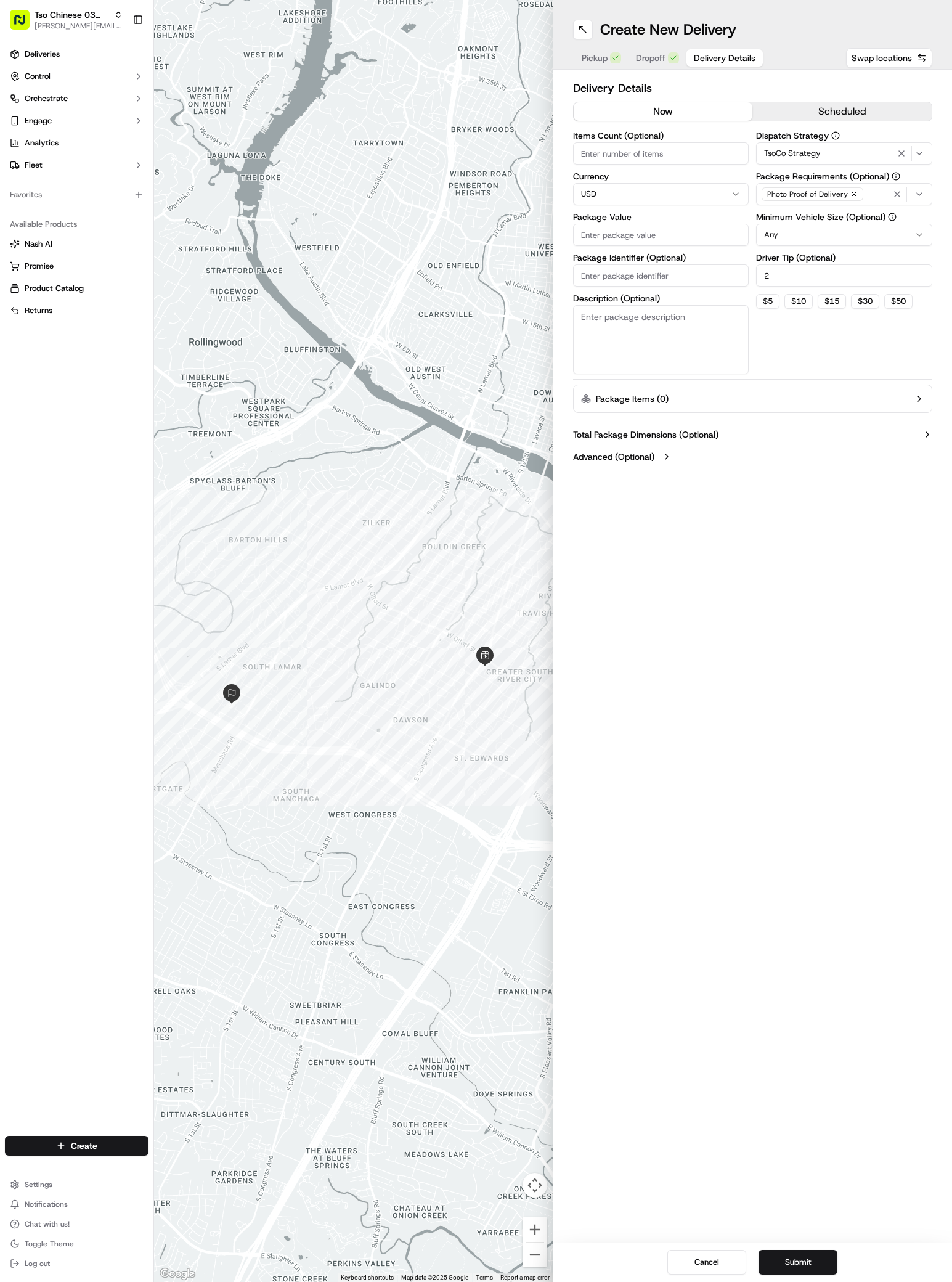
click at [648, 232] on input "Package Value" at bounding box center [661, 235] width 177 height 23
type input "32.37"
click at [672, 269] on input "Package Identifier (Optional)" at bounding box center [661, 275] width 177 height 23
paste input "#I49NXY8"
type input "#I49NXY8"
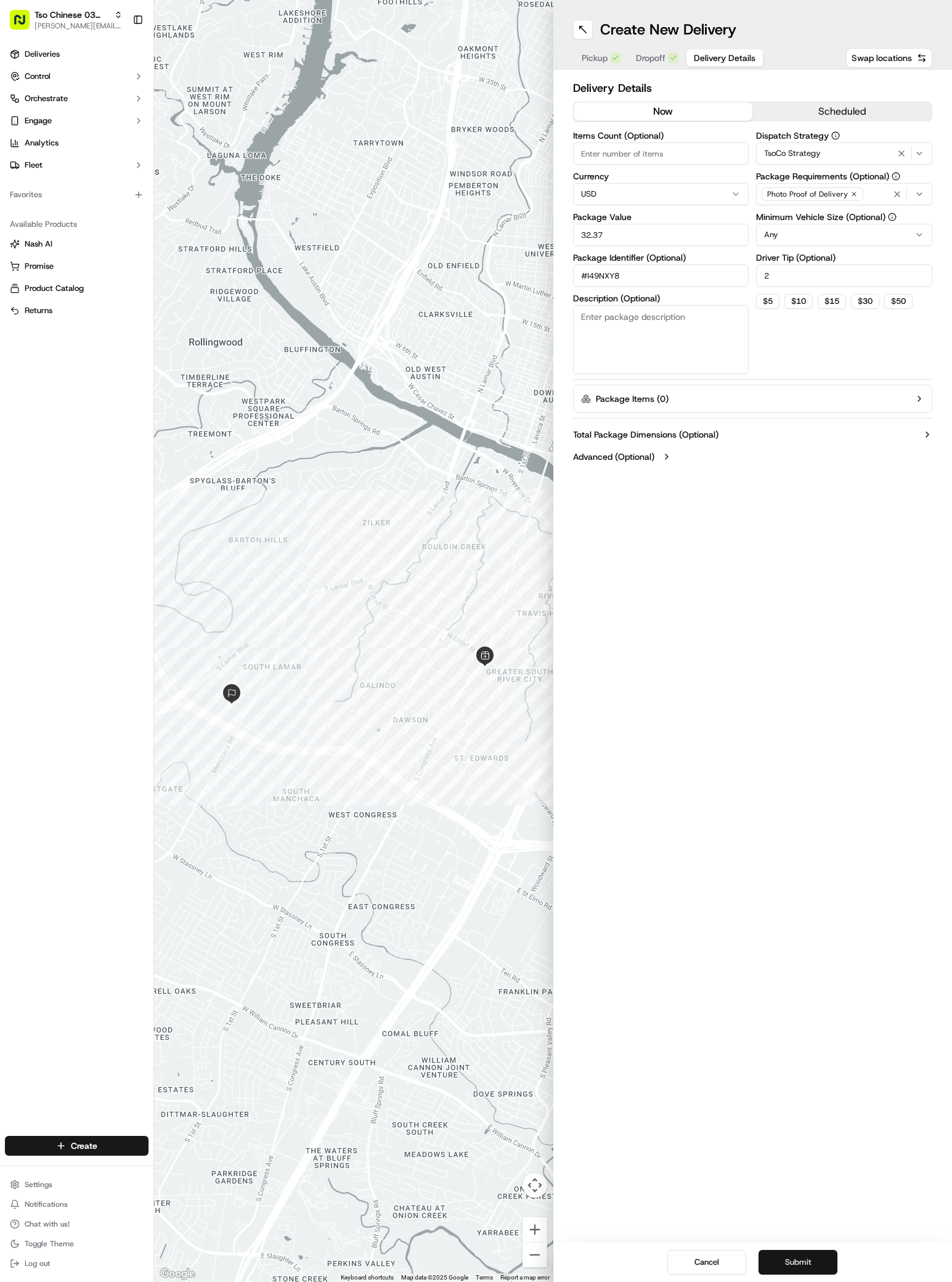
click at [801, 1260] on button "Submit" at bounding box center [798, 1262] width 79 height 24
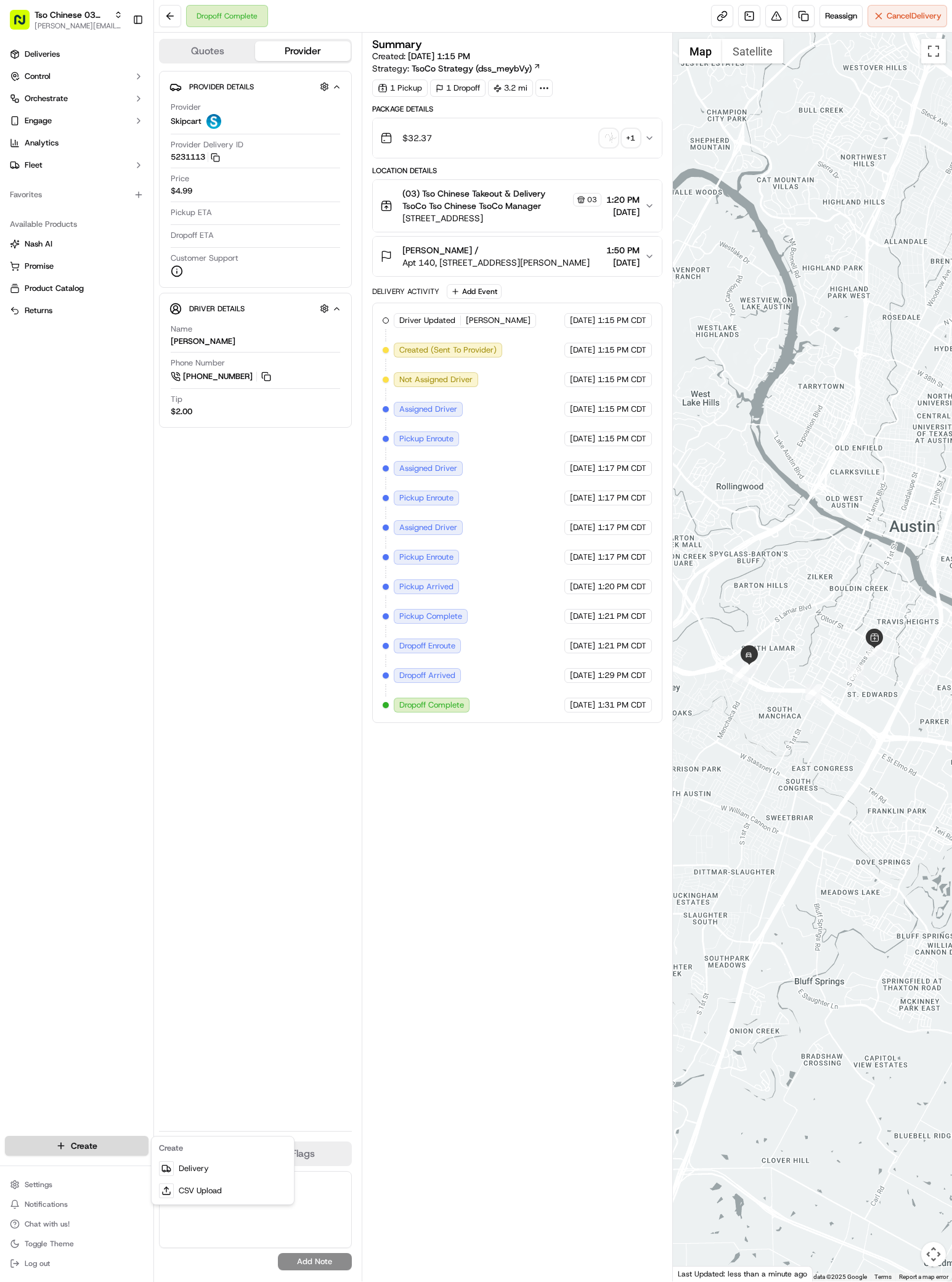
click at [88, 1142] on html "Tso Chinese 03 TsoCo antonia@tsochinese.com Toggle Sidebar Deliveries Control O…" at bounding box center [476, 641] width 952 height 1282
click at [174, 1171] on link "Delivery" at bounding box center [223, 1168] width 137 height 23
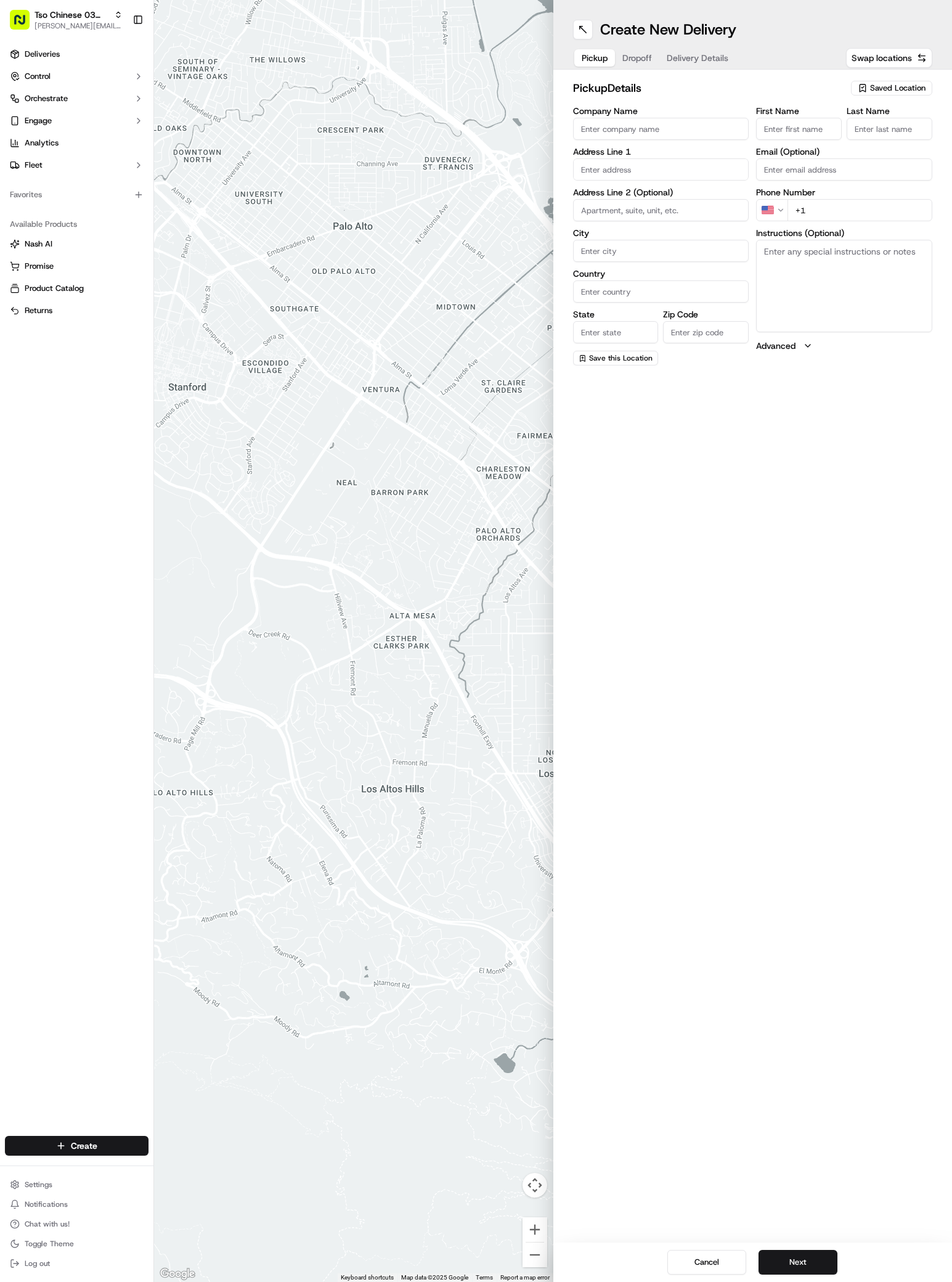
click at [913, 83] on span "Saved Location" at bounding box center [897, 88] width 55 height 11
click at [875, 143] on span "(03) Tso Chinese Takeout & Delivery TsoCo (03)" at bounding box center [869, 140] width 151 height 23
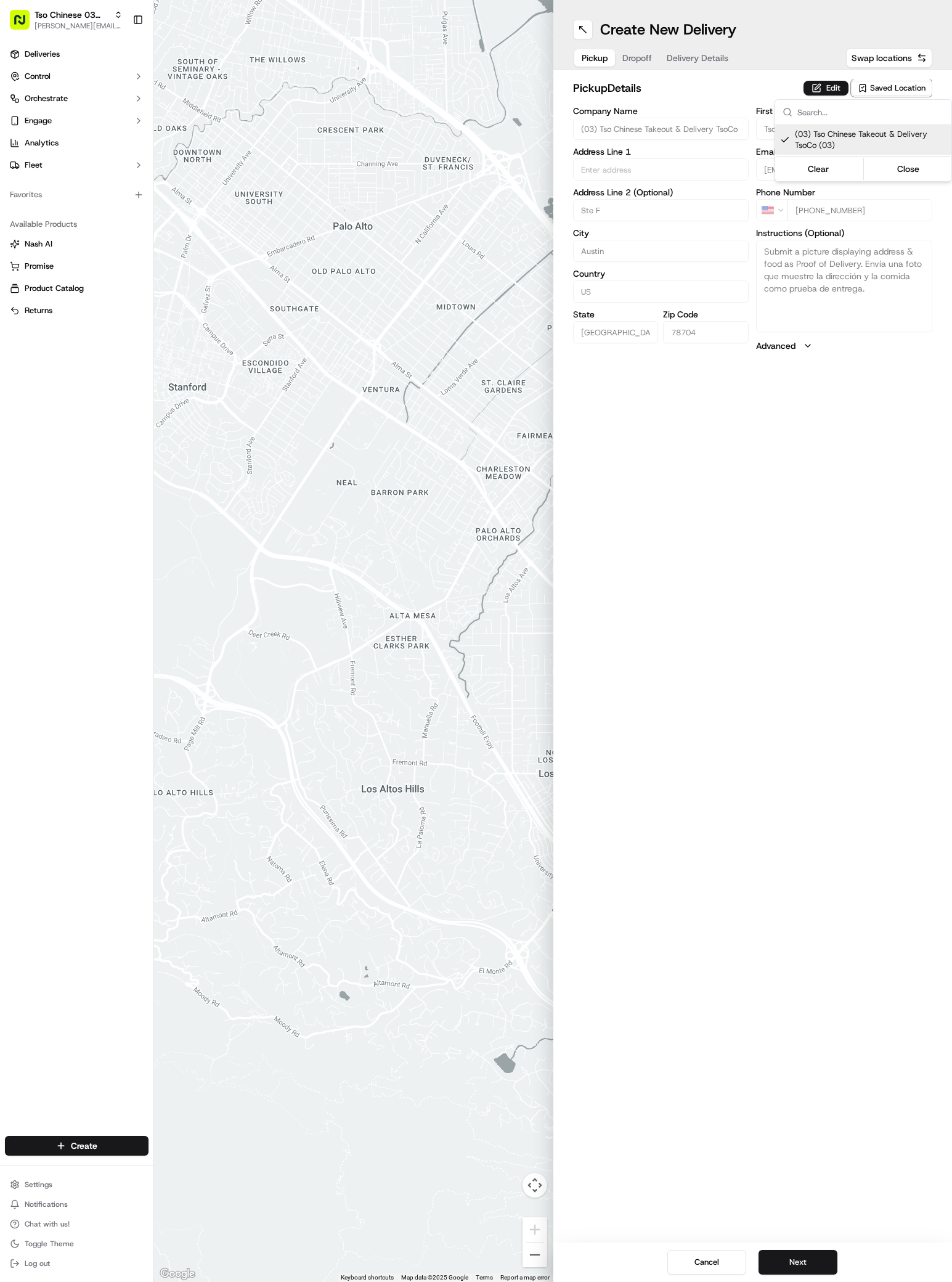
type input "(03) Tso Chinese Takeout & Delivery TsoCo"
type input "Ste F"
type input "Austin"
type input "US"
type input "TX"
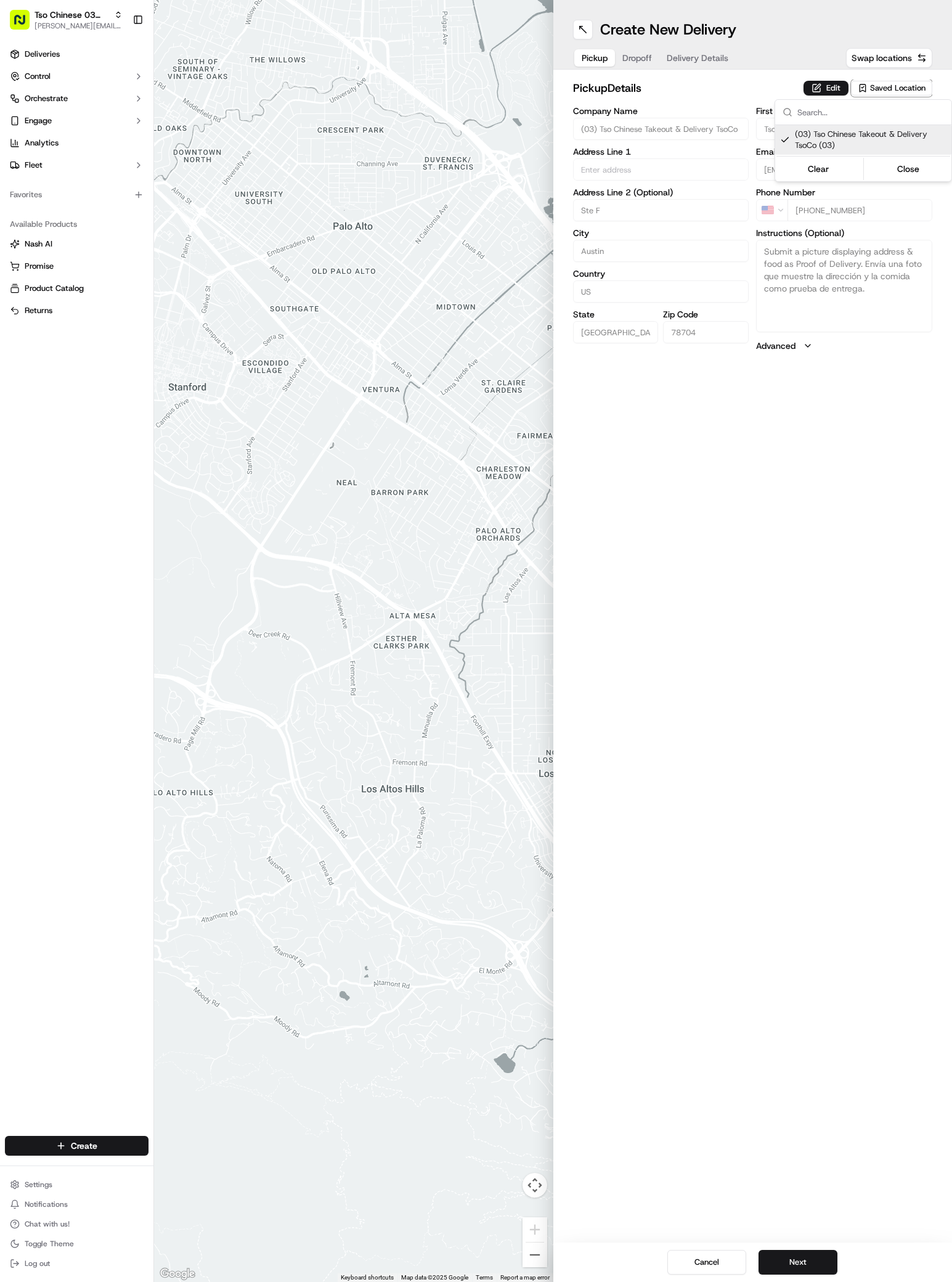
type input "78704"
type input "Tso Chinese"
type input "TsoCo Manager"
type input "tsocostore@tsochinese.com"
type input "+1 512 428 4445"
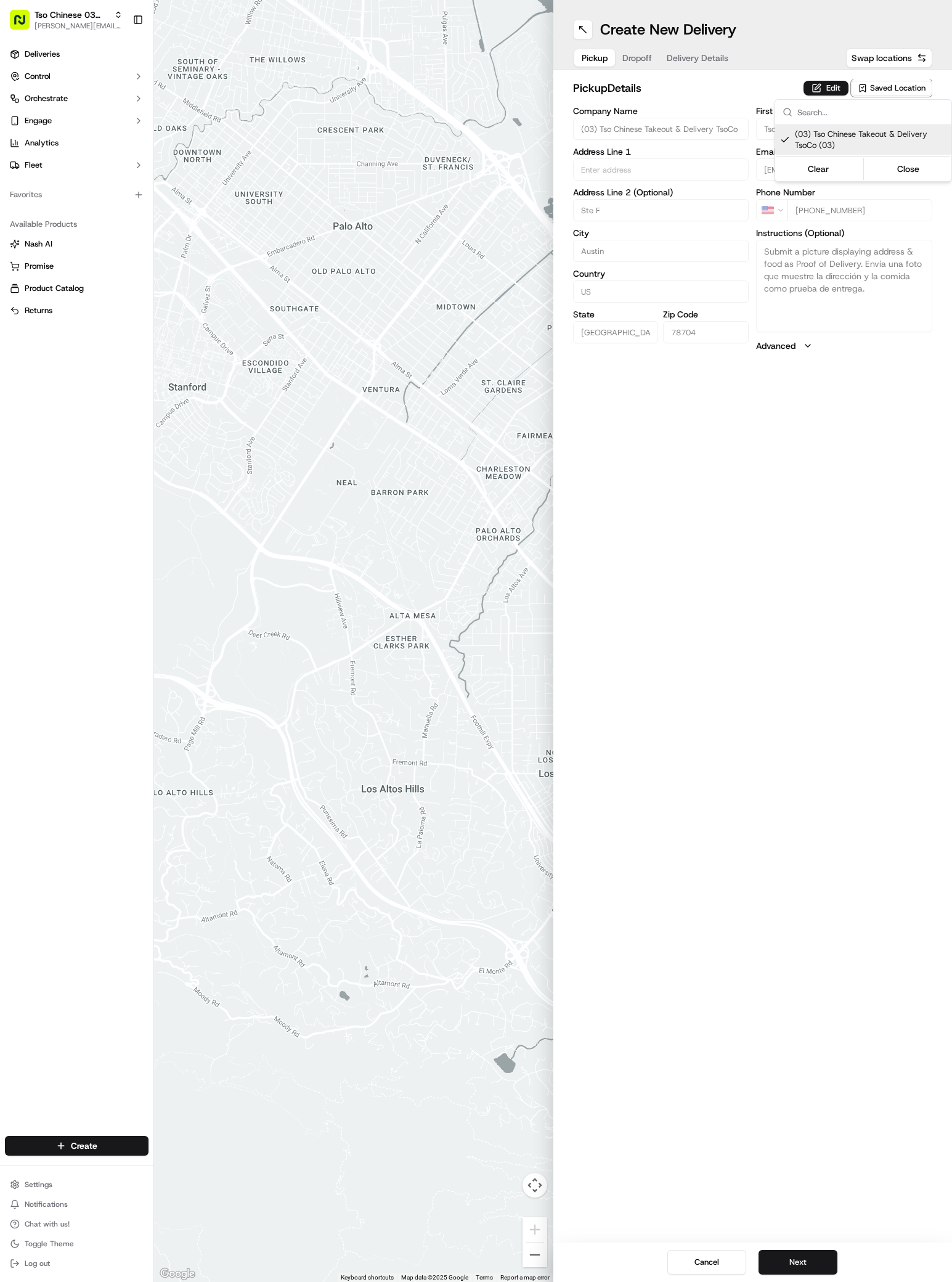
type textarea "Submit a picture displaying address & food as Proof of Delivery. Envía una foto…"
type input "2407 S Congress Ave"
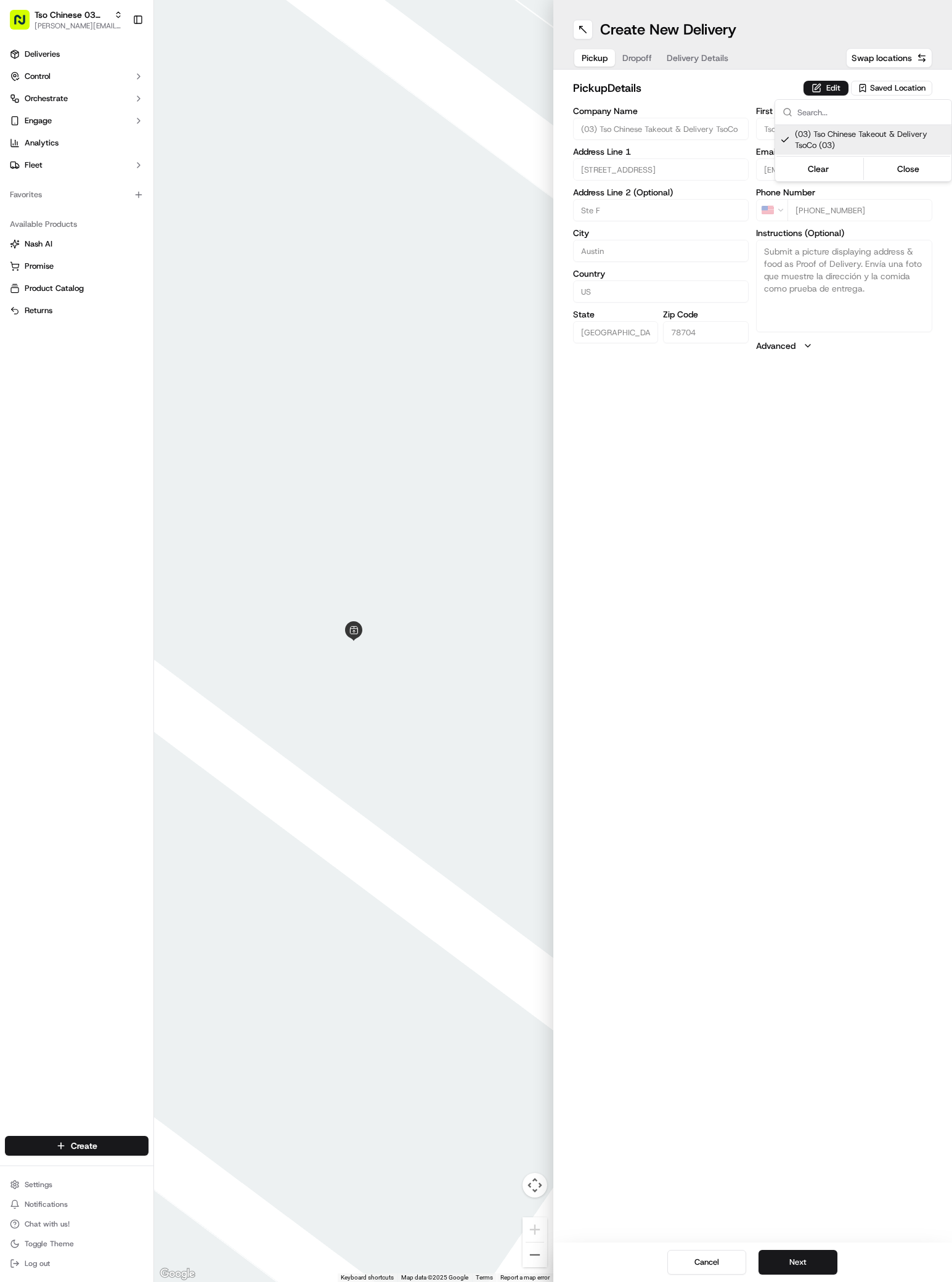
click at [775, 657] on html "Tso Chinese 03 TsoCo antonia@tsochinese.com Toggle Sidebar Deliveries Control O…" at bounding box center [476, 641] width 952 height 1282
click at [786, 1262] on button "Next" at bounding box center [798, 1262] width 79 height 24
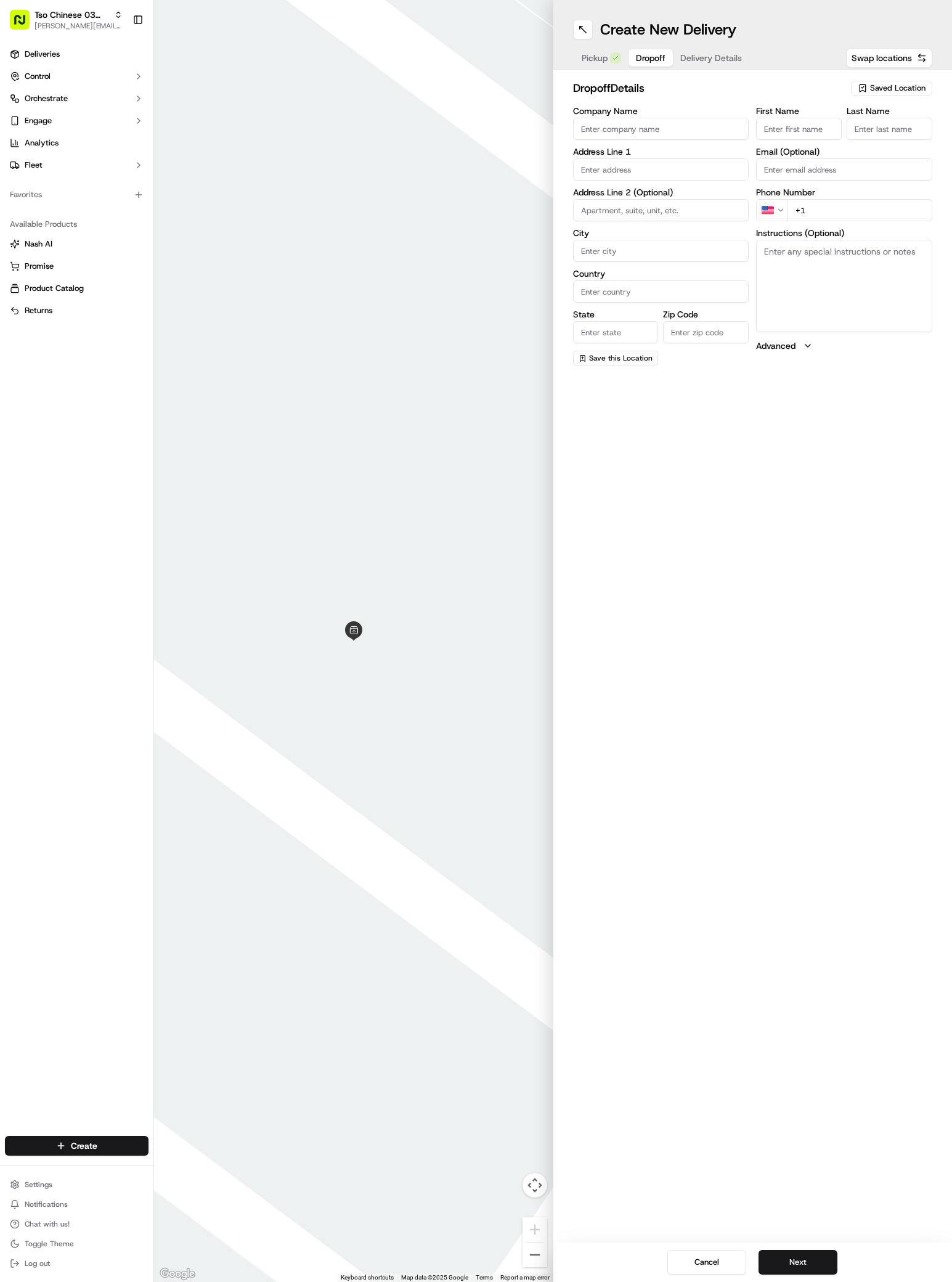
paste input "Bekah Harmon"
type input "Bekah Harmon"
type input "."
paste input "904 521 7808"
type input "+1 904 521 7808"
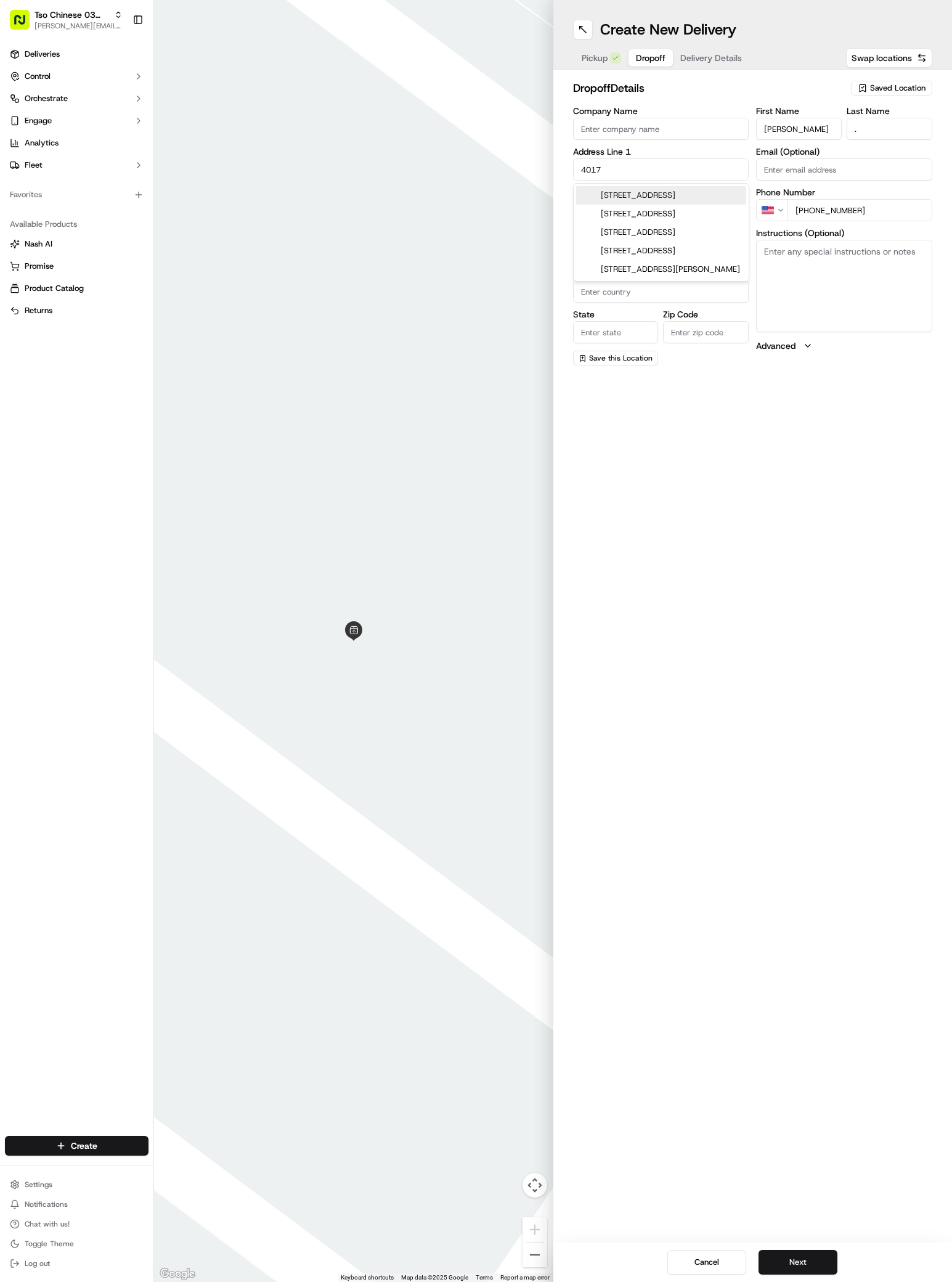
click at [632, 194] on div "4017 Victory Drive, Austin, TX" at bounding box center [660, 195] width 170 height 19
type input "4017 Victory Dr, Austin, TX 78704, USA"
type input "Austin"
type input "United States"
type input "TX"
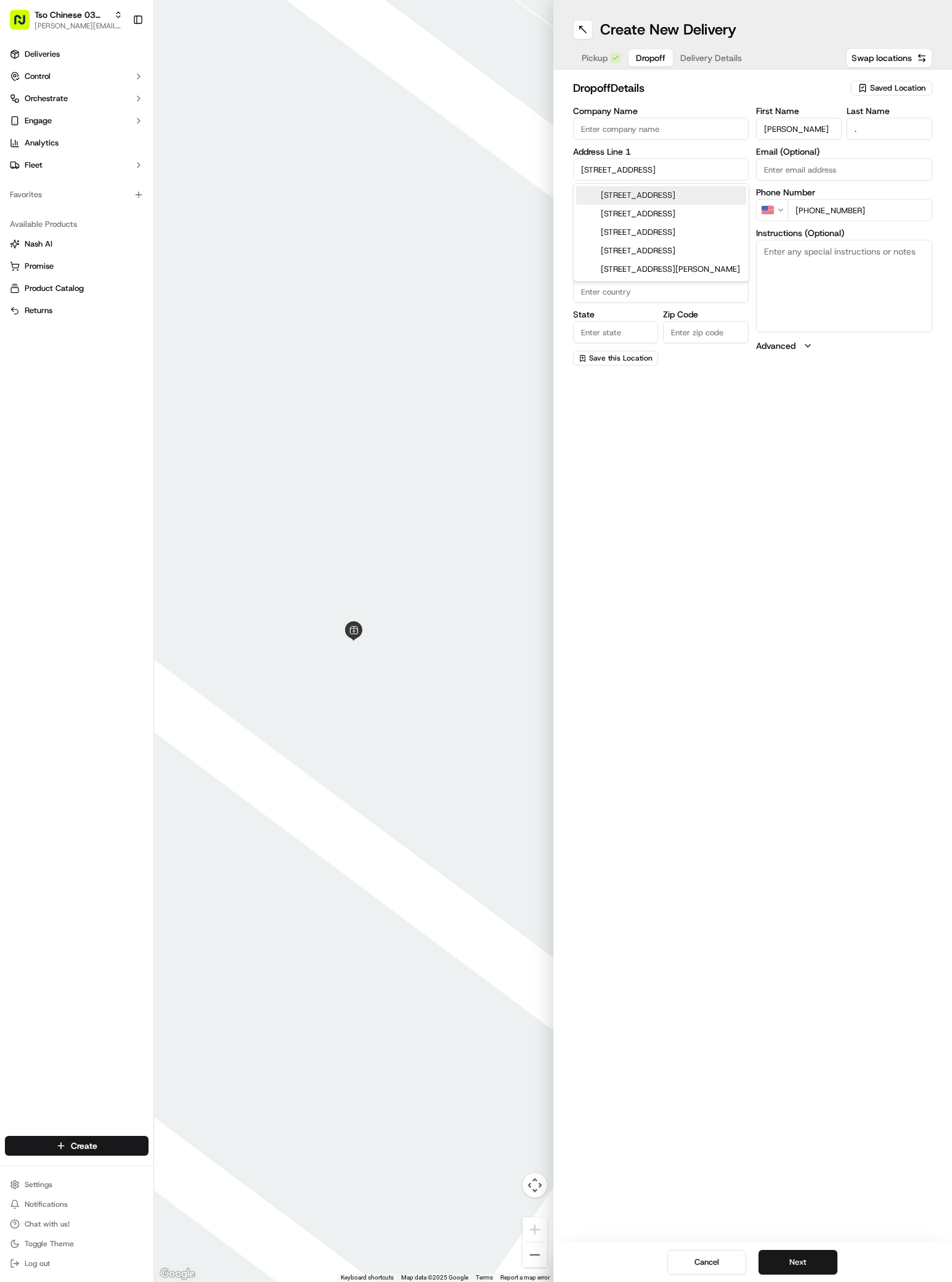
type input "78704"
type input "4017 Victory Drive"
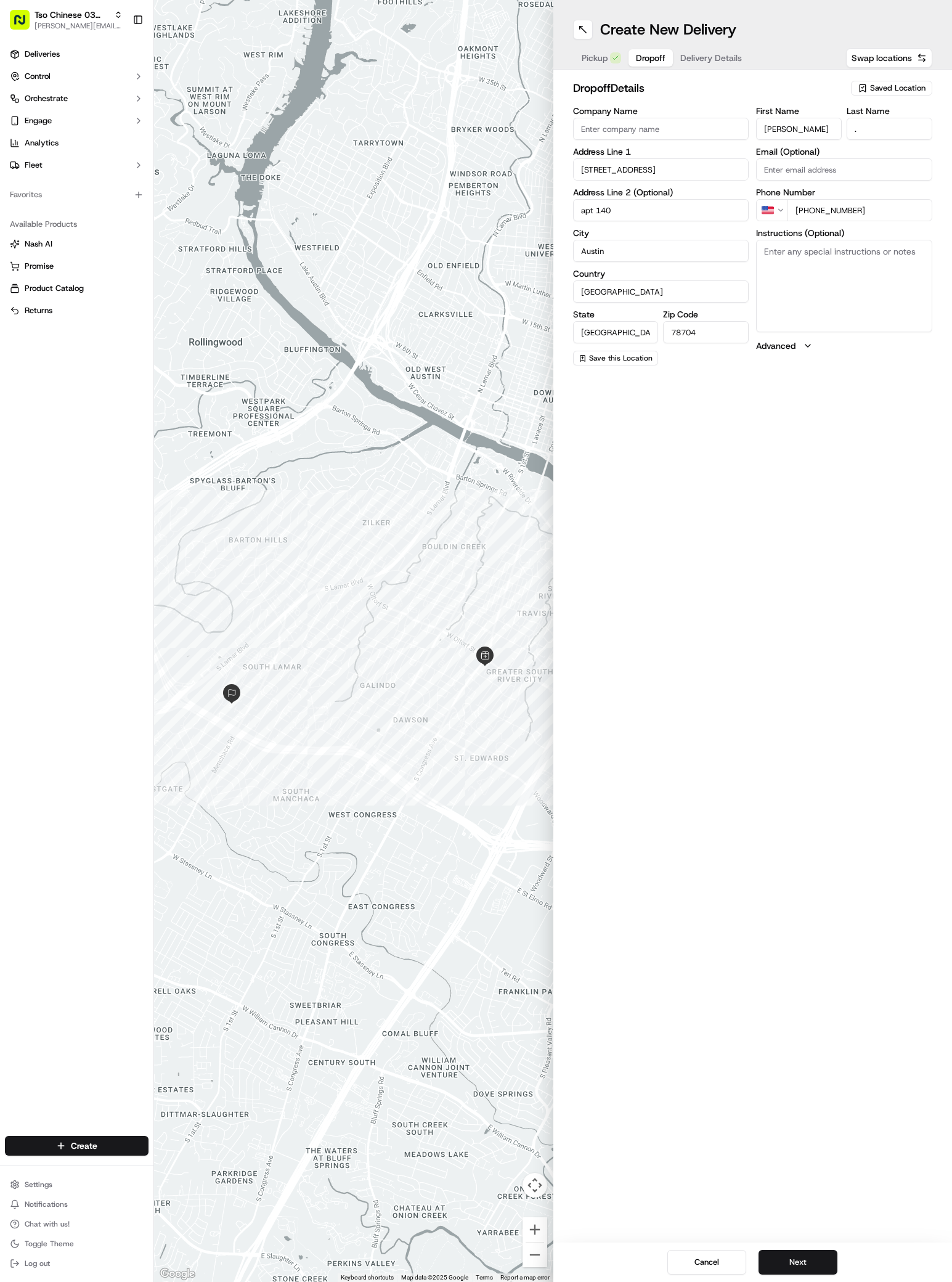
type input "apt 140"
click at [840, 266] on textarea "Instructions (Optional)" at bounding box center [844, 286] width 177 height 92
paste textarea "Access gate to my complex located within Mission James Place apartments. Gate c…"
type textarea "Access gate to my complex located within Mission James Place apartments. Gate c…"
click at [816, 1262] on button "Next" at bounding box center [798, 1262] width 79 height 24
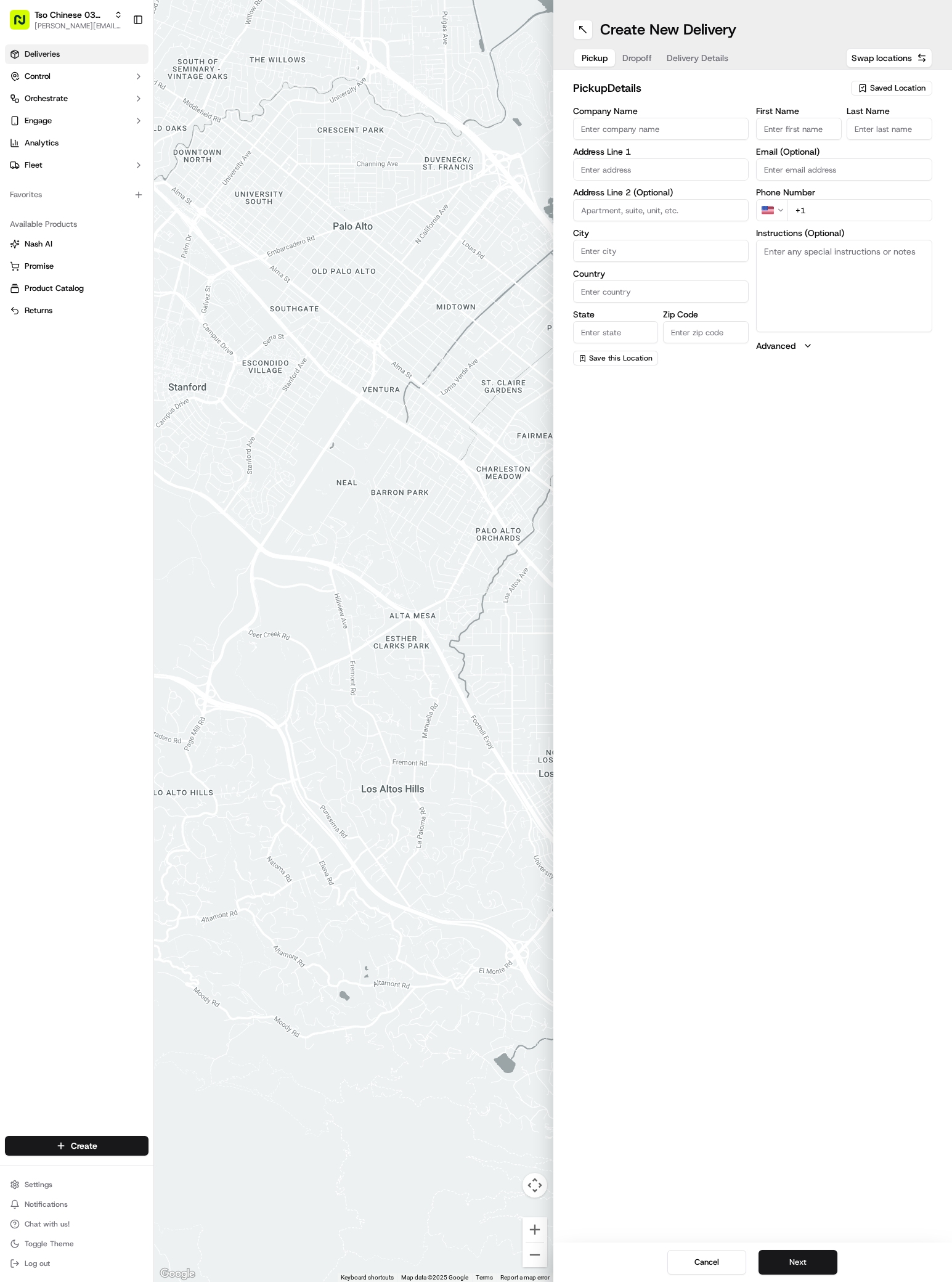
click at [57, 53] on span "Deliveries" at bounding box center [41, 54] width 35 height 11
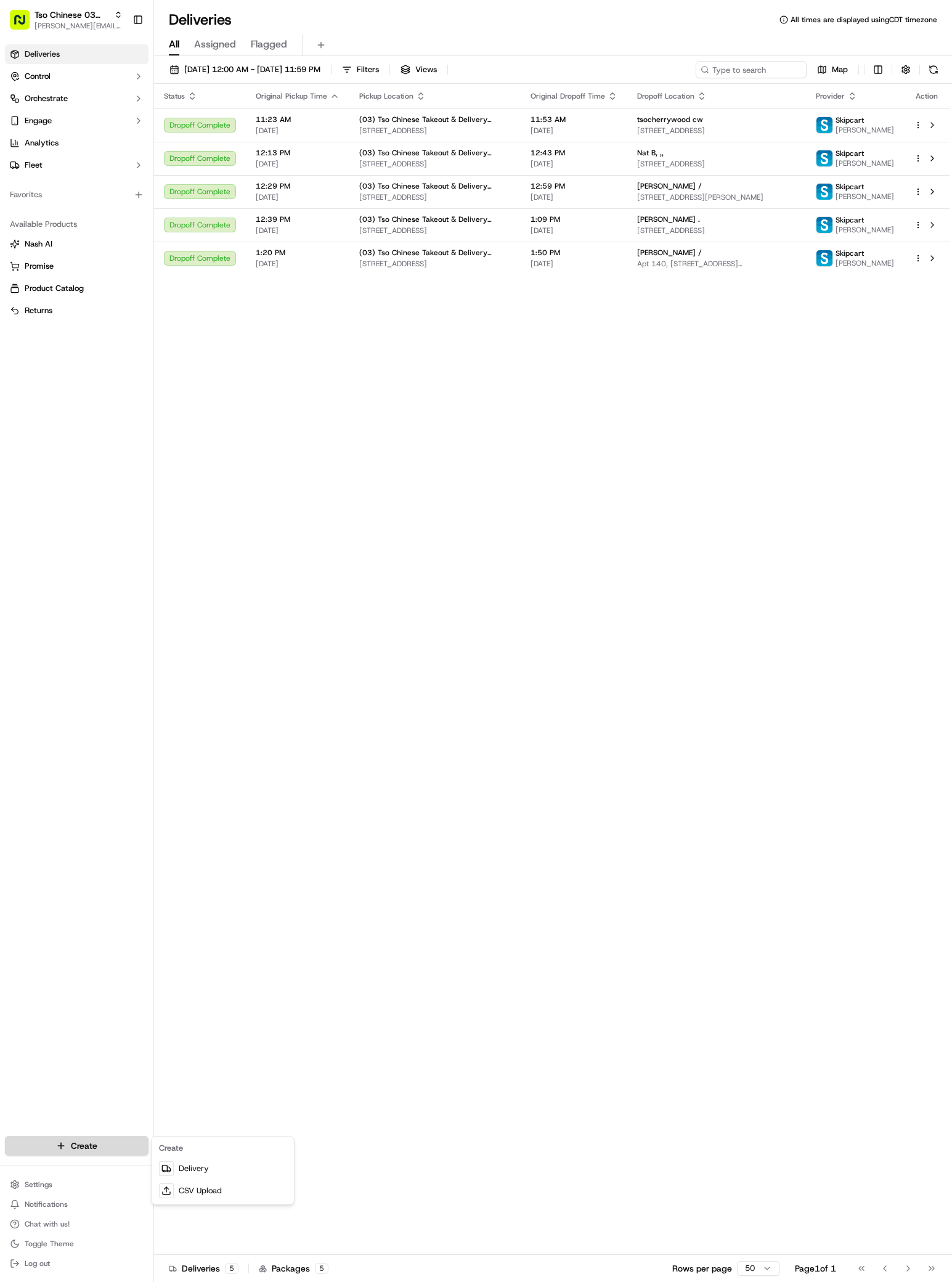
click at [133, 1140] on html "Tso Chinese 03 TsoCo [PERSON_NAME][EMAIL_ADDRESS][DOMAIN_NAME] Toggle Sidebar D…" at bounding box center [476, 641] width 952 height 1282
click at [189, 1161] on link "Delivery" at bounding box center [223, 1168] width 137 height 23
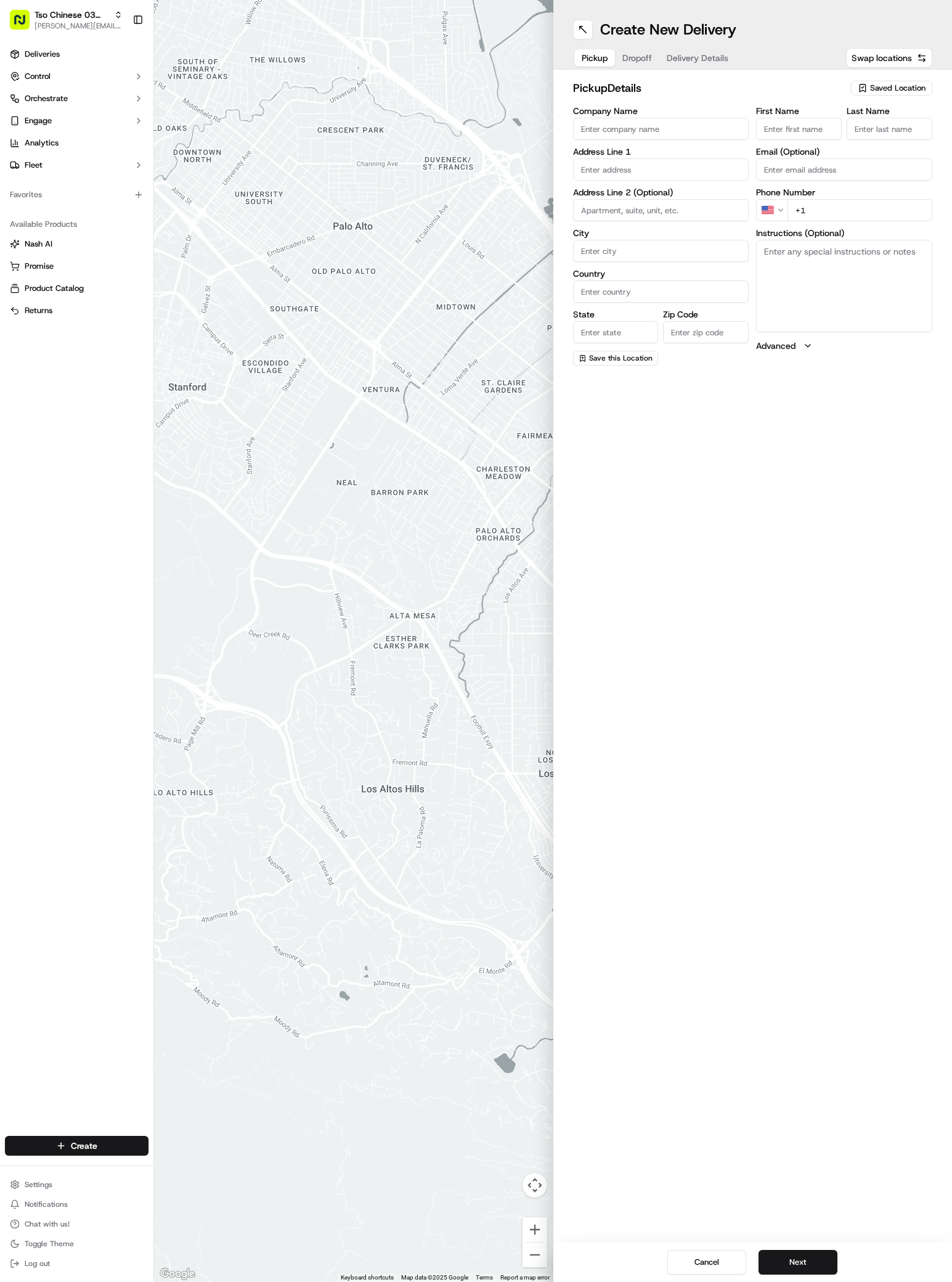
click at [909, 87] on span "Saved Location" at bounding box center [897, 88] width 55 height 11
click at [887, 134] on span "(03) Tso Chinese Takeout & Delivery TsoCo (03)" at bounding box center [869, 140] width 151 height 23
type input "(03) Tso Chinese Takeout & Delivery TsoCo"
type input "Ste F"
type input "Austin"
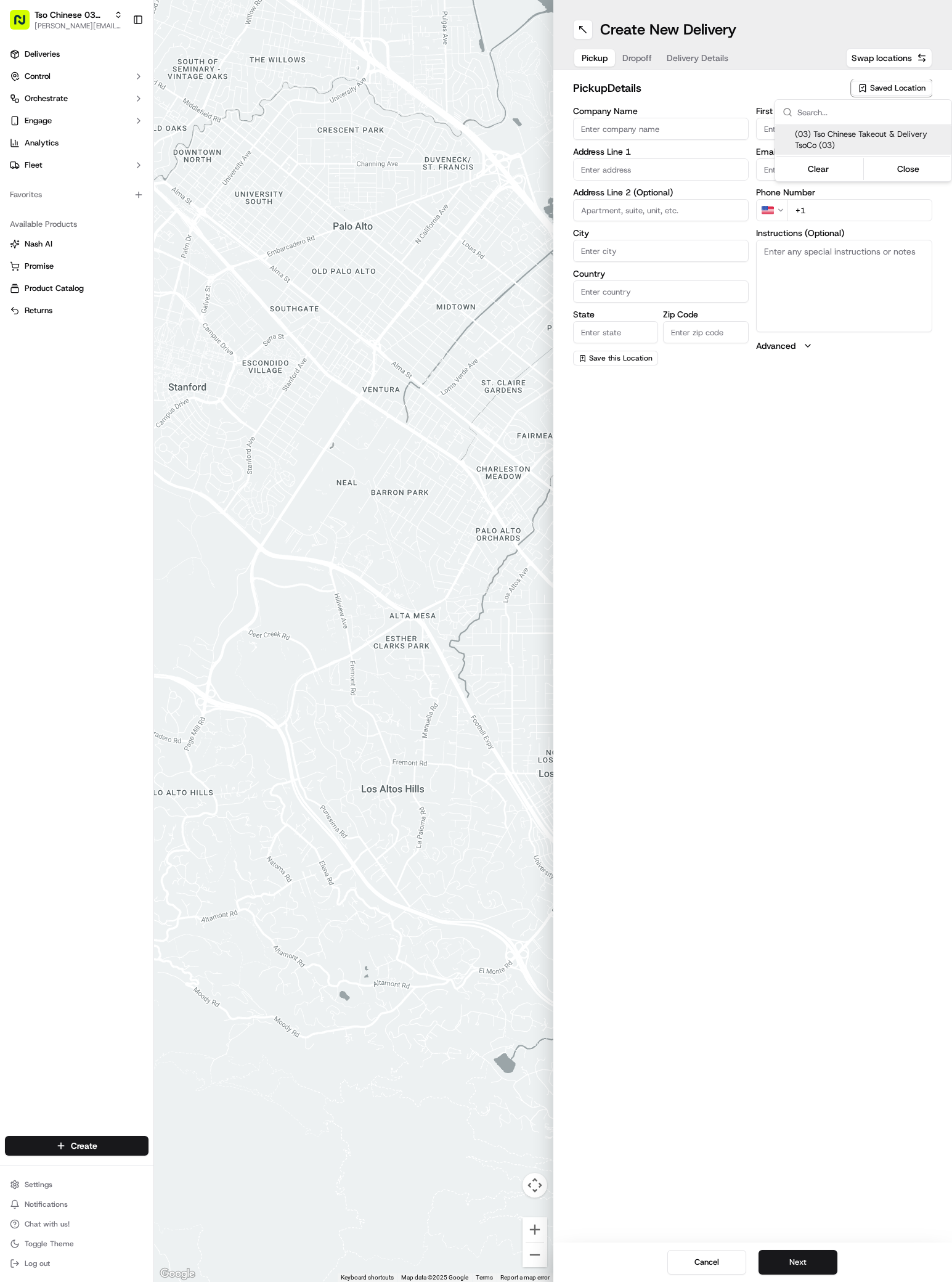
type input "US"
type input "TX"
type input "78704"
type input "Tso Chinese"
type input "TsoCo Manager"
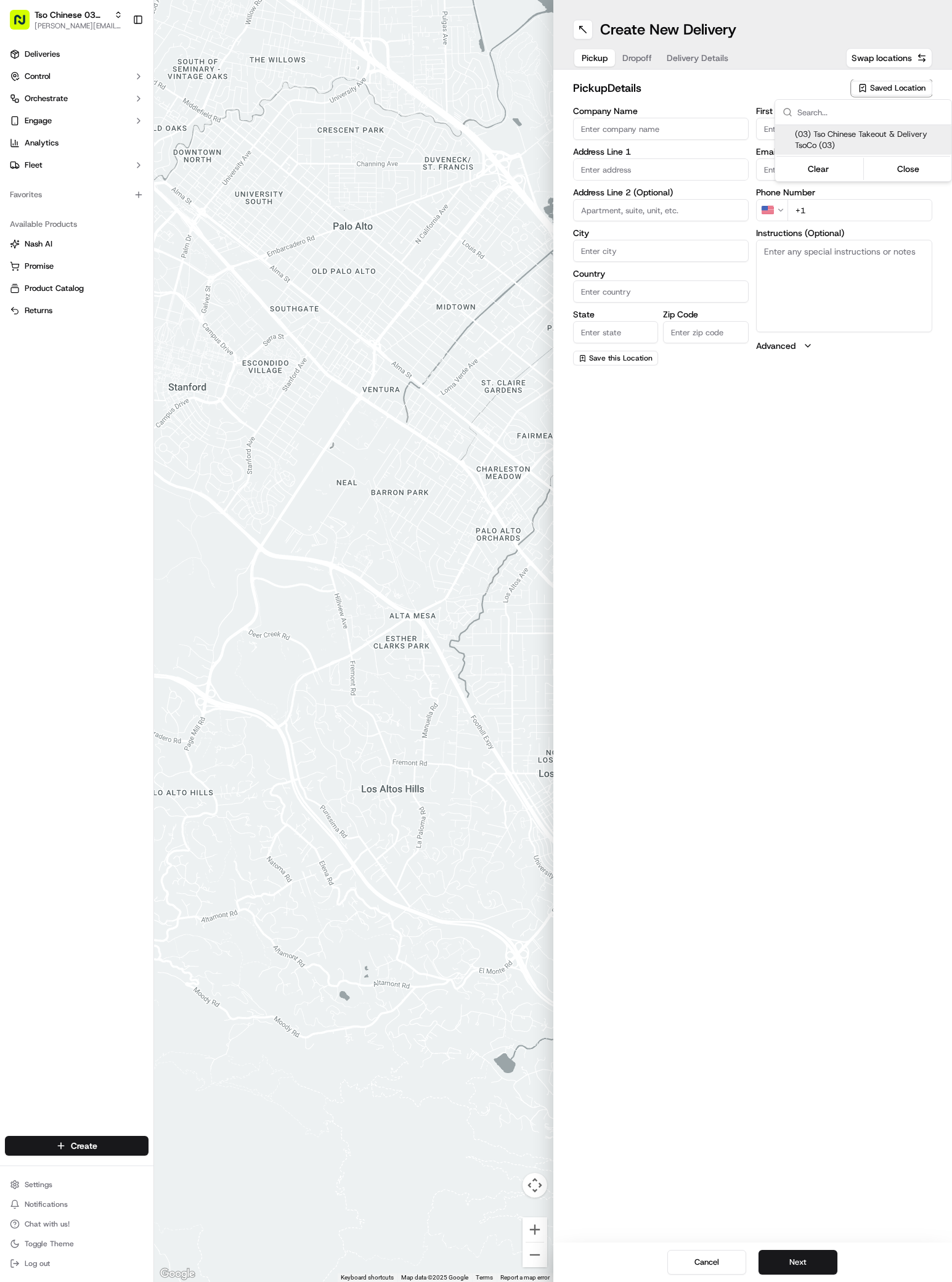
type input "tsocostore@tsochinese.com"
type input "+1 512 428 4445"
type textarea "Submit a picture displaying address & food as Proof of Delivery. Envía una foto…"
type input "2407 S Congress Ave"
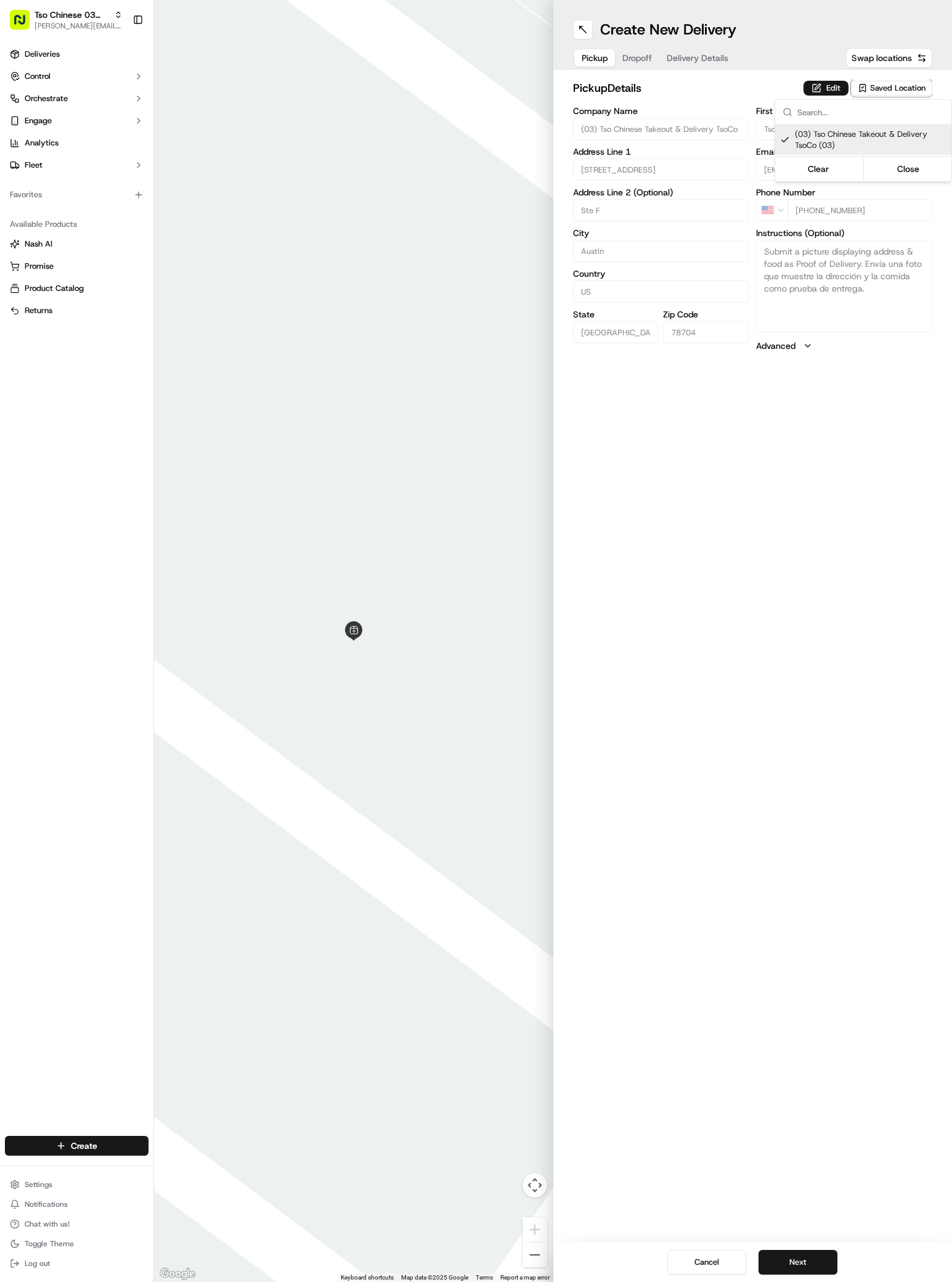
click at [804, 1267] on html "Tso Chinese 03 TsoCo antonia@tsochinese.com Toggle Sidebar Deliveries Control O…" at bounding box center [476, 641] width 952 height 1282
click at [804, 1267] on button "Next" at bounding box center [798, 1262] width 79 height 24
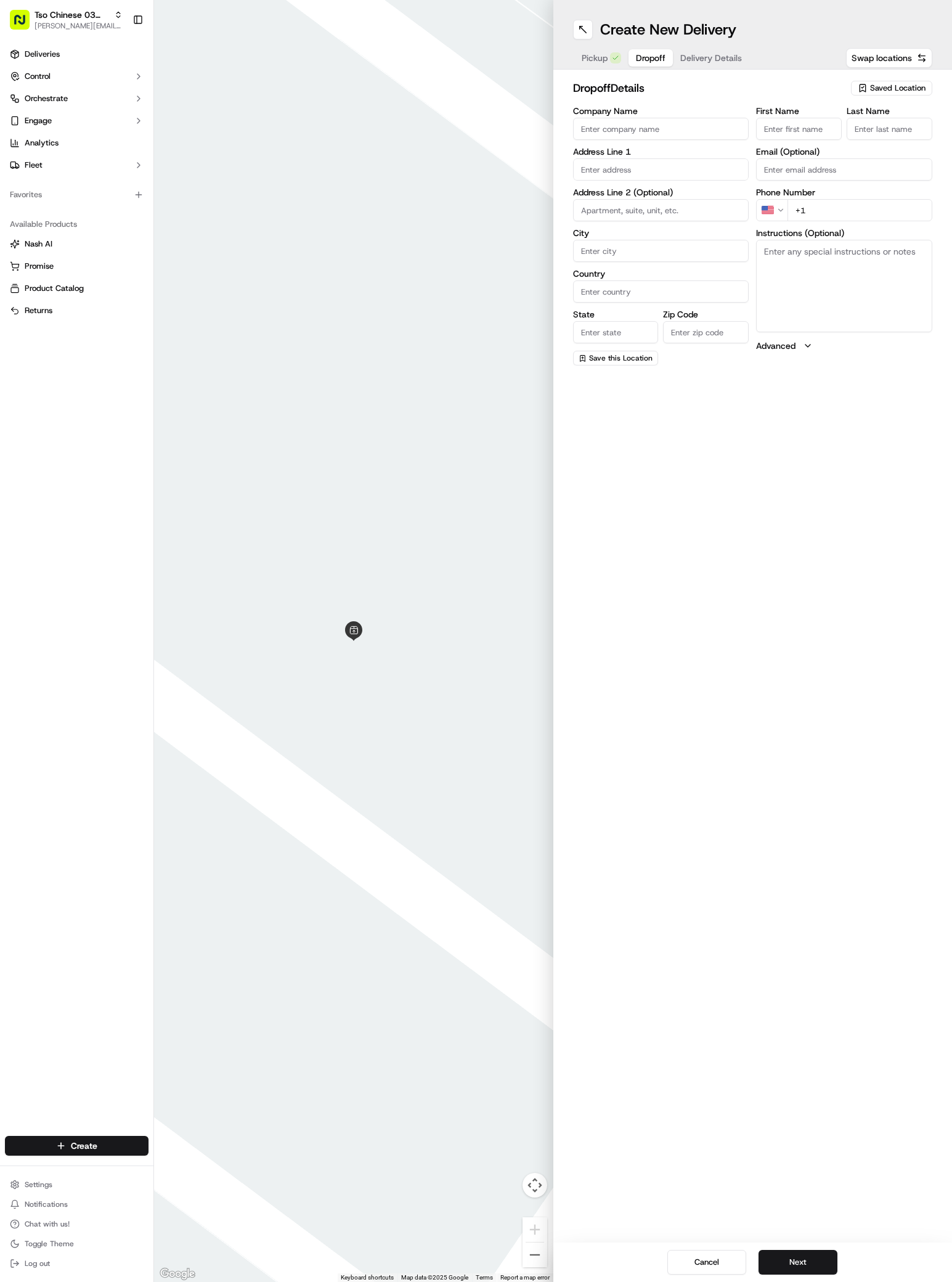
click at [818, 121] on input "First Name" at bounding box center [798, 129] width 85 height 23
paste input "Daniel Cassadas"
type input "Daniel Cassadas"
type input "/"
paste input "951 235 4719"
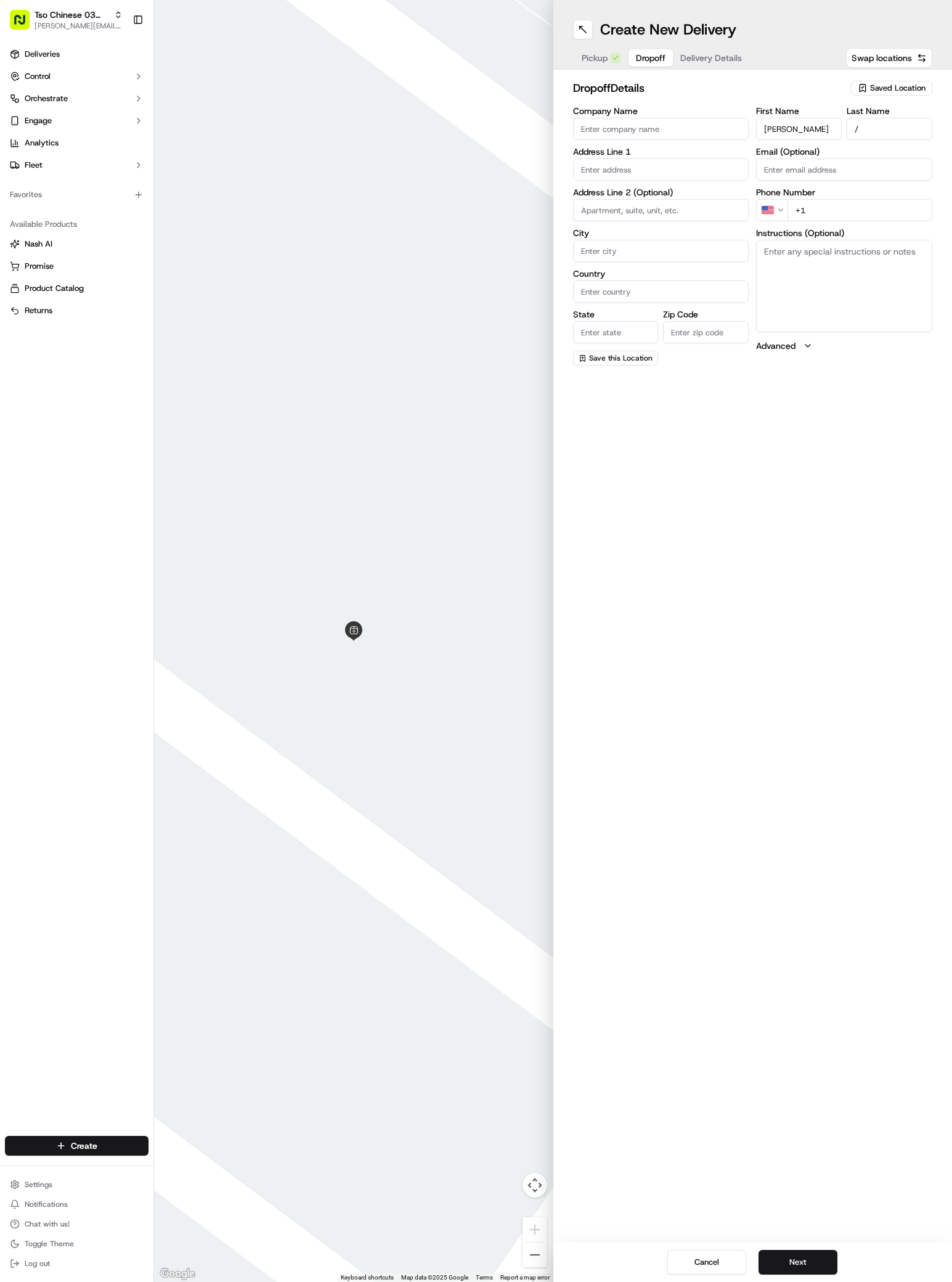
type input "+1 951 235 4719"
click at [684, 266] on div "2900 South Congress Avenue, Austin, TX" at bounding box center [660, 270] width 170 height 19
type input "2900 S Congress Ave, Austin, TX 78704, USA"
type input "Austin"
type input "United States"
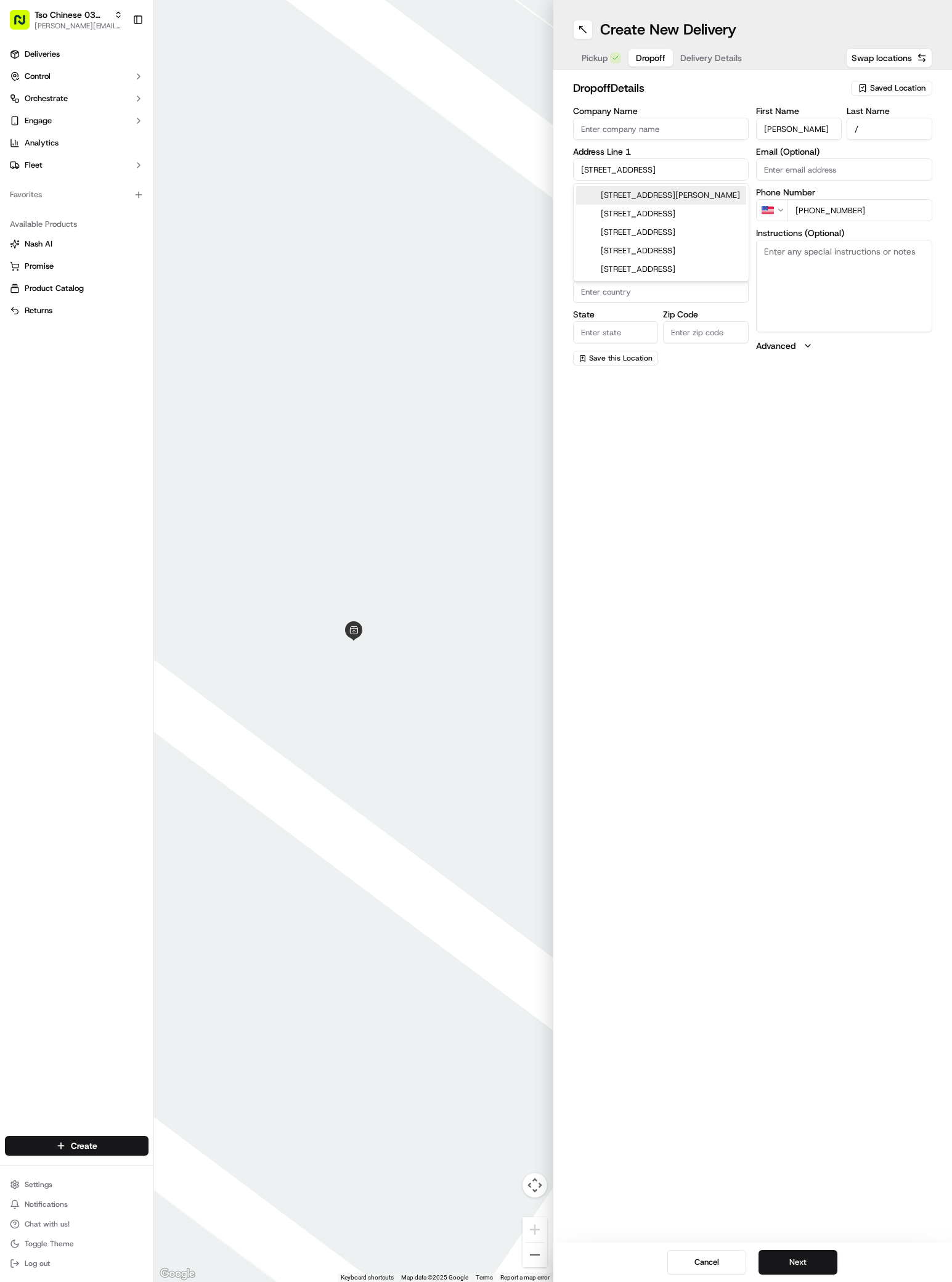
type input "TX"
type input "78704"
type input "2900 South Congress Avenue"
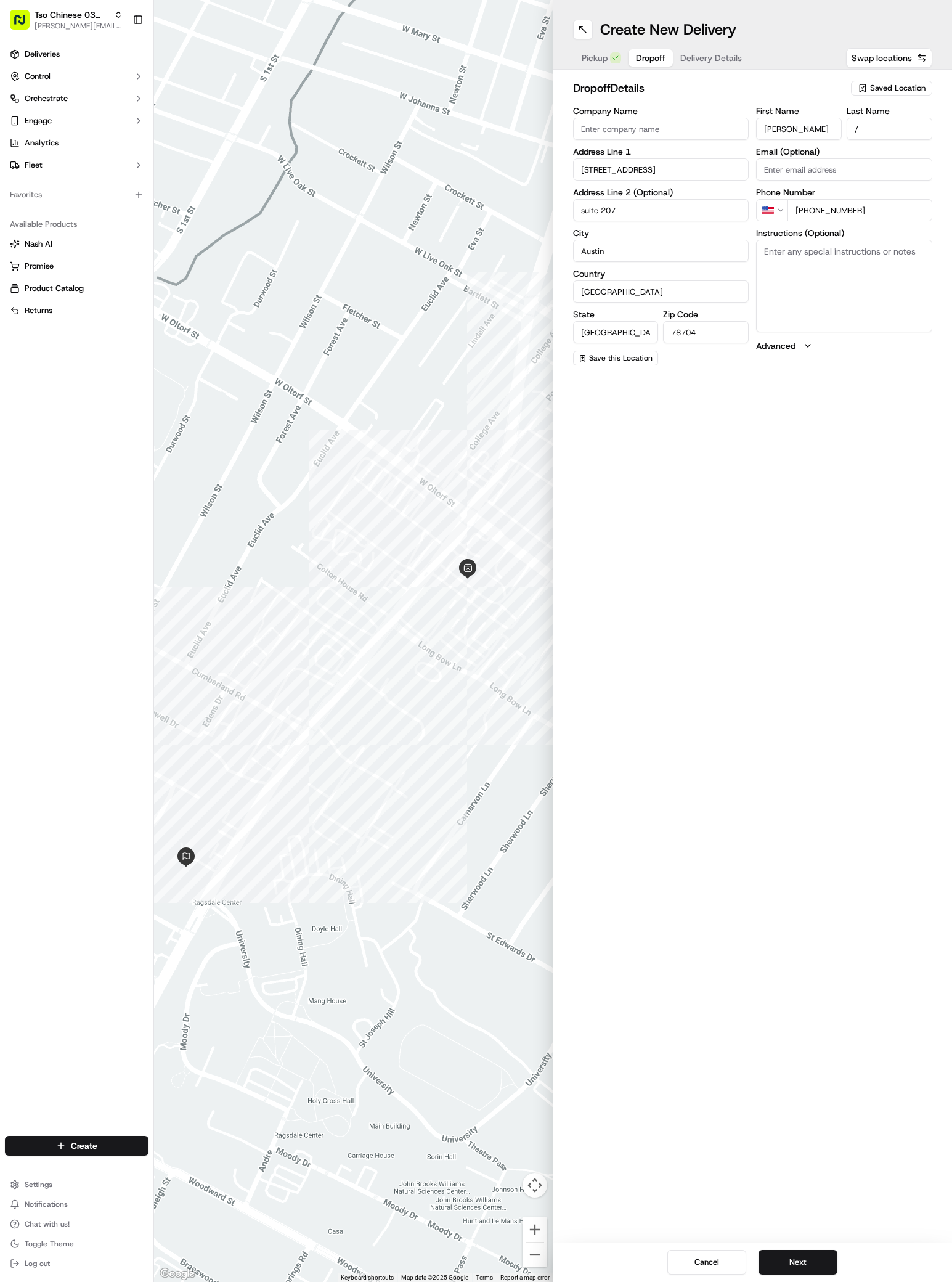
type input "suite 207"
click at [883, 297] on textarea "Instructions (Optional)" at bounding box center [844, 286] width 177 height 92
paste textarea "Upstairs in the middle. Barbershop"
type textarea "Upstairs in the middle. Barbershop"
click at [802, 1266] on button "Next" at bounding box center [798, 1262] width 79 height 24
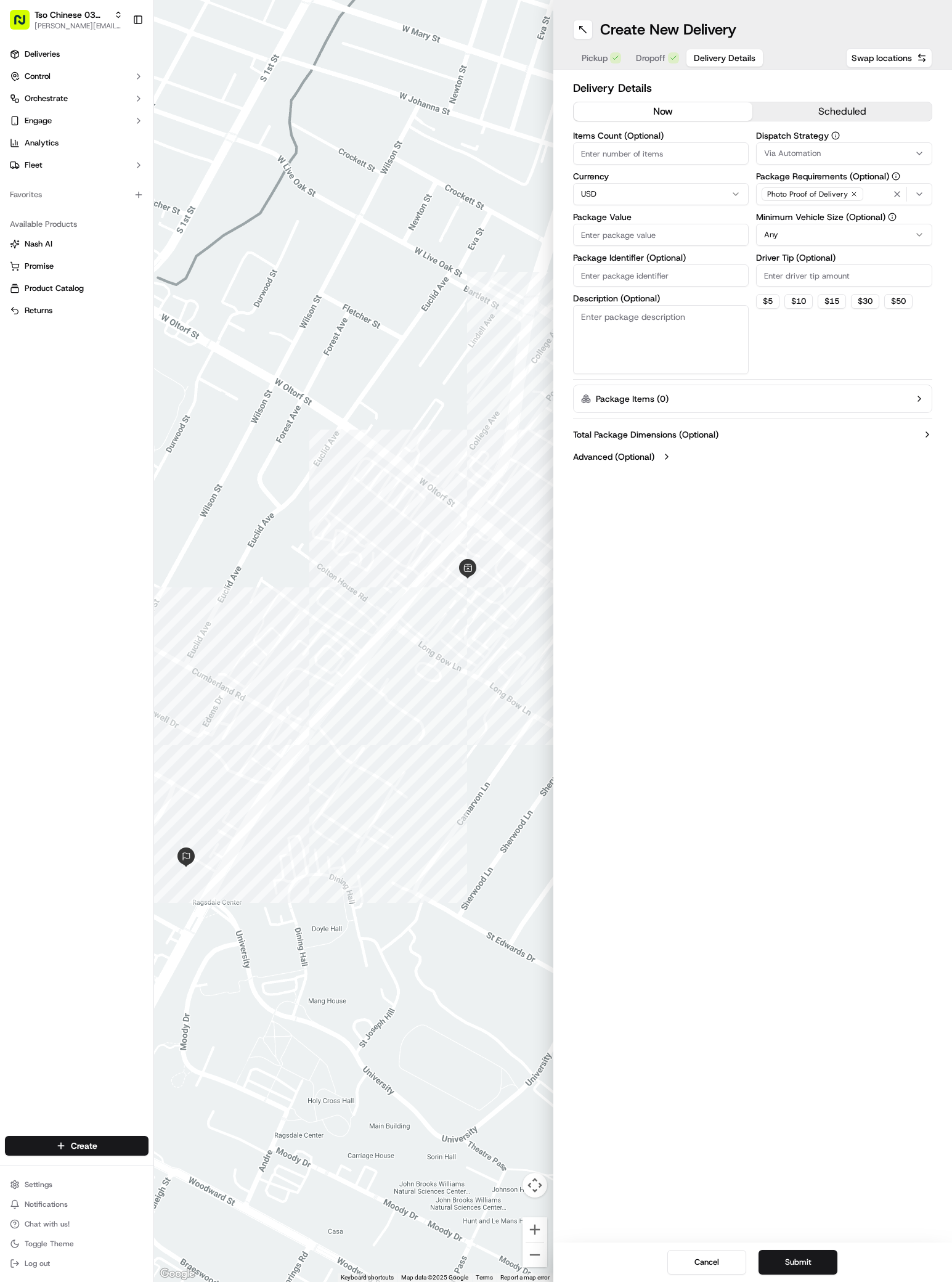
click at [882, 159] on button "Via Automation" at bounding box center [844, 154] width 177 height 23
click at [836, 216] on span "TsoCo Strategy" at bounding box center [852, 221] width 151 height 11
click at [864, 388] on html "Tso Chinese 03 TsoCo antonia@tsochinese.com Toggle Sidebar Deliveries Control O…" at bounding box center [476, 641] width 952 height 1282
click at [863, 262] on div "Driver Tip (Optional)" at bounding box center [844, 270] width 177 height 33
click at [863, 287] on div "Dispatch Strategy TsoCo Strategy Package Requirements (Optional) Photo Proof of…" at bounding box center [844, 253] width 177 height 242
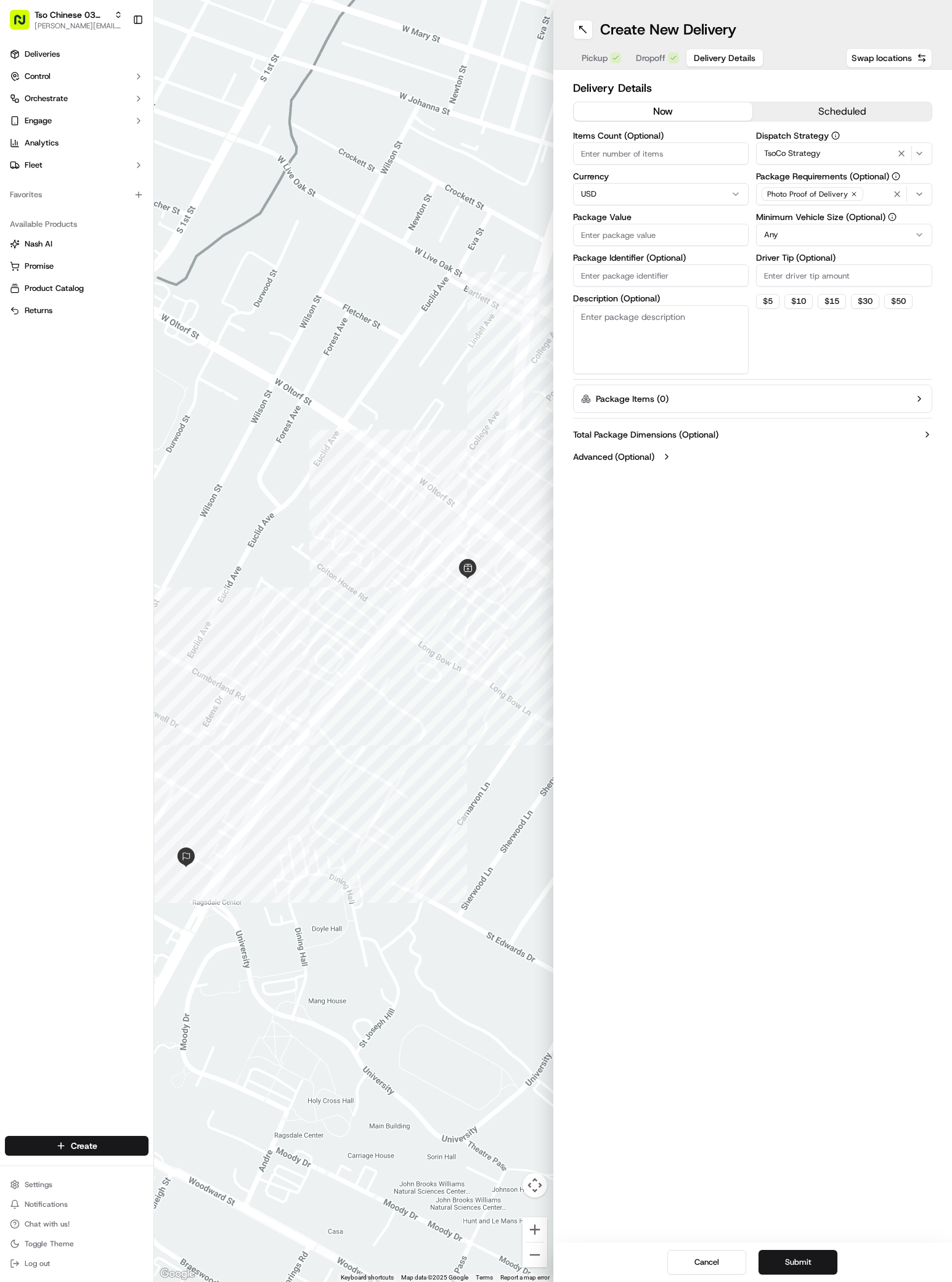
click at [863, 277] on input "Driver Tip (Optional)" at bounding box center [844, 275] width 177 height 23
type input "2"
click at [672, 228] on input "Package Value" at bounding box center [661, 235] width 177 height 23
type input "34.48"
click at [674, 276] on input "Package Identifier (Optional)" at bounding box center [661, 275] width 177 height 23
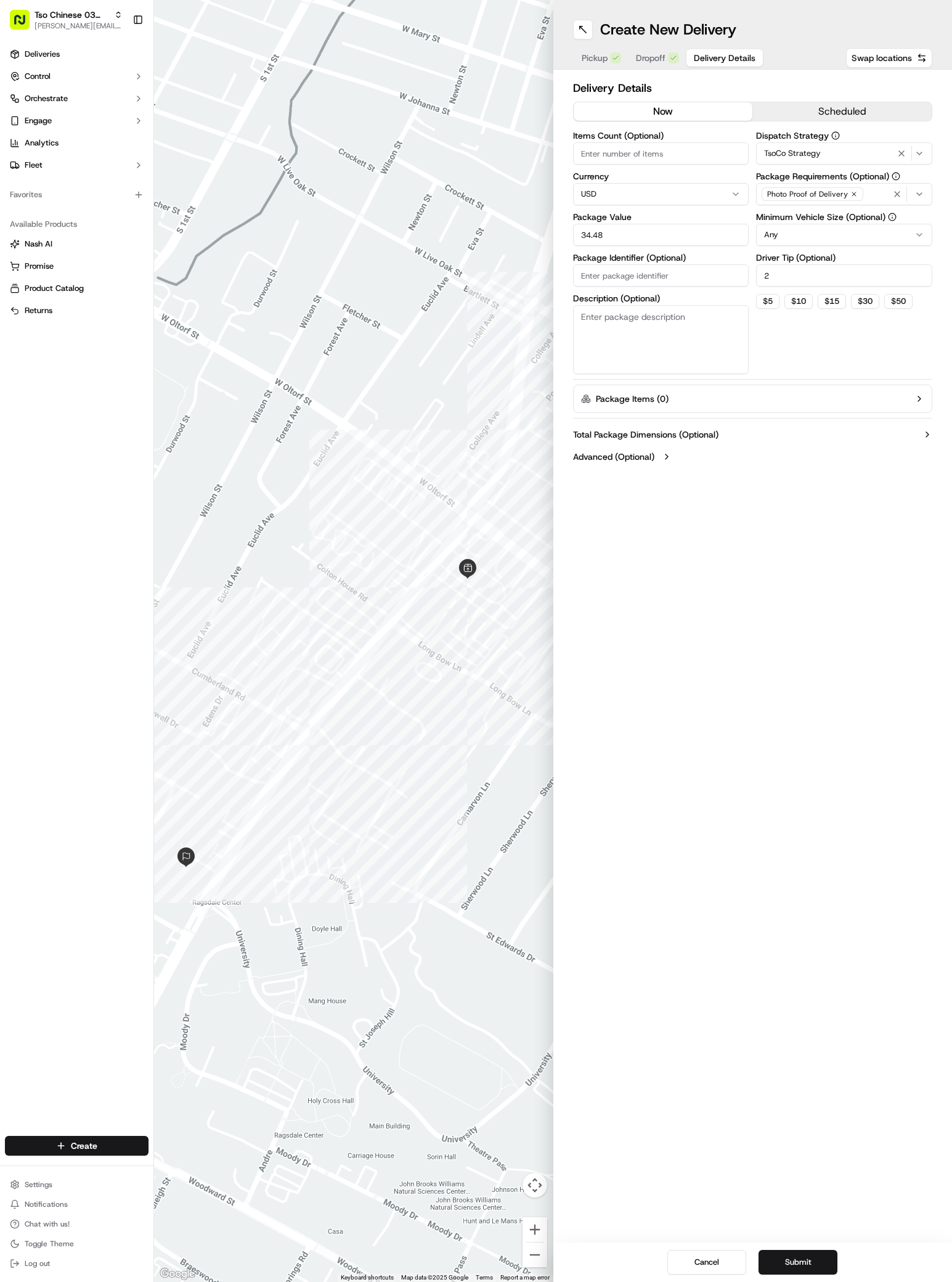
click at [674, 276] on input "Package Identifier (Optional)" at bounding box center [661, 275] width 177 height 23
click at [674, 276] on input "ETENOKA" at bounding box center [661, 275] width 177 height 23
type input "ETENOKA"
click at [809, 1255] on button "Submit" at bounding box center [798, 1262] width 79 height 24
click at [809, 1255] on div "Cancel Submit" at bounding box center [752, 1262] width 399 height 39
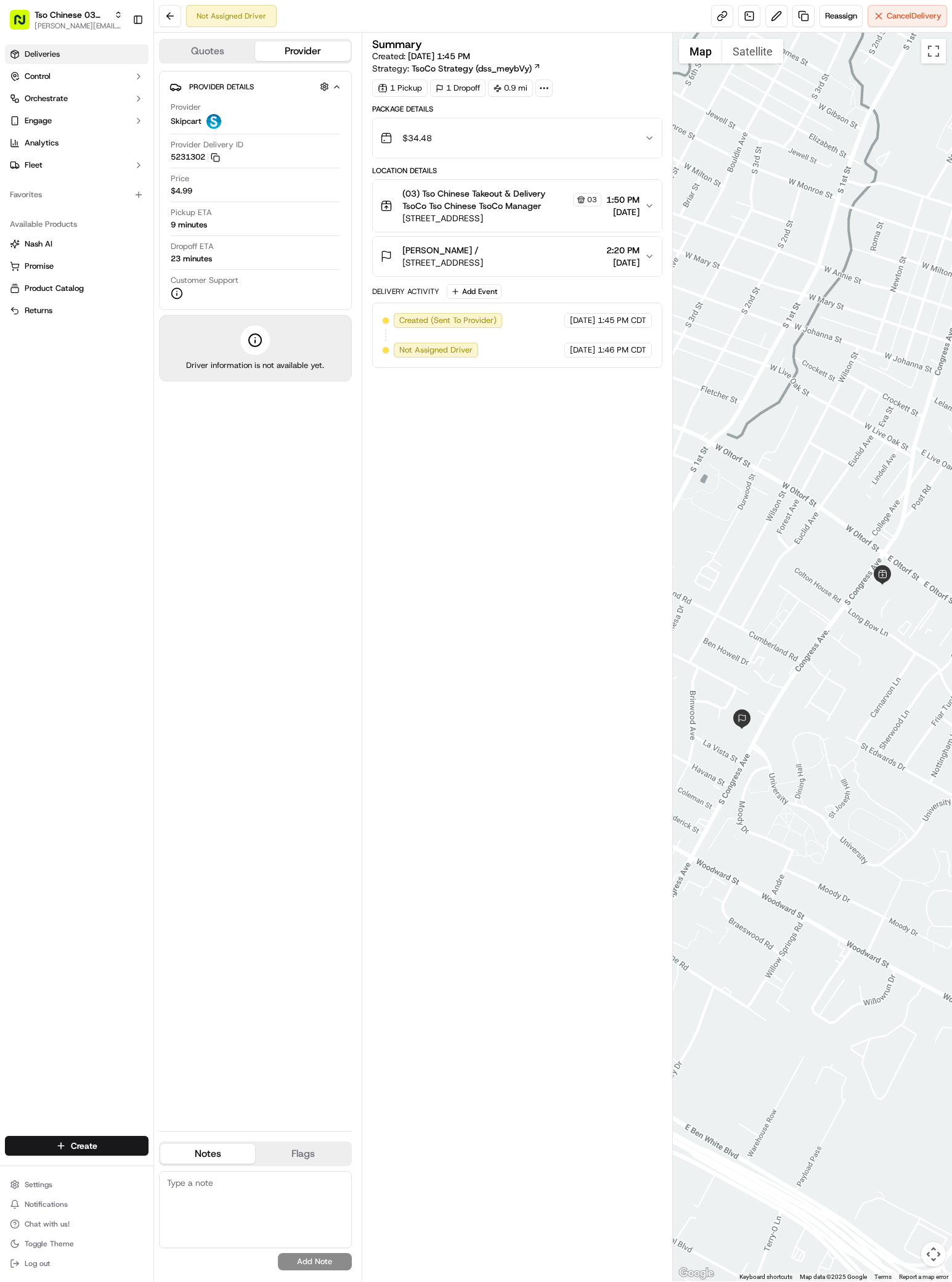
click at [38, 58] on span "Deliveries" at bounding box center [41, 54] width 35 height 11
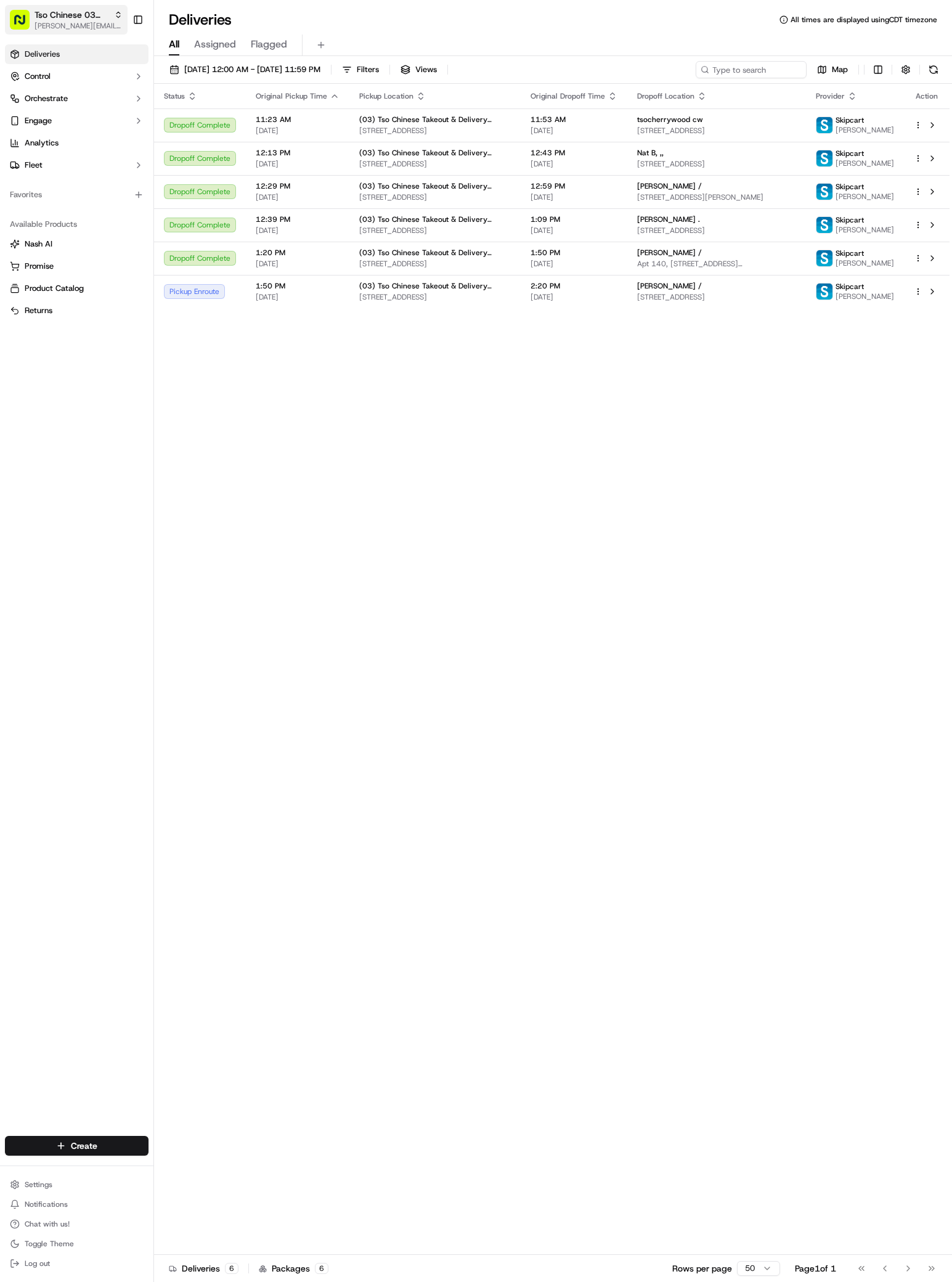
click at [118, 23] on span "[PERSON_NAME][EMAIL_ADDRESS][DOMAIN_NAME]" at bounding box center [79, 25] width 88 height 9
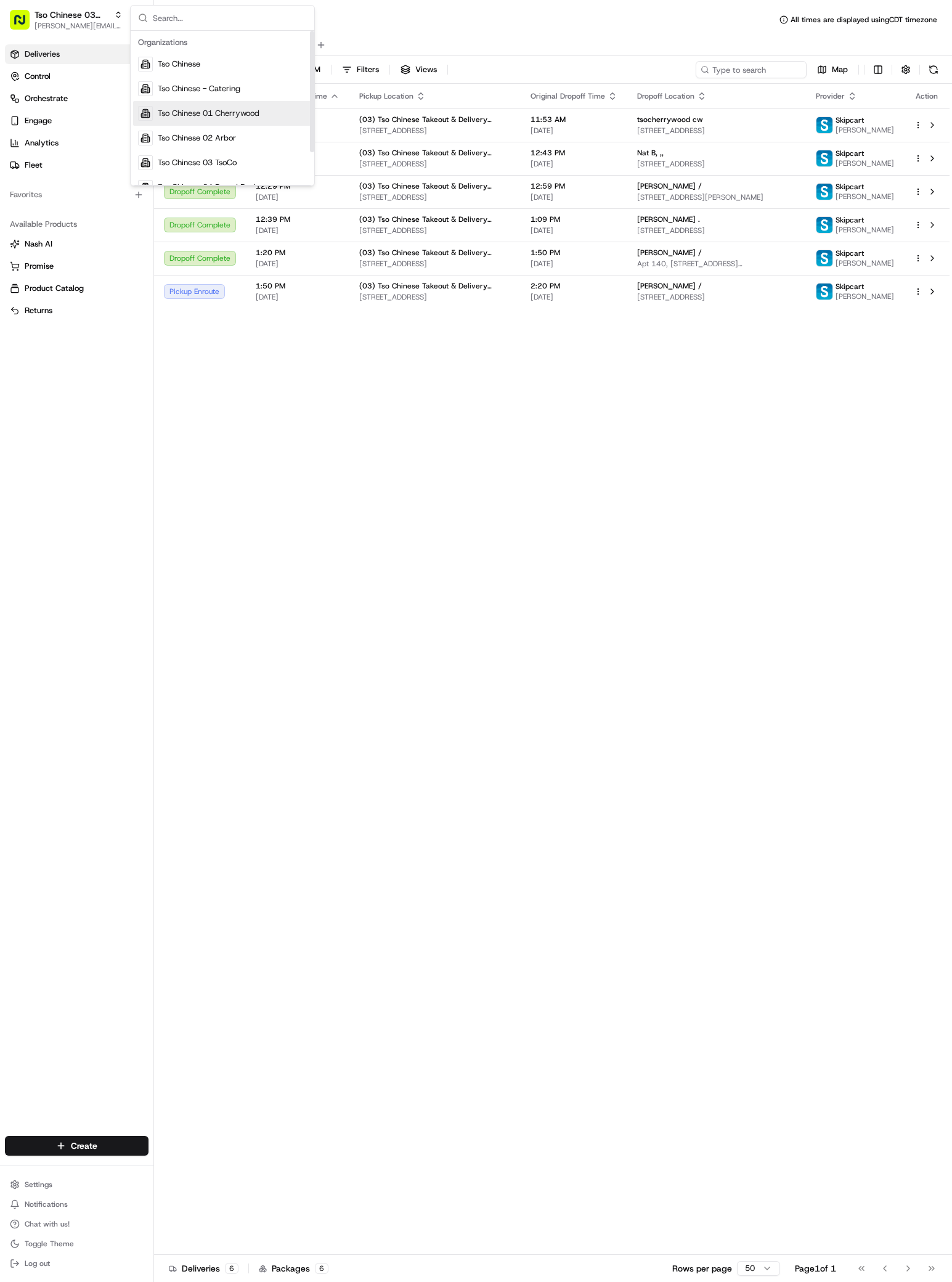
click at [255, 112] on span "Tso Chinese 01 Cherrywood" at bounding box center [208, 114] width 101 height 11
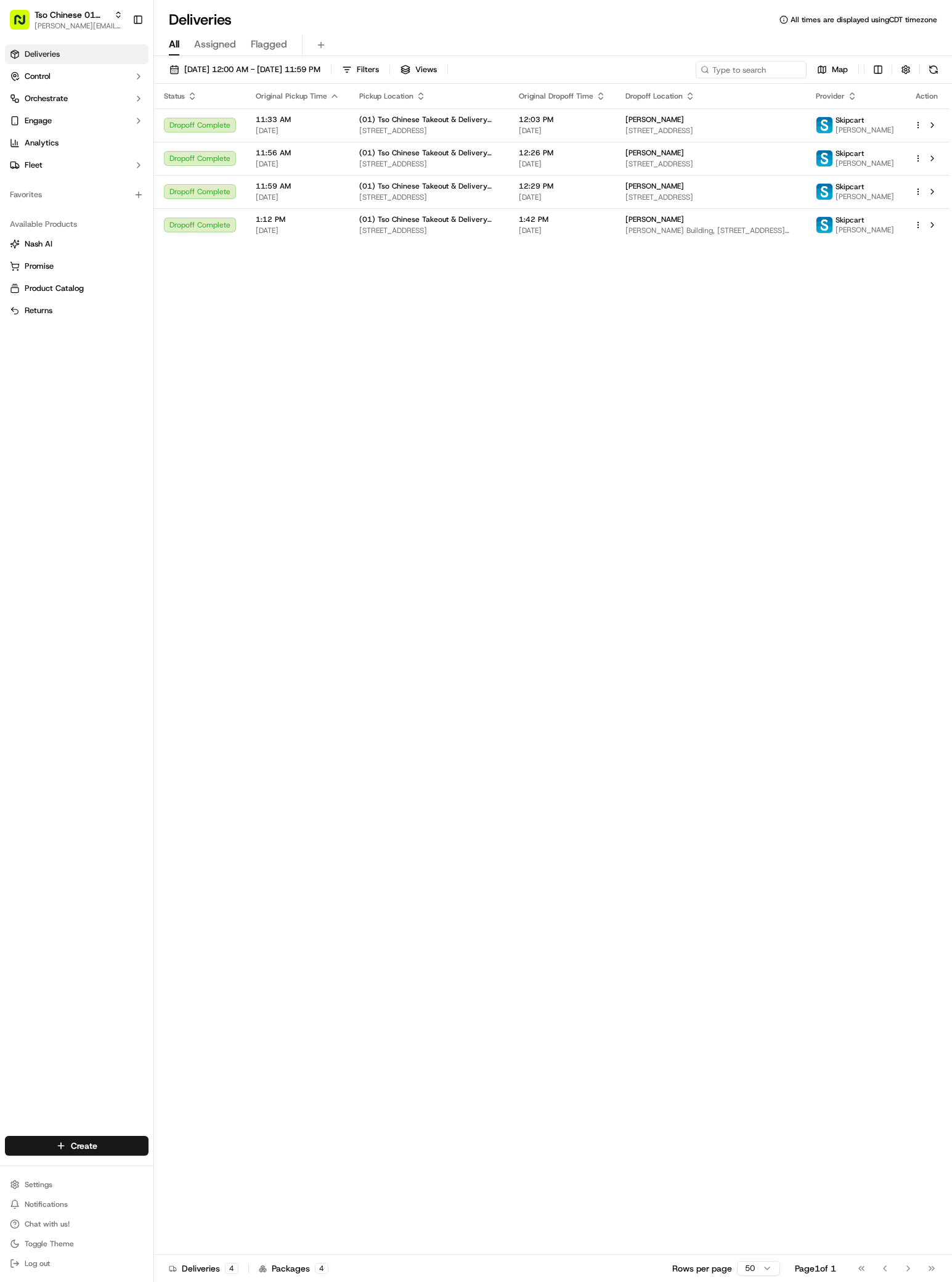
click at [255, 112] on td "11:33 AM 09/18/2025" at bounding box center [298, 124] width 103 height 33
click at [121, 1154] on html "Tso Chinese 01 Cherrywood antonia@tsochinese.com Toggle Sidebar Deliveries Cont…" at bounding box center [476, 641] width 952 height 1282
click at [214, 1164] on link "Delivery" at bounding box center [223, 1168] width 137 height 23
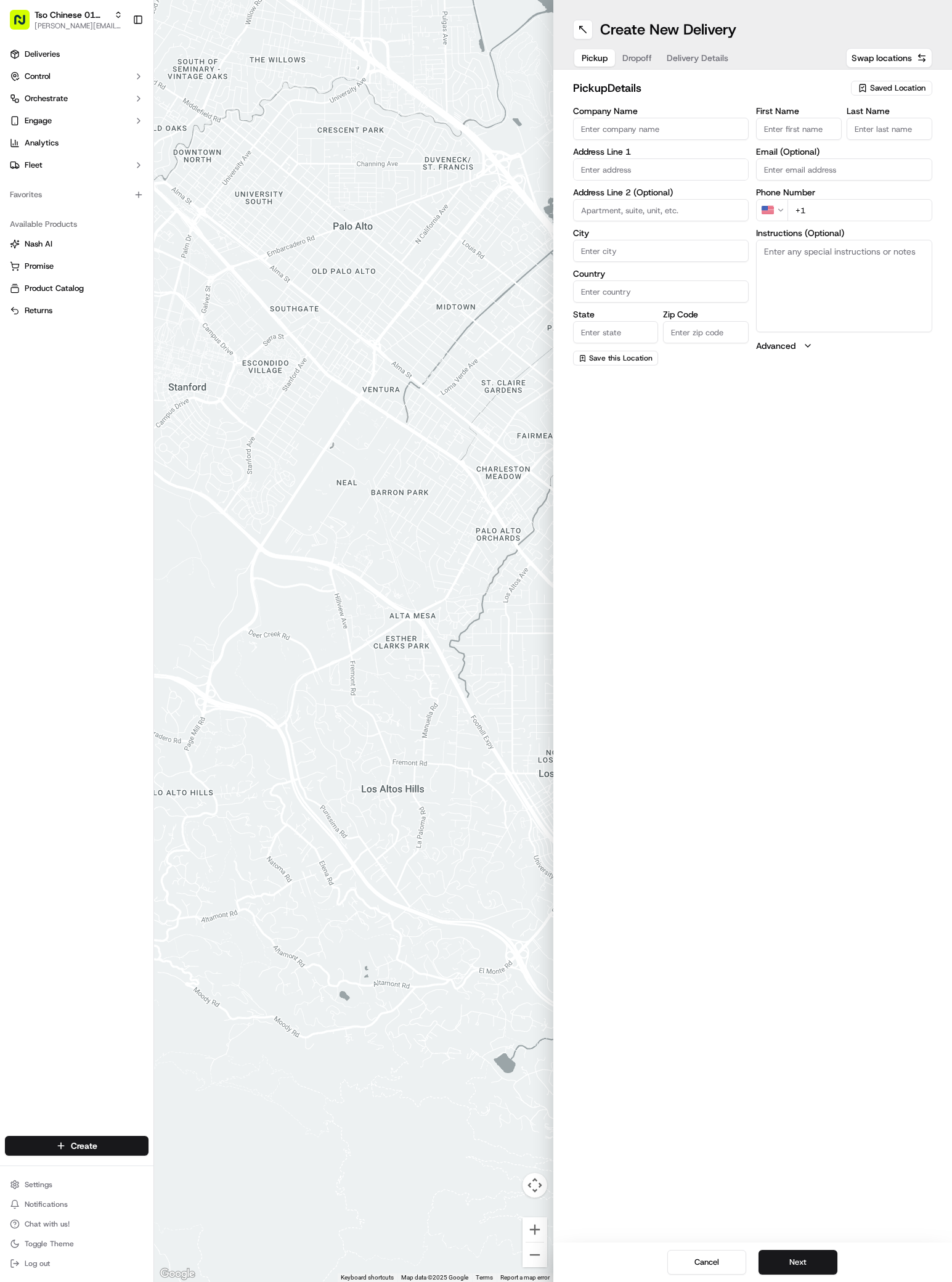
click at [917, 83] on span "Saved Location" at bounding box center [897, 88] width 55 height 11
click at [837, 133] on span "(01) Tso Chinese Takeout & Delivery Cherrywood" at bounding box center [869, 140] width 151 height 23
type input "(01) Tso Chinese Takeout & Delivery Cherrywood"
type input "Ste E-5"
type input "Austin"
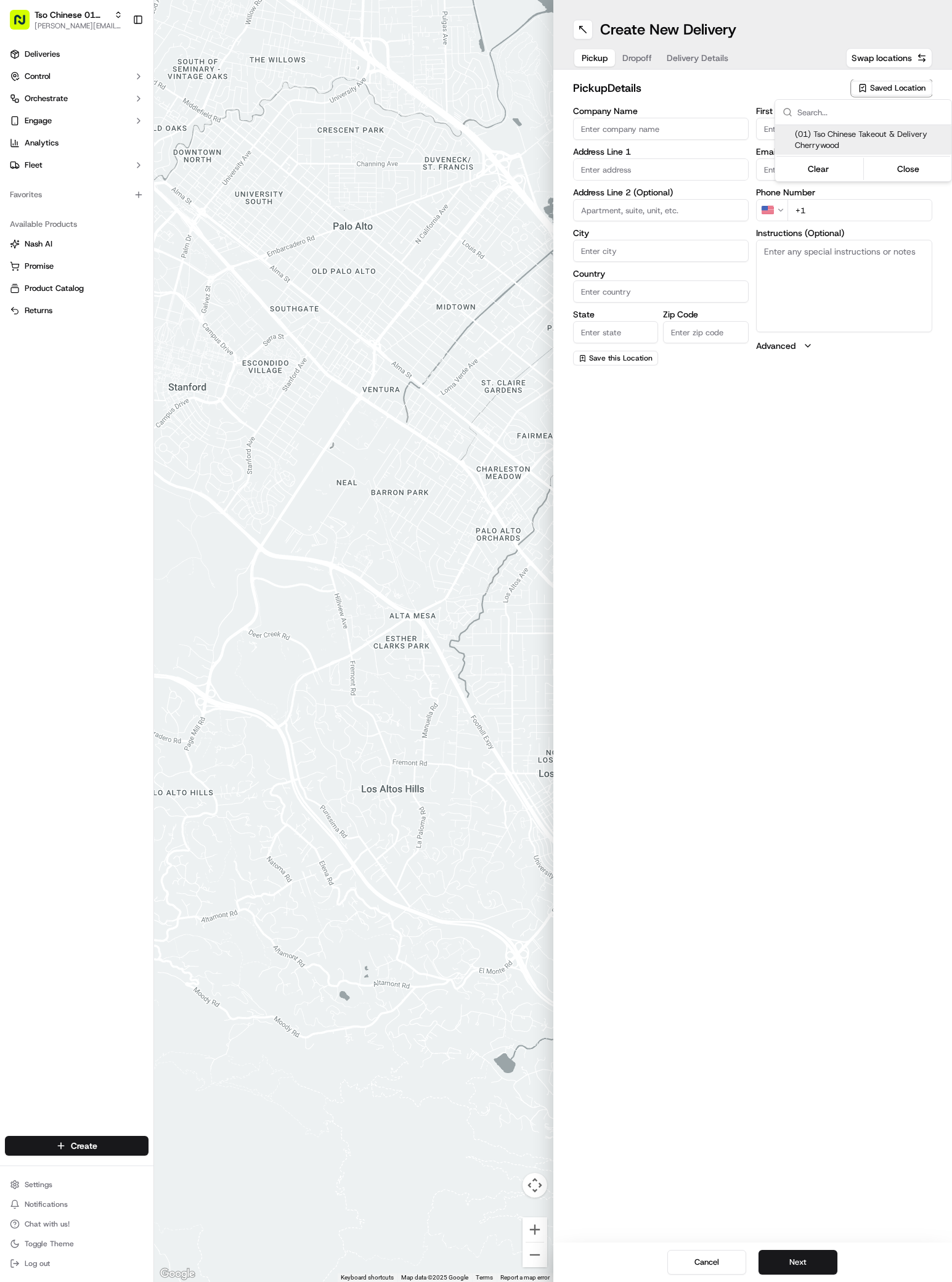
type input "US"
type input "TX"
type input "78722"
type input "Tso Chinese"
type input "Cherrywood Manager"
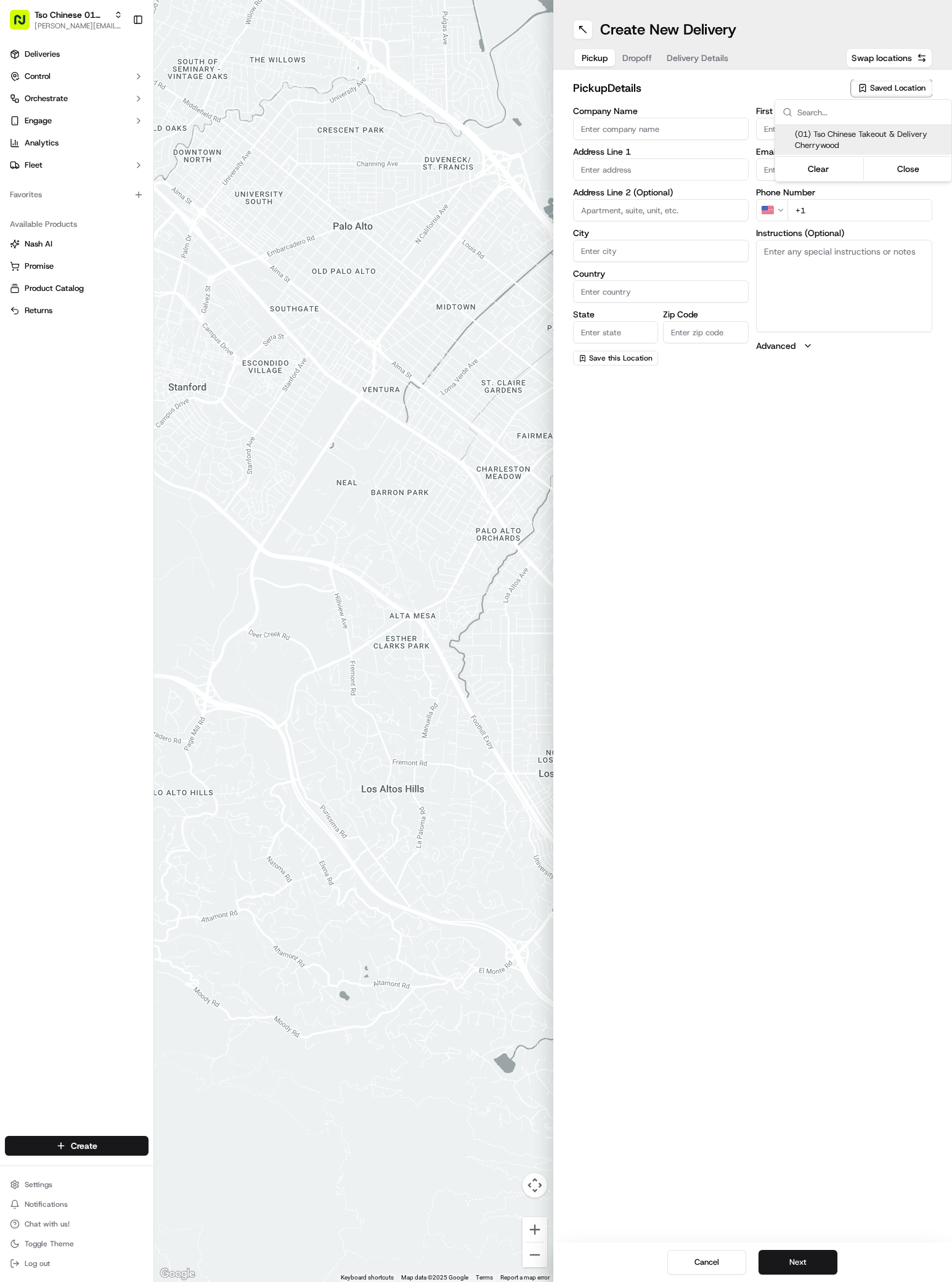
type input "cherrywoodstore@tsochinese.com"
type input "+1 512 401 3232"
type textarea "Submit a picture displaying address & food as Proof of Delivery. Envía una foto…"
type input "3909 N Interstate Hwy 35"
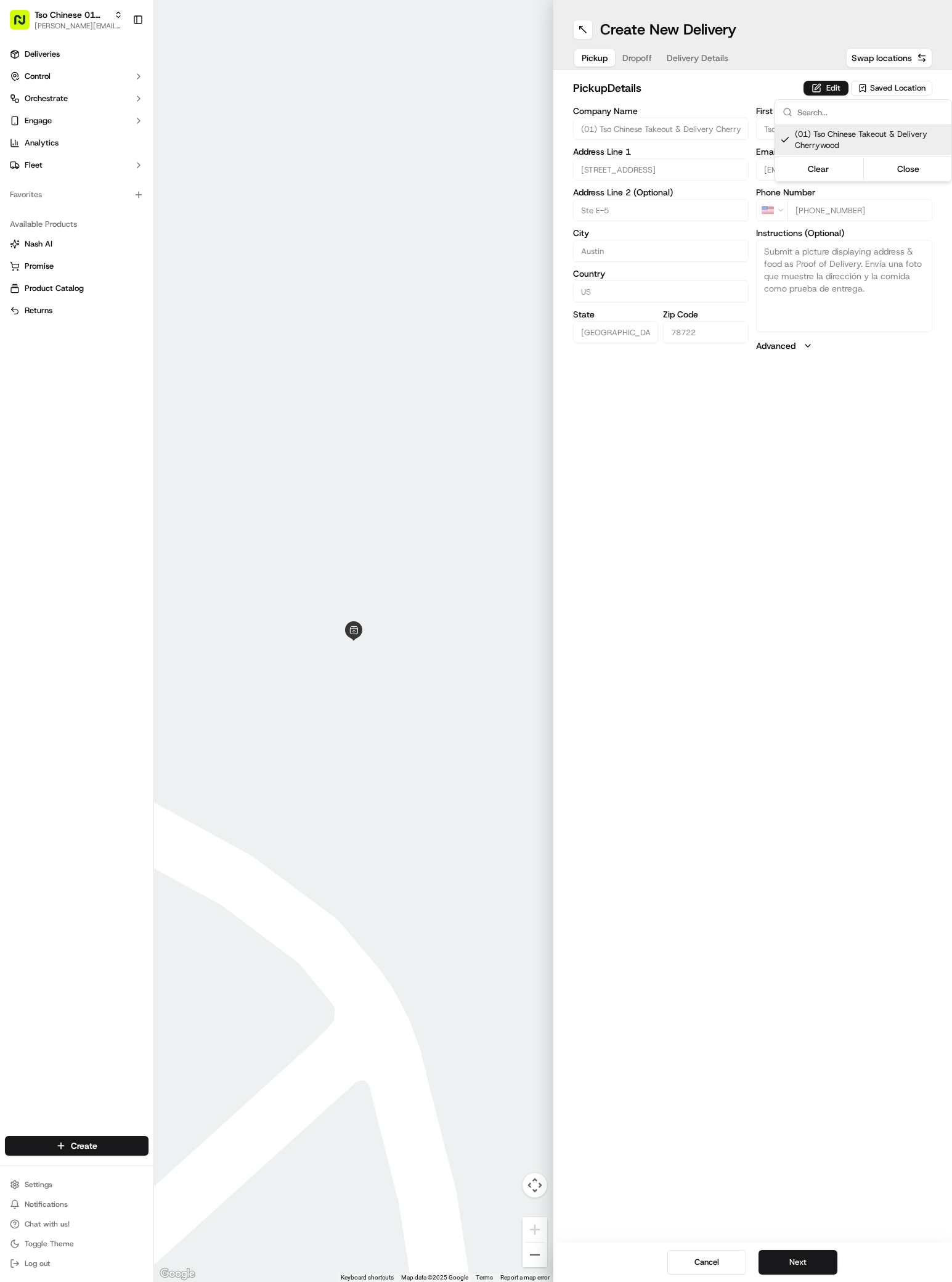
click at [839, 418] on html "Tso Chinese 01 Cherrywood antonia@tsochinese.com Toggle Sidebar Deliveries Cont…" at bounding box center [476, 641] width 952 height 1282
click at [812, 1266] on button "Next" at bounding box center [798, 1262] width 79 height 24
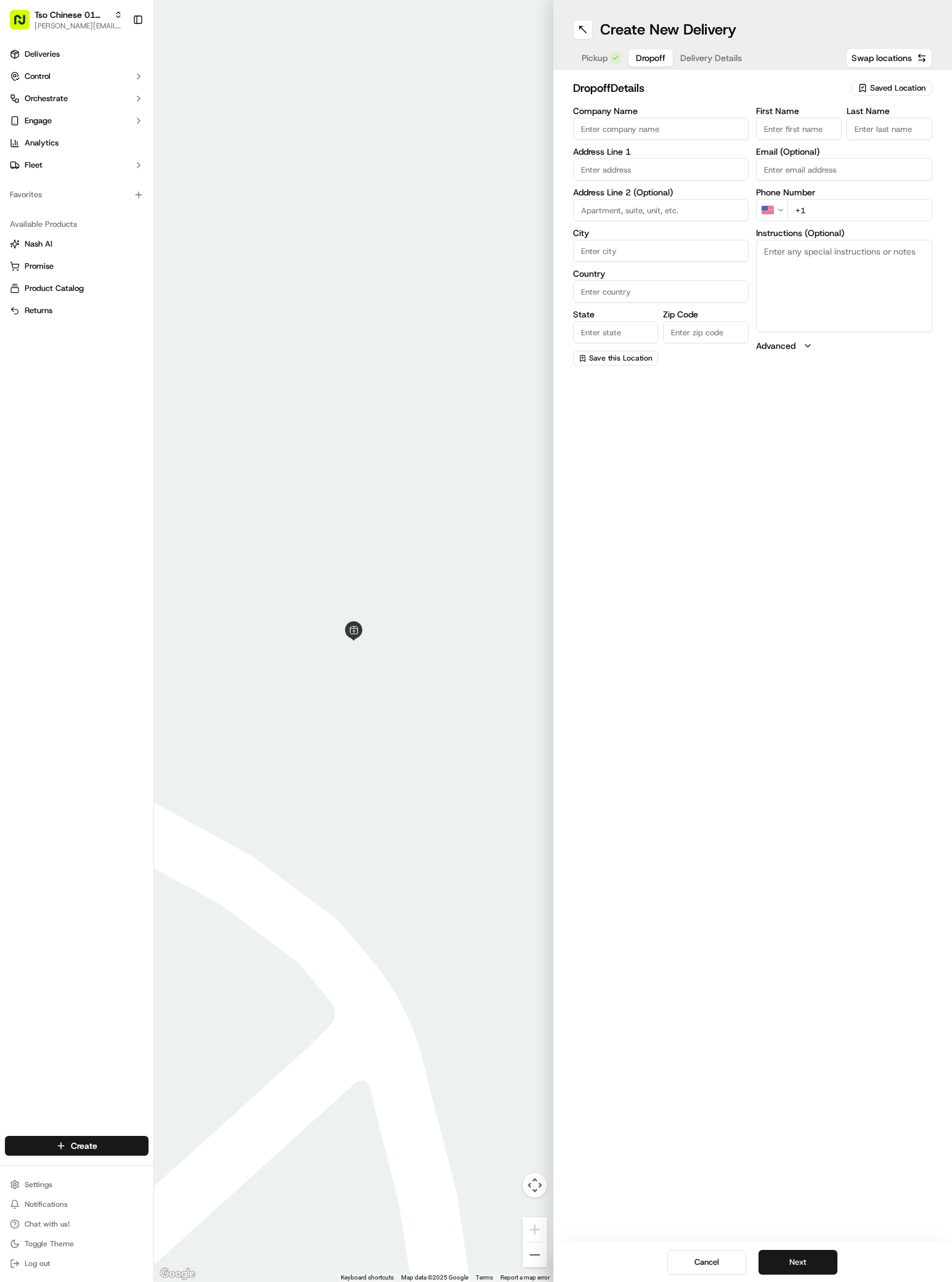
click at [827, 444] on div "Create New Delivery Pickup Dropoff Delivery Details Swap locations dropoff Deta…" at bounding box center [752, 641] width 399 height 1282
click at [791, 119] on input "First Name" at bounding box center [798, 129] width 85 height 23
paste input "Maria Reyes"
type input "Maria Reyes"
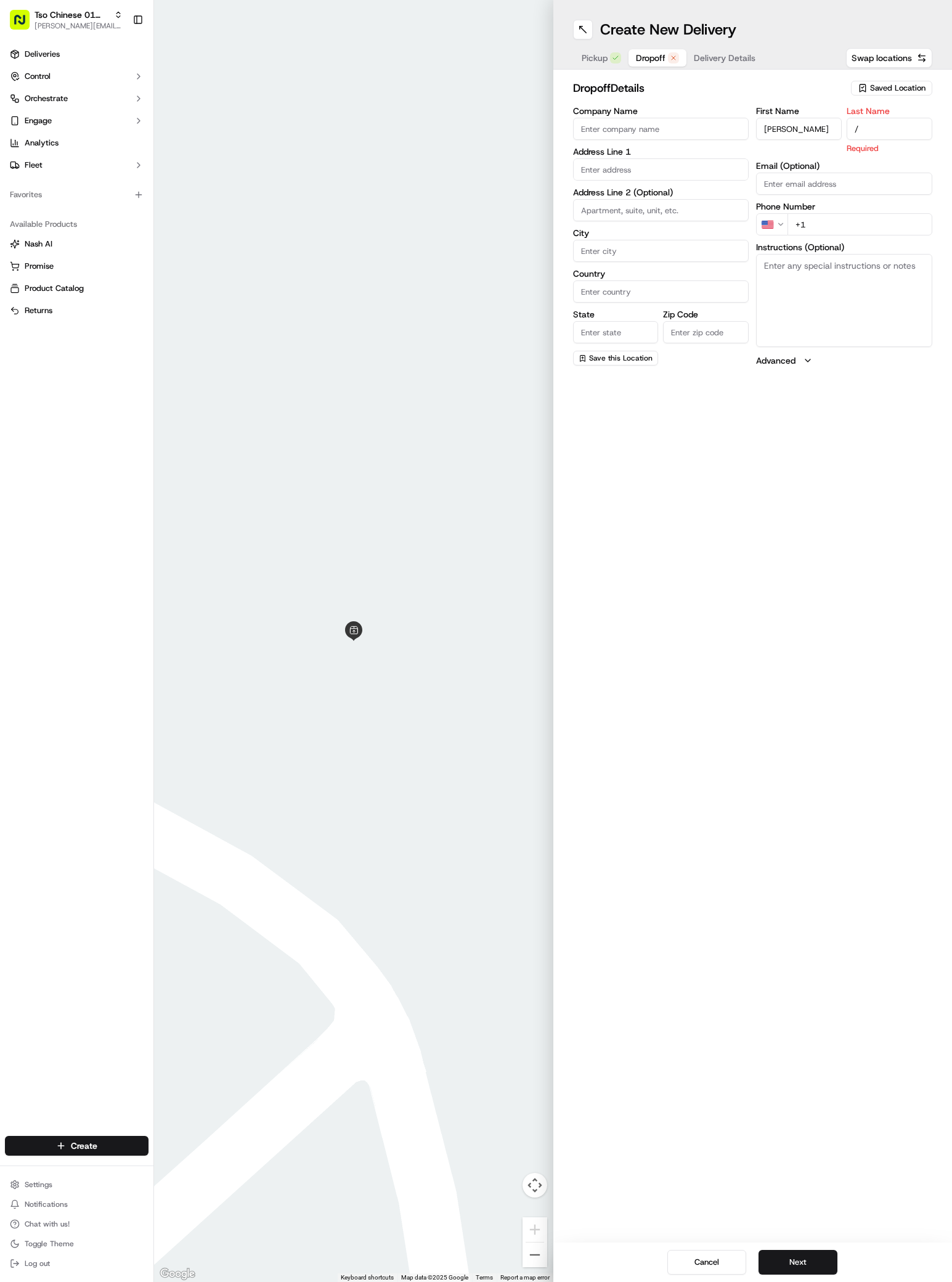
type input "/"
paste input "512 956 0161"
type input "+1 512 956 0161"
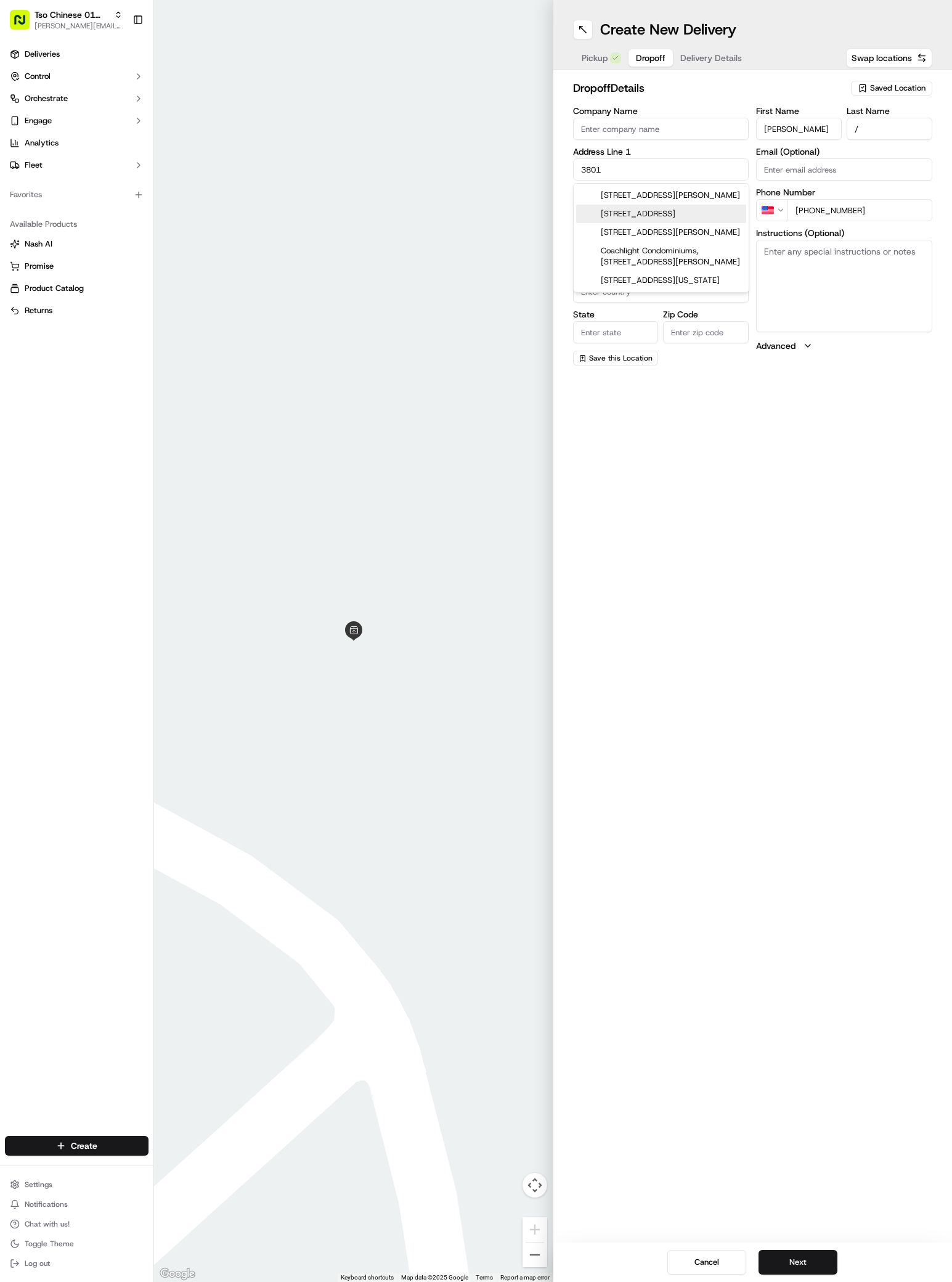
click at [656, 222] on div "3801 Berkman Drive, Austin, TX" at bounding box center [660, 214] width 170 height 19
type input "3801 Berkman Dr, Austin, TX 78723, USA"
type input "Austin"
type input "United States"
type input "TX"
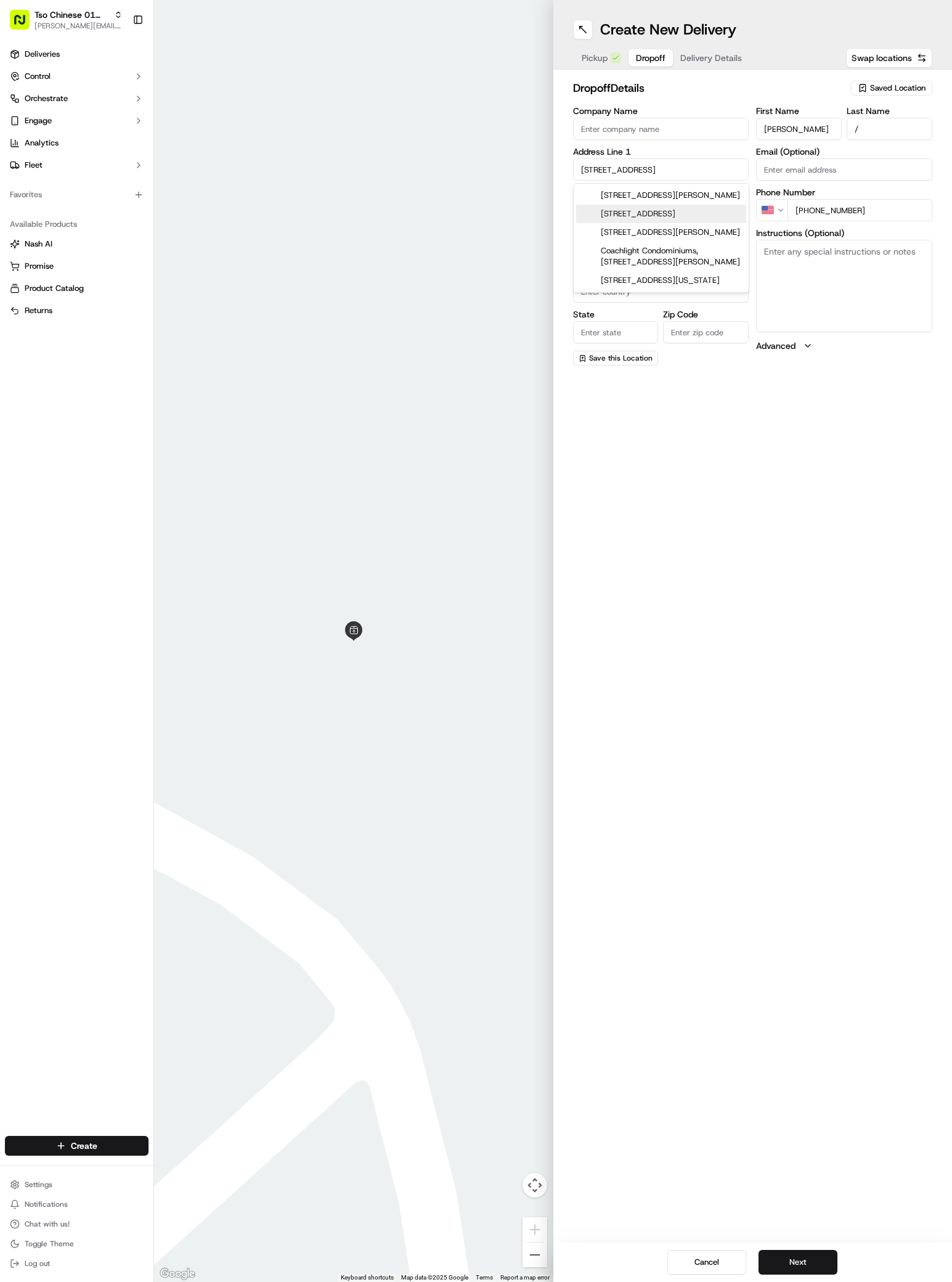
type input "78723"
type input "3801 Berkman Drive"
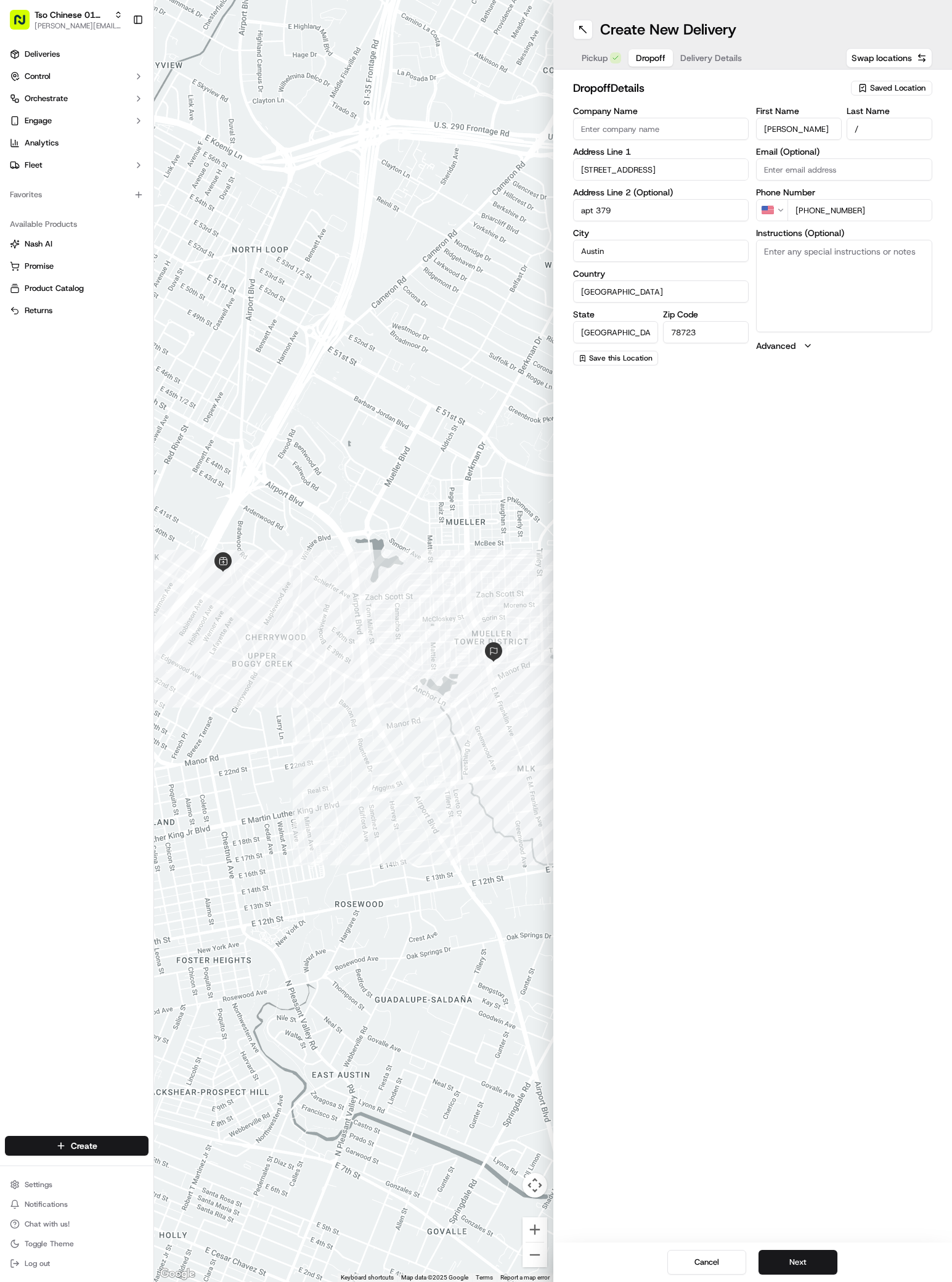
type input "apt 379"
click at [855, 288] on textarea "Instructions (Optional)" at bounding box center [844, 286] width 177 height 92
type textarea "Berkaman/Tom Miller"
click at [798, 1255] on button "Next" at bounding box center [798, 1262] width 79 height 24
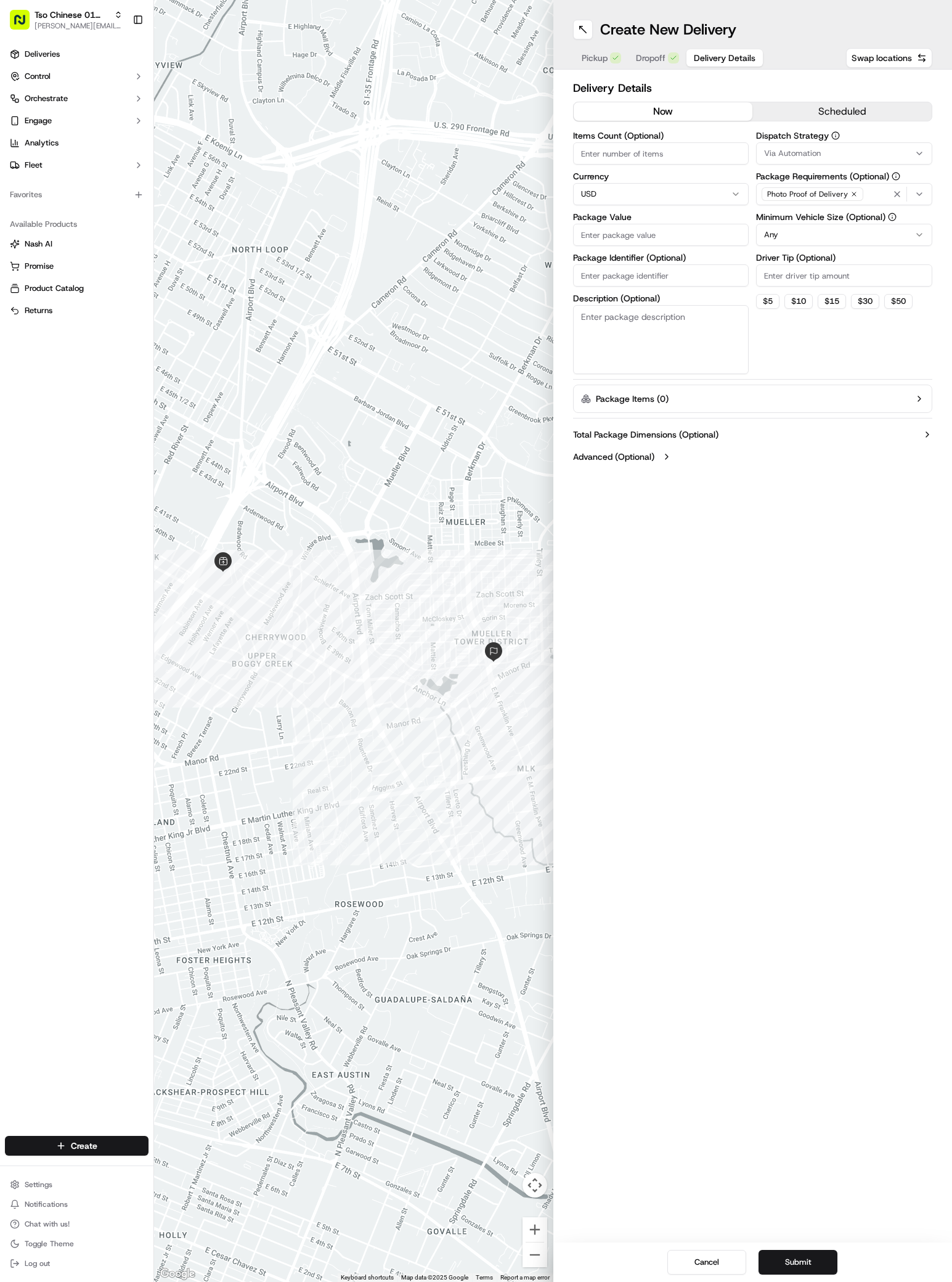
click at [828, 157] on div "Via Automation" at bounding box center [843, 153] width 170 height 11
click at [815, 216] on span "Tso Cherrywood Strategy" at bounding box center [852, 221] width 151 height 11
click at [837, 267] on html "Tso Chinese 01 Cherrywood antonia@tsochinese.com Toggle Sidebar Deliveries Cont…" at bounding box center [476, 641] width 952 height 1282
click at [837, 284] on input "Driver Tip (Optional)" at bounding box center [844, 275] width 177 height 23
type input "2"
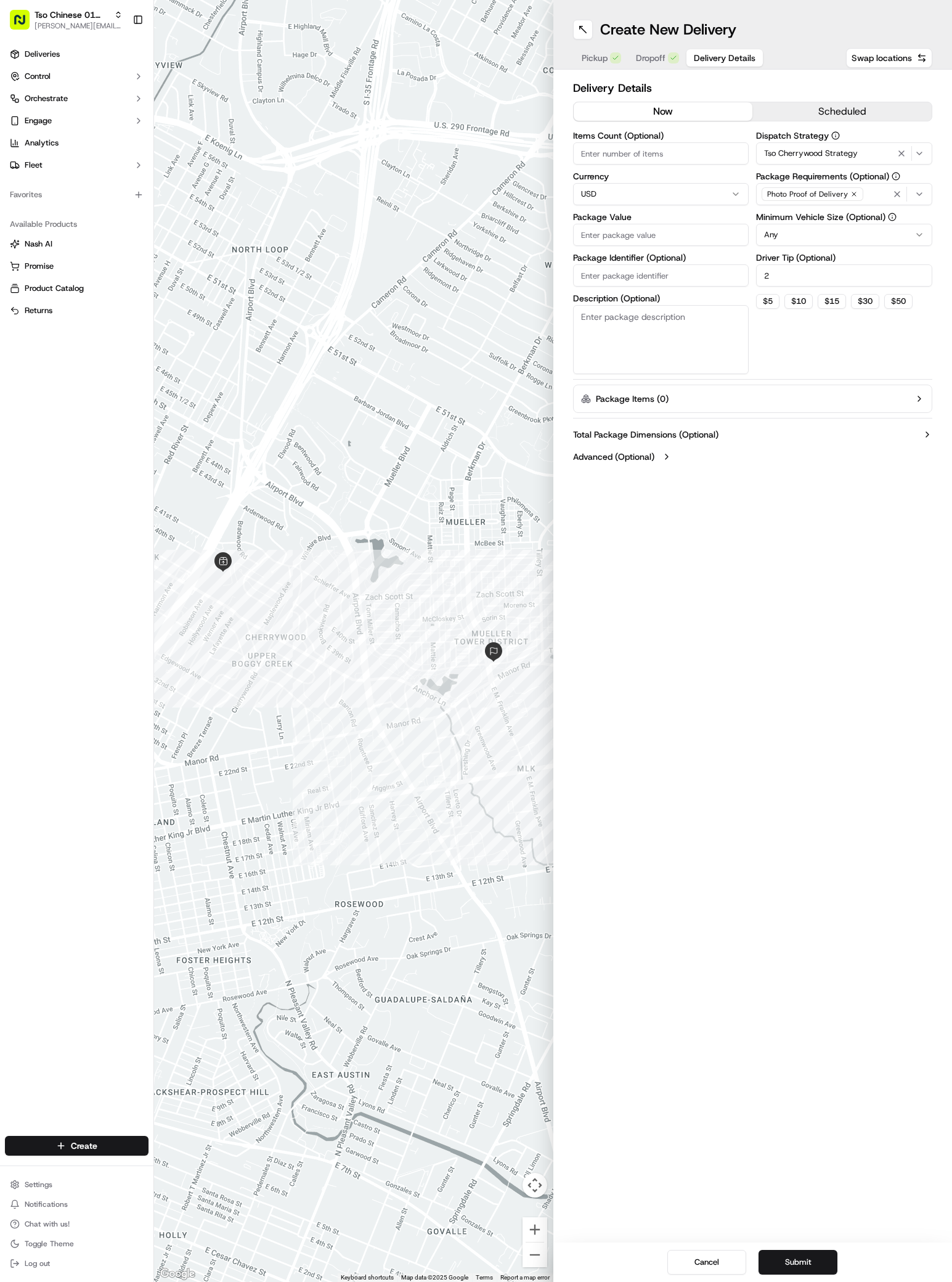
click at [698, 234] on input "Package Value" at bounding box center [661, 235] width 177 height 23
type input "36.16"
click at [721, 278] on input "Package Identifier (Optional)" at bounding box center [661, 275] width 177 height 23
type input "EBDGZCR"
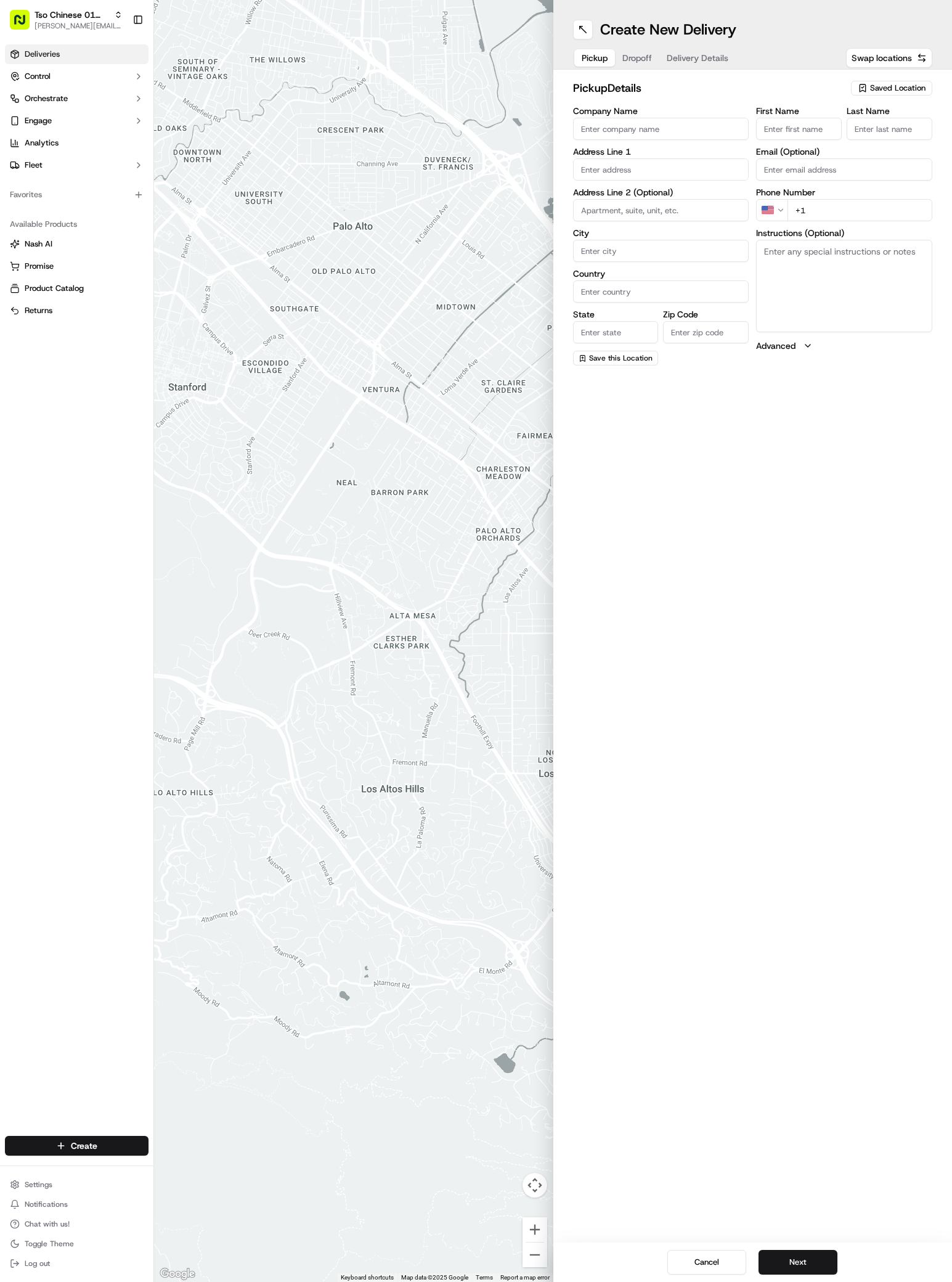
click at [52, 52] on span "Deliveries" at bounding box center [41, 54] width 35 height 11
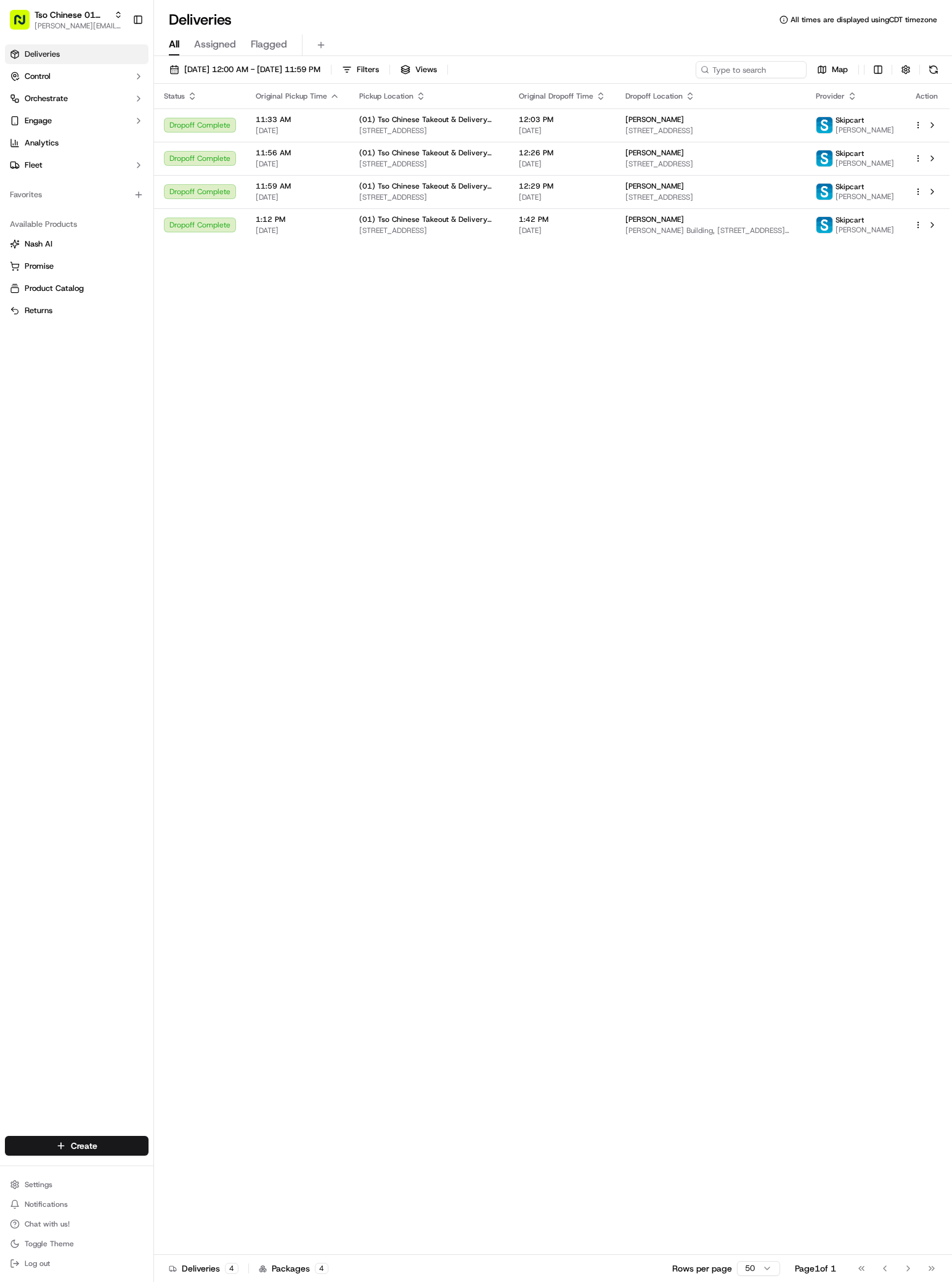
click at [764, 462] on div "Status Original Pickup Time Pickup Location Original Dropoff Time Dropoff Locat…" at bounding box center [551, 669] width 795 height 1171
click at [131, 28] on button "Toggle Sidebar" at bounding box center [138, 20] width 21 height 21
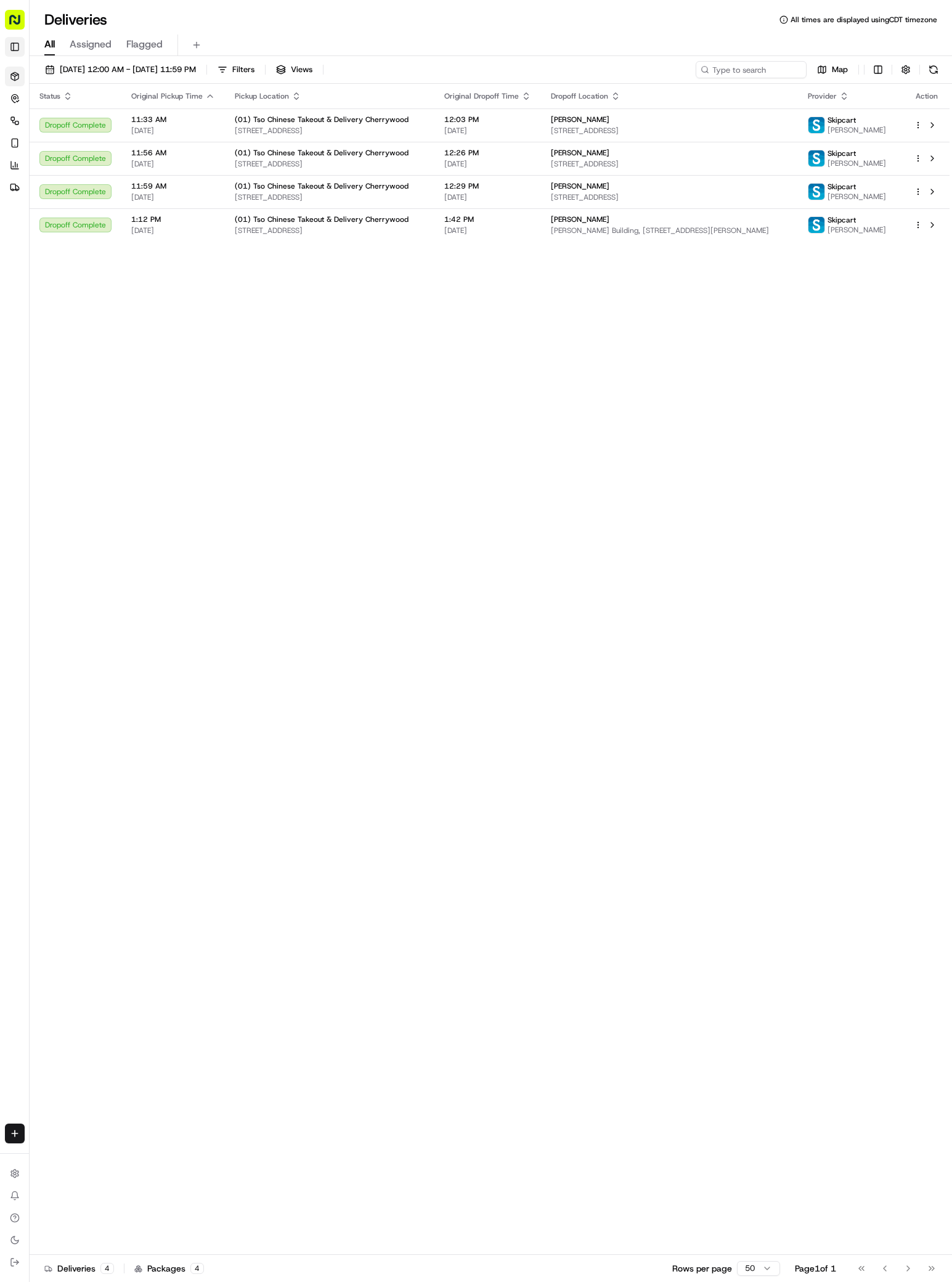
click at [21, 55] on button "Toggle Sidebar" at bounding box center [14, 46] width 20 height 20
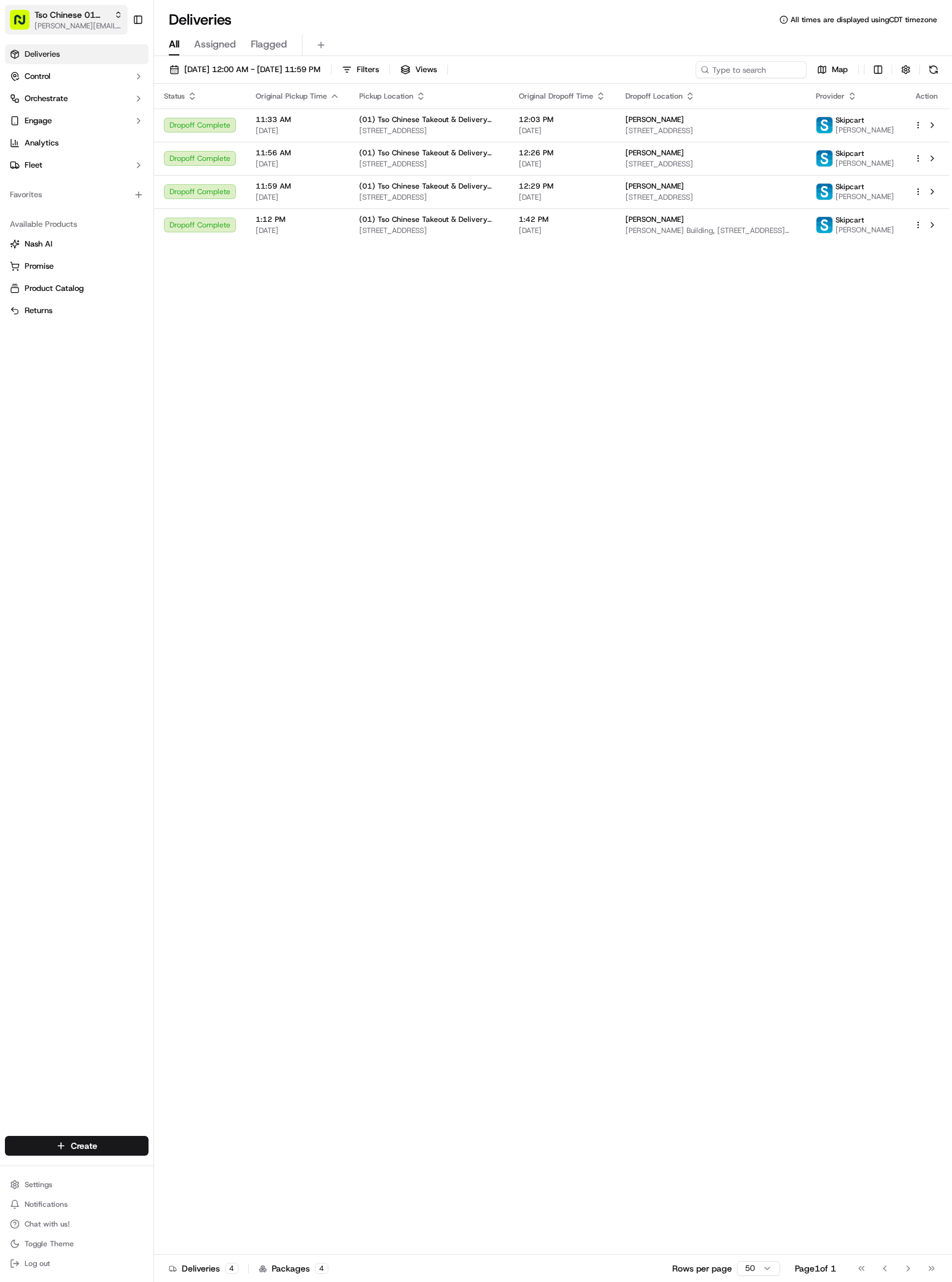
click at [88, 26] on span "[PERSON_NAME][EMAIL_ADDRESS][DOMAIN_NAME]" at bounding box center [79, 25] width 88 height 9
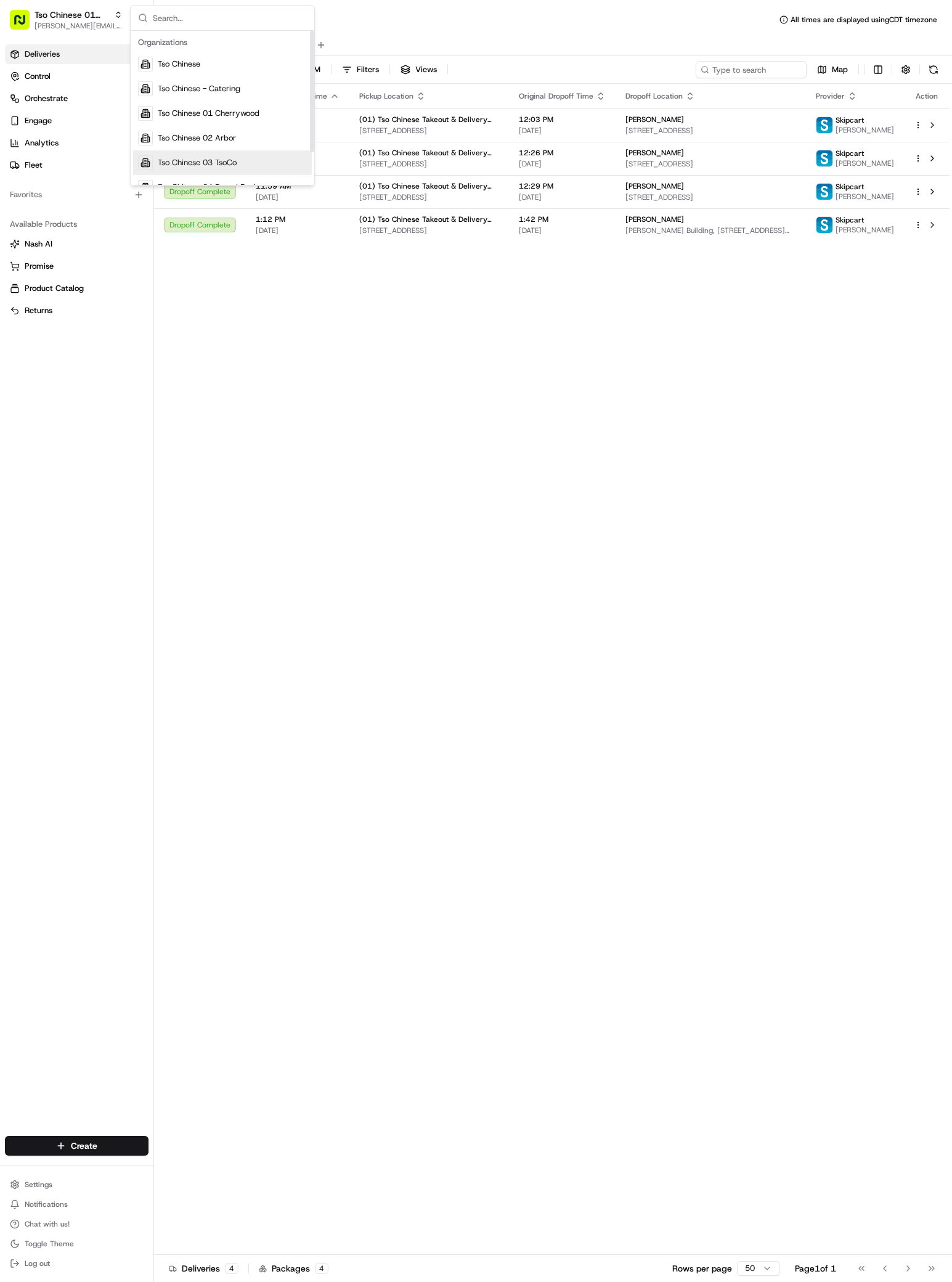
click at [202, 157] on div "Tso Chinese 03 TsoCo" at bounding box center [223, 162] width 178 height 24
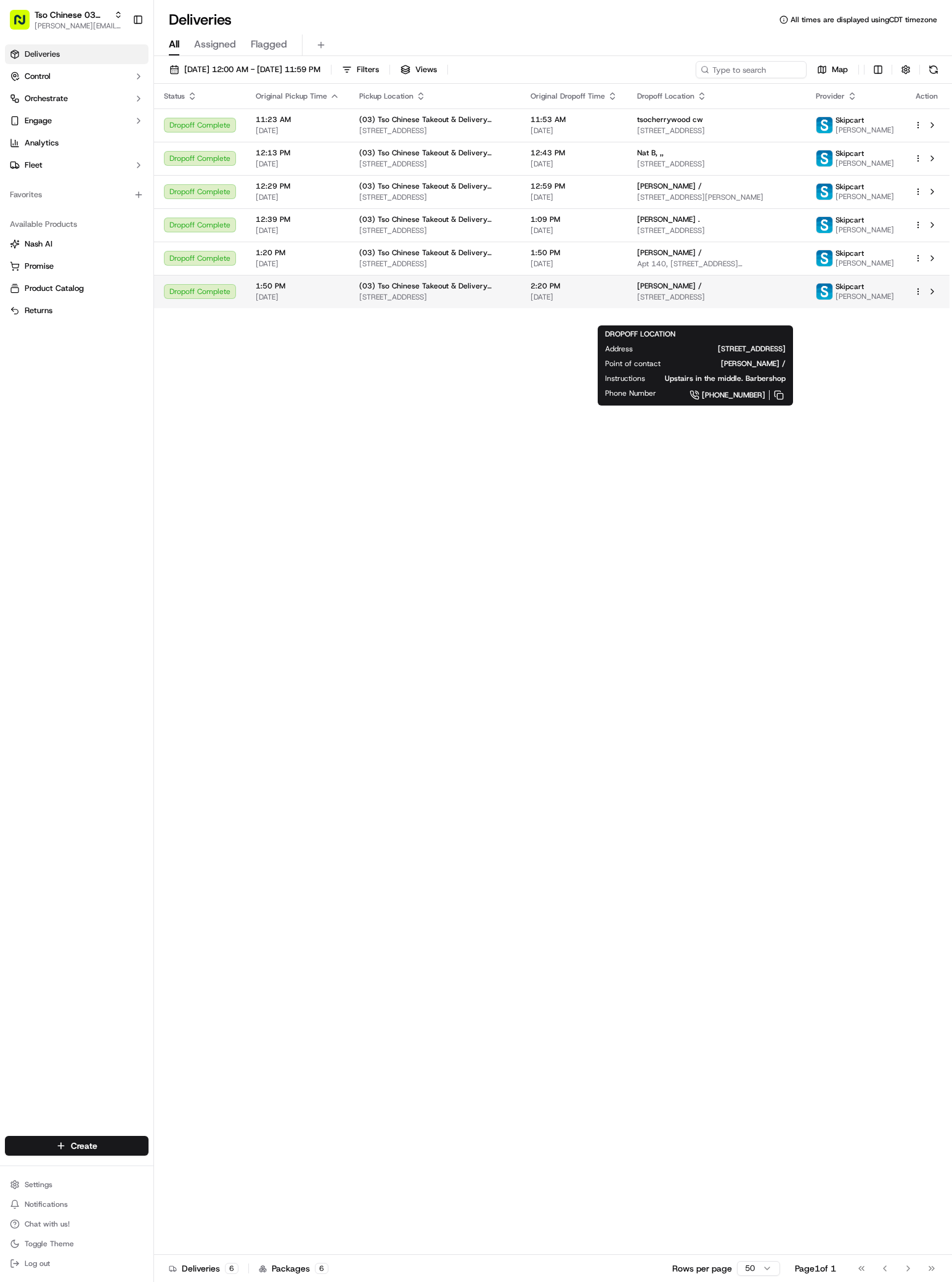
click at [741, 291] on div "[PERSON_NAME] /" at bounding box center [715, 286] width 159 height 9
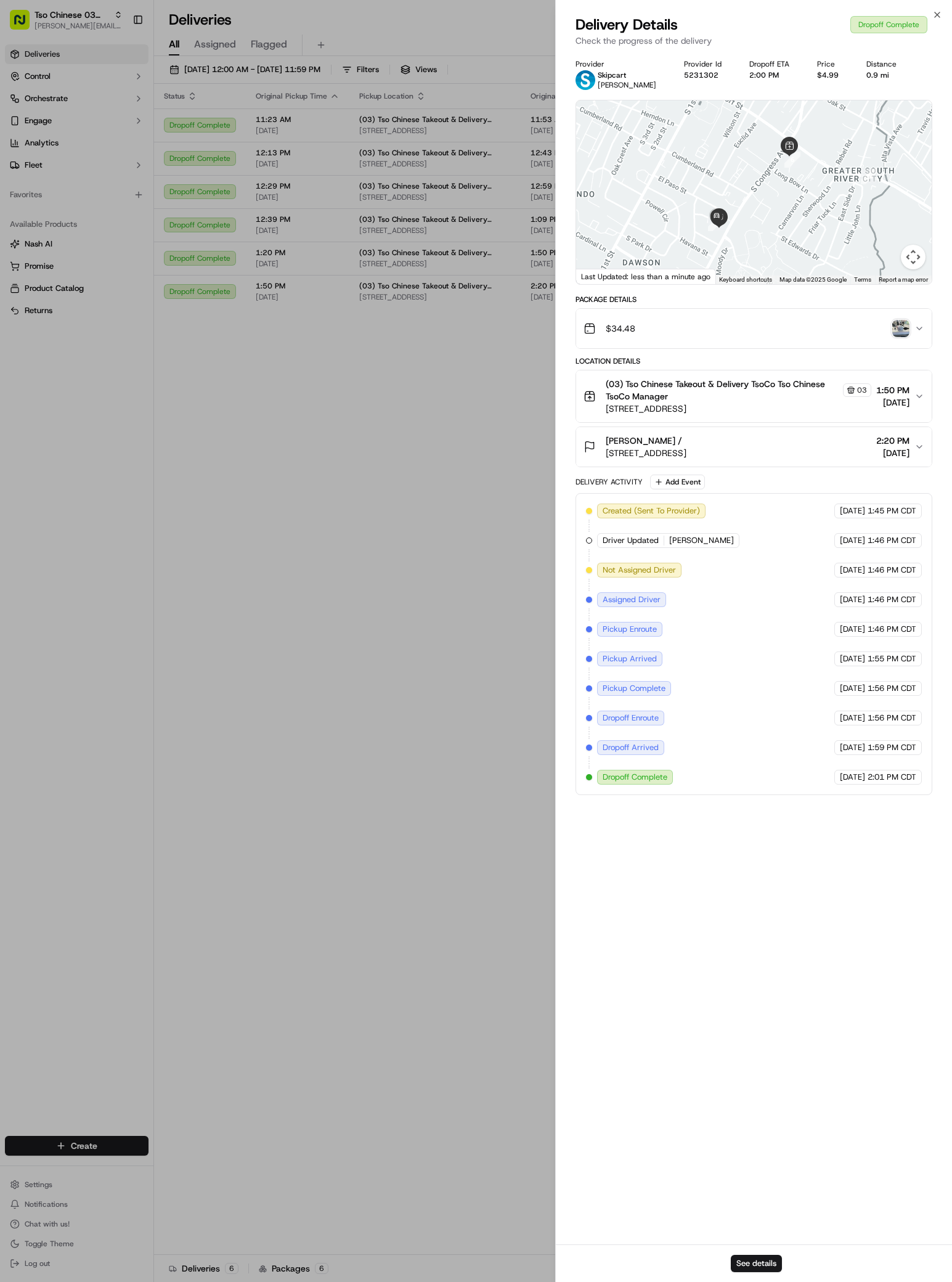
click at [903, 331] on img "button" at bounding box center [900, 329] width 17 height 17
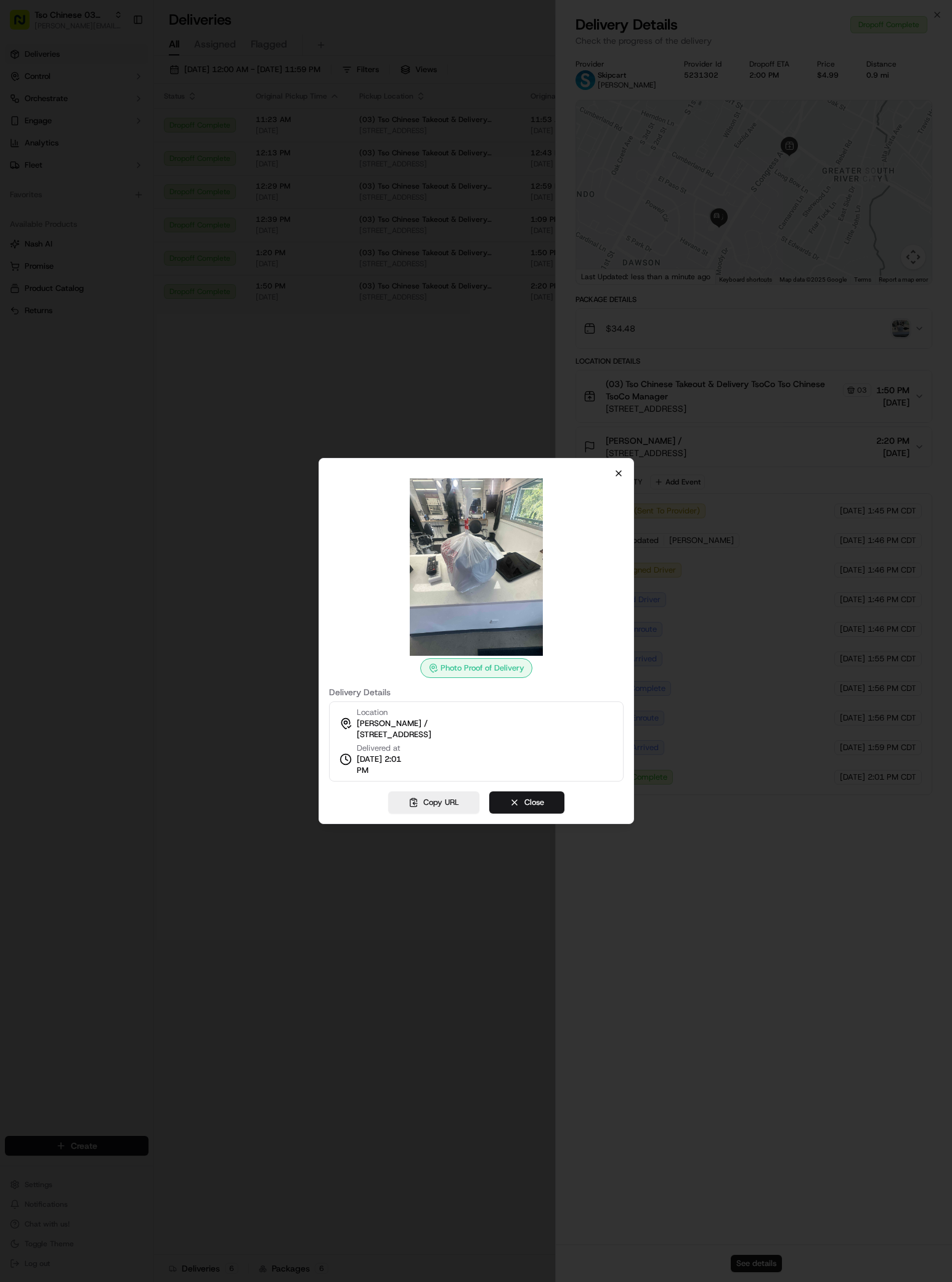
click at [622, 473] on icon "button" at bounding box center [618, 473] width 9 height 9
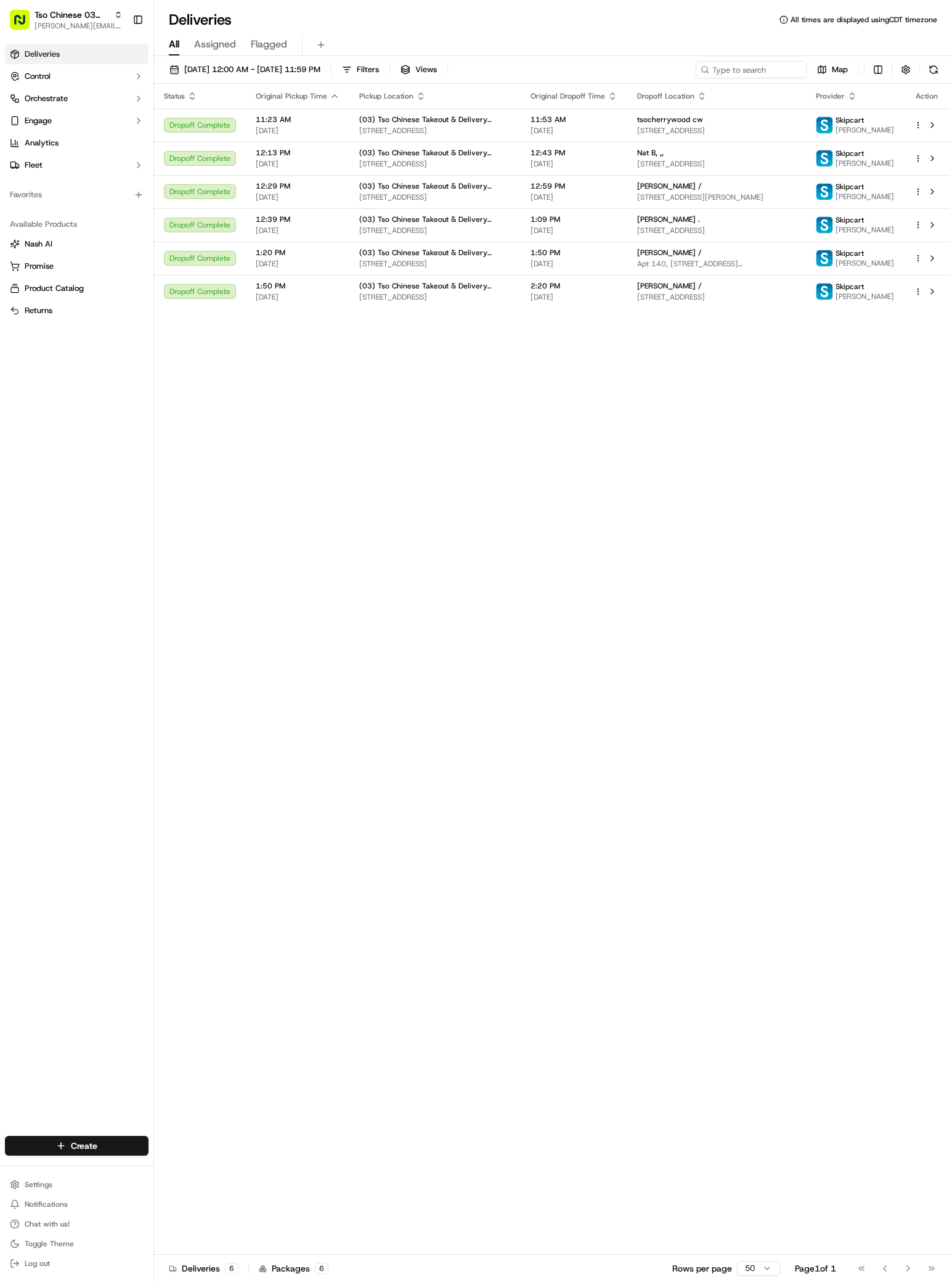
click at [49, 57] on span "Deliveries" at bounding box center [41, 54] width 35 height 11
click at [526, 549] on div "Status Original Pickup Time Pickup Location Original Dropoff Time Dropoff Locat…" at bounding box center [551, 669] width 795 height 1171
